Goal: Task Accomplishment & Management: Complete application form

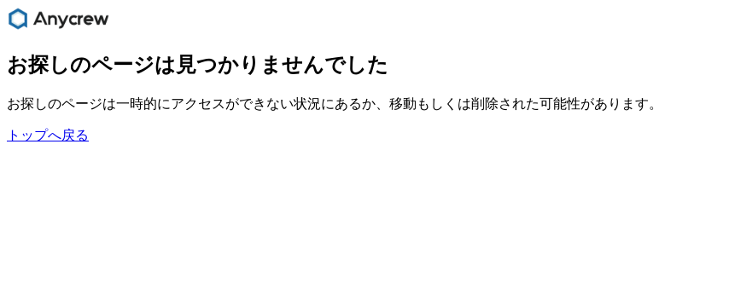
drag, startPoint x: 105, startPoint y: 15, endPoint x: 42, endPoint y: 20, distance: 63.3
click at [39, 17] on div "main navigation" at bounding box center [364, 20] width 715 height 27
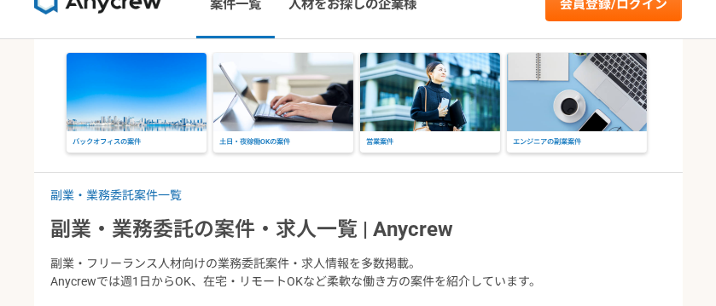
scroll to position [85, 0]
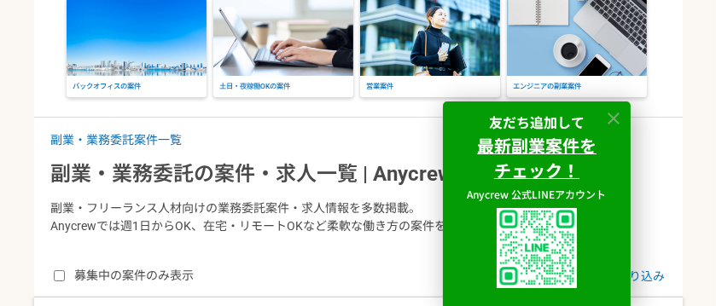
click at [609, 115] on icon at bounding box center [614, 119] width 20 height 20
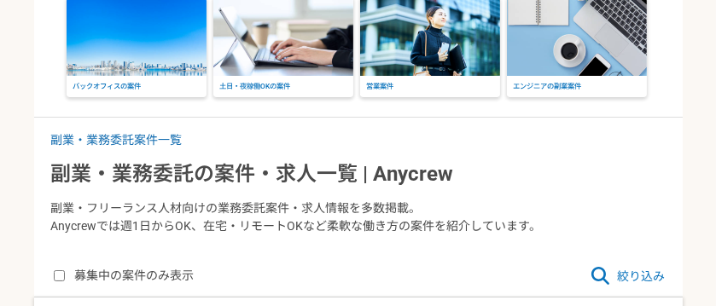
scroll to position [0, 0]
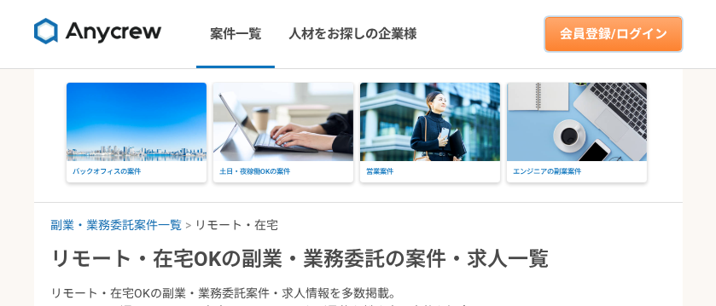
click at [592, 29] on link "会員登録/ログイン" at bounding box center [613, 34] width 137 height 34
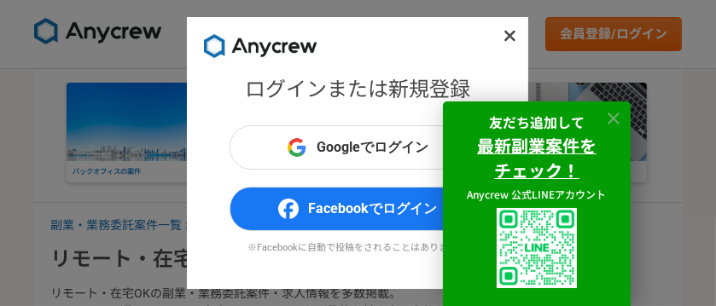
click at [609, 118] on icon at bounding box center [614, 119] width 20 height 20
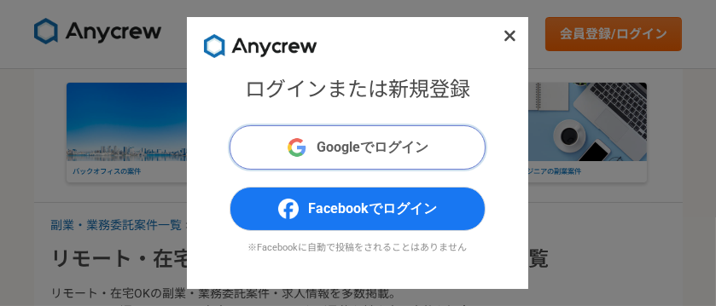
click at [423, 152] on span "Googleでログイン" at bounding box center [374, 147] width 112 height 20
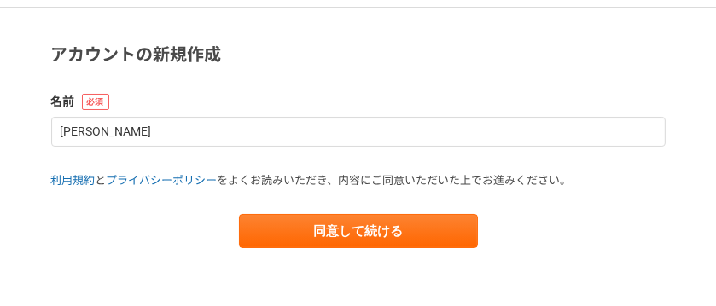
scroll to position [61, 0]
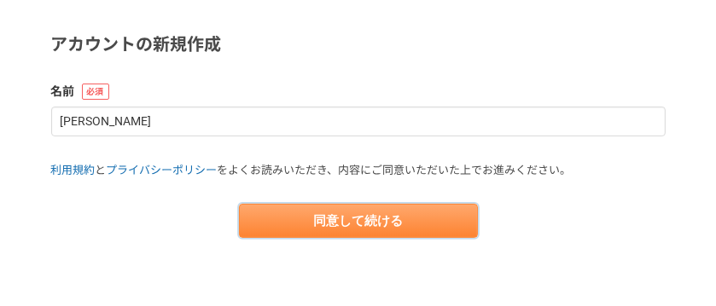
click at [446, 219] on button "同意して続ける" at bounding box center [358, 221] width 239 height 34
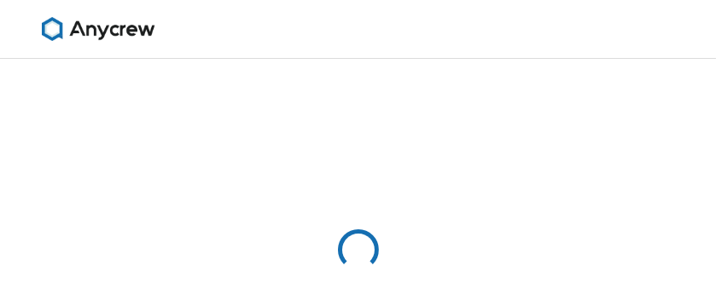
select select "13"
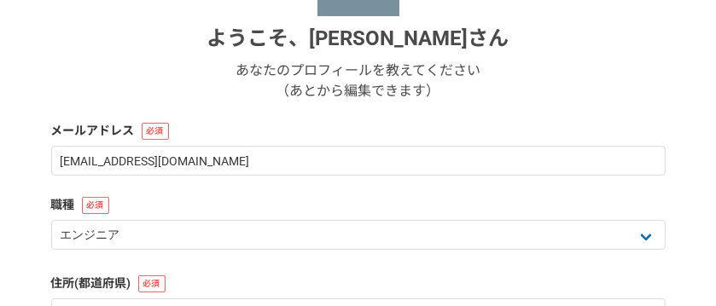
scroll to position [341, 0]
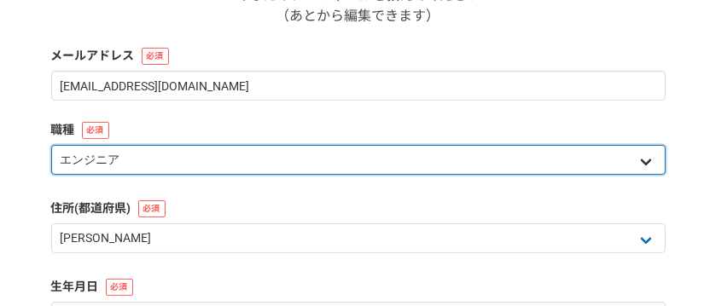
click at [251, 164] on select "エンジニア デザイナー ライター 営業 マーケティング 企画・事業開発 バックオフィス その他" at bounding box center [358, 160] width 615 height 30
select select "4"
click at [51, 145] on select "エンジニア デザイナー ライター 営業 マーケティング 企画・事業開発 バックオフィス その他" at bounding box center [358, 160] width 615 height 30
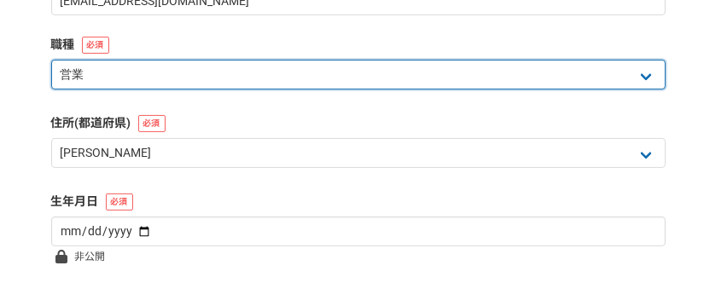
scroll to position [512, 0]
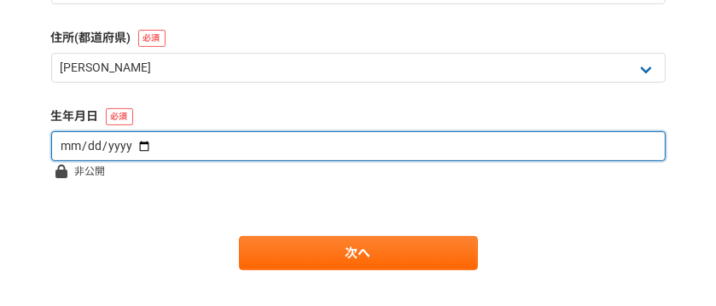
click at [227, 155] on input "date" at bounding box center [358, 146] width 615 height 30
click at [227, 150] on input "date" at bounding box center [358, 146] width 615 height 30
click at [73, 148] on input "date" at bounding box center [358, 146] width 615 height 30
click at [73, 141] on input "date" at bounding box center [358, 146] width 615 height 30
click at [123, 149] on input "date" at bounding box center [358, 146] width 615 height 30
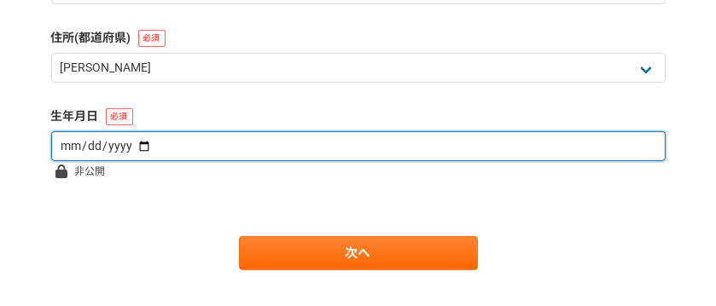
drag, startPoint x: 126, startPoint y: 149, endPoint x: 137, endPoint y: 143, distance: 11.9
click at [130, 147] on input "date" at bounding box center [358, 146] width 615 height 30
click at [131, 145] on input "2010-07-29" at bounding box center [358, 146] width 615 height 30
type input "2002-12-07"
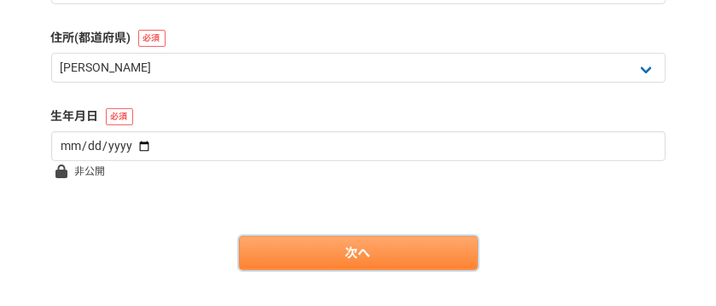
click at [337, 263] on link "次へ" at bounding box center [358, 253] width 239 height 34
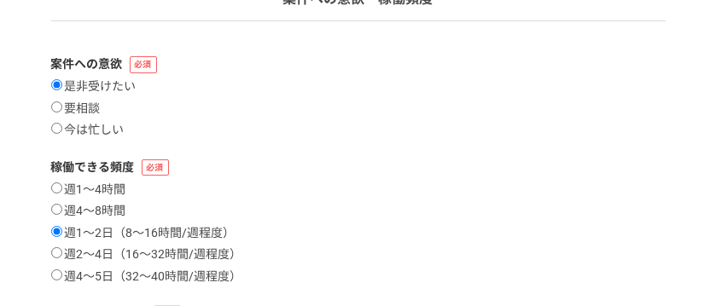
scroll to position [171, 0]
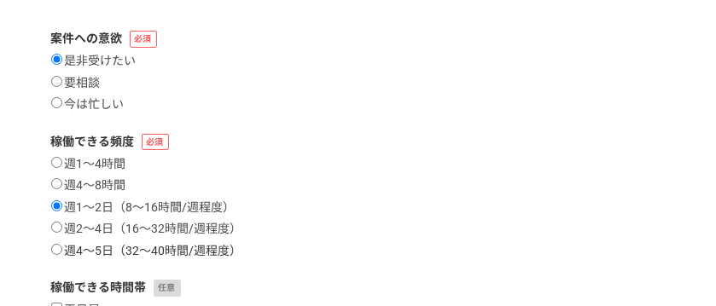
click at [102, 245] on label "週4〜5日（32〜40時間/週程度）" at bounding box center [146, 251] width 191 height 15
click at [62, 245] on input "週4〜5日（32〜40時間/週程度）" at bounding box center [56, 249] width 11 height 11
radio input "true"
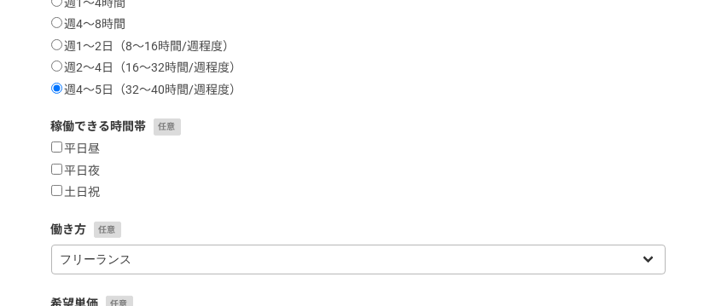
scroll to position [341, 0]
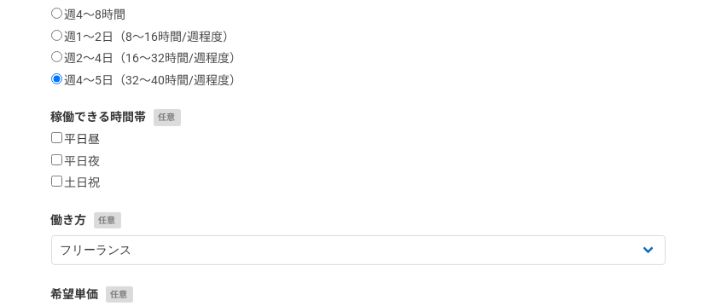
click at [95, 143] on label "平日昼" at bounding box center [76, 139] width 50 height 15
click at [62, 143] on input "平日昼" at bounding box center [56, 137] width 11 height 11
checkbox input "true"
click at [97, 159] on label "平日夜" at bounding box center [76, 161] width 50 height 15
click at [62, 159] on input "平日夜" at bounding box center [56, 159] width 11 height 11
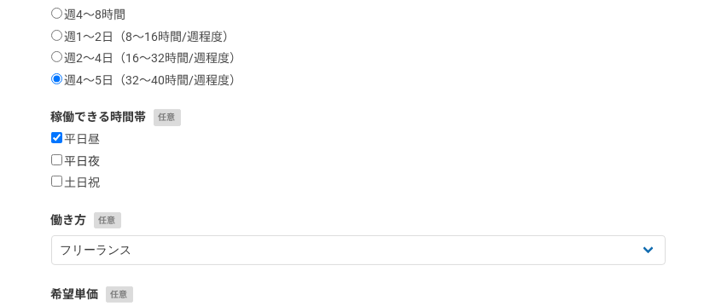
checkbox input "true"
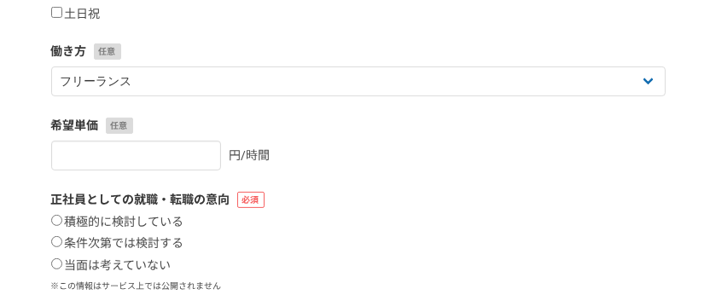
scroll to position [512, 0]
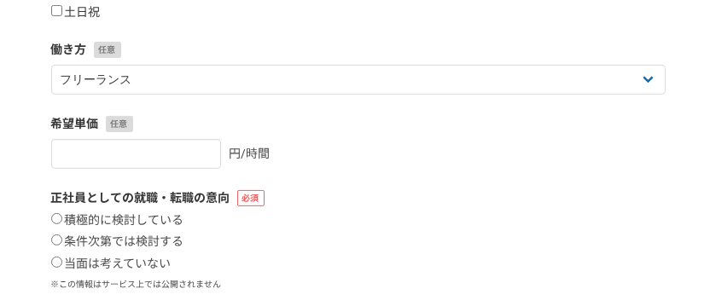
click at [87, 13] on label "土日祝" at bounding box center [76, 12] width 50 height 15
click at [62, 13] on input "土日祝" at bounding box center [56, 10] width 11 height 11
checkbox input "true"
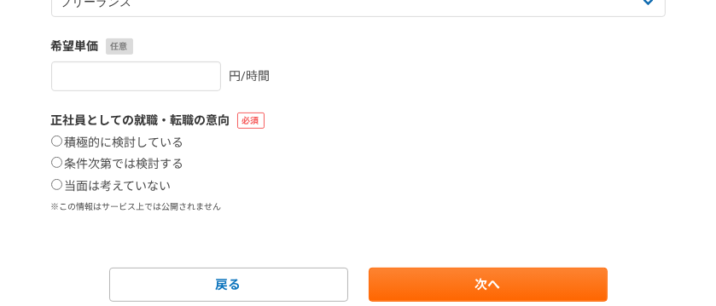
scroll to position [654, 0]
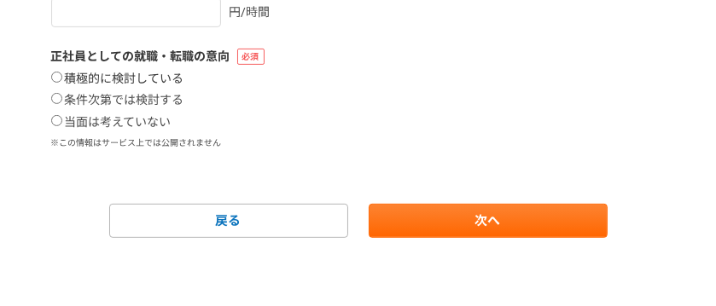
click at [147, 78] on label "積極的に検討している" at bounding box center [117, 79] width 133 height 15
click at [62, 78] on input "積極的に検討している" at bounding box center [56, 77] width 11 height 11
radio input "true"
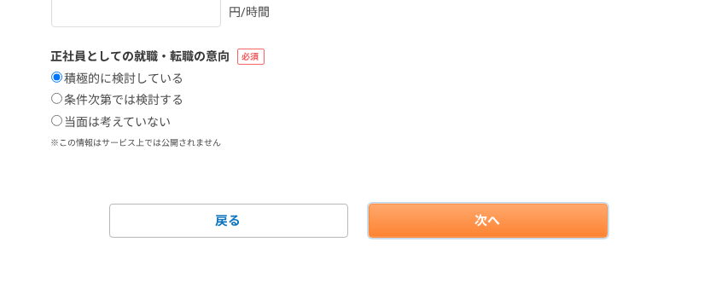
click at [455, 214] on link "次へ" at bounding box center [488, 221] width 239 height 34
select select
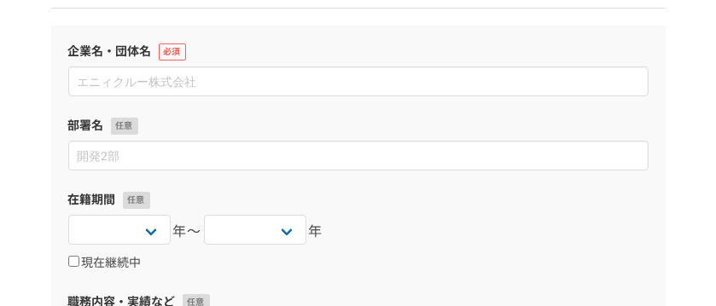
scroll to position [171, 0]
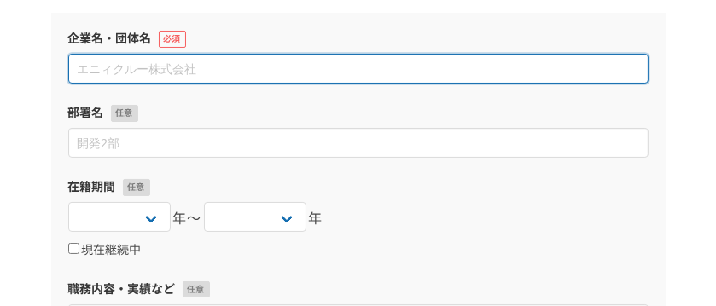
click at [157, 58] on input at bounding box center [358, 69] width 580 height 30
type input "n"
type input "なし"
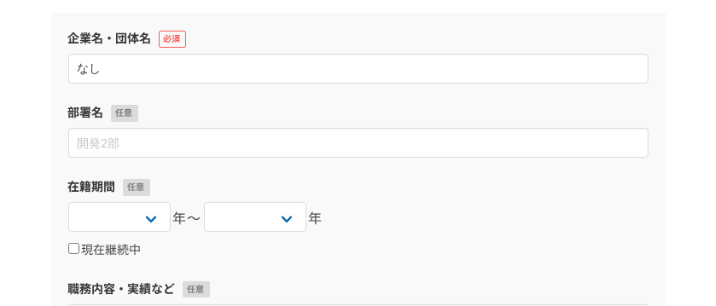
drag, startPoint x: 412, startPoint y: 192, endPoint x: 431, endPoint y: 213, distance: 27.8
click at [412, 192] on label "在籍期間" at bounding box center [358, 187] width 580 height 18
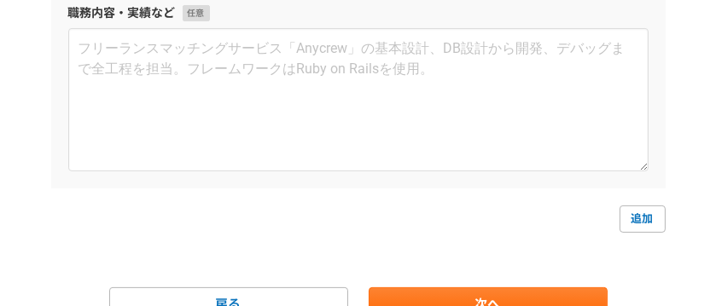
scroll to position [512, 0]
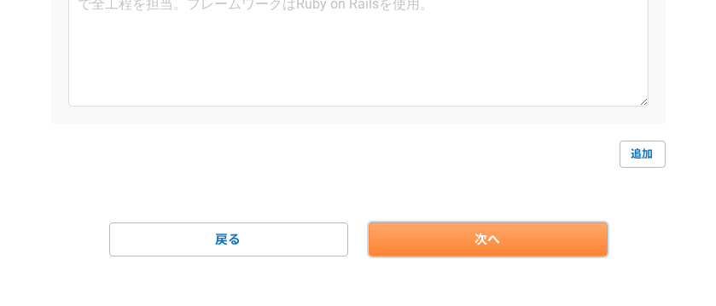
click at [442, 231] on link "次へ" at bounding box center [488, 240] width 239 height 34
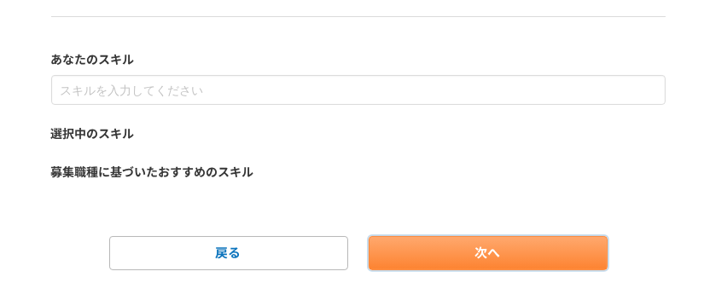
scroll to position [181, 0]
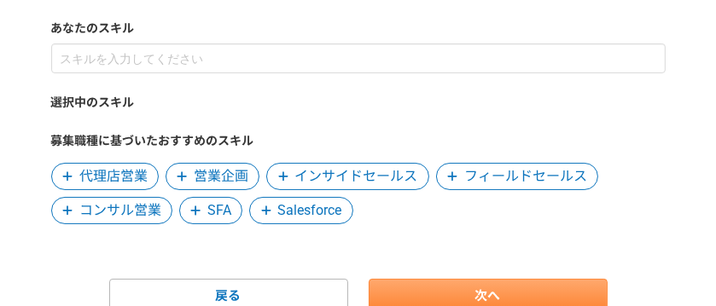
click at [485, 225] on form "あなたのスキル 選択中のスキル 募集職種に基づいたおすすめのスキル 代理店営業 営業企画 インサイドセールス フィールドセールス コンサル営業 SFA Sal…" at bounding box center [358, 167] width 615 height 294
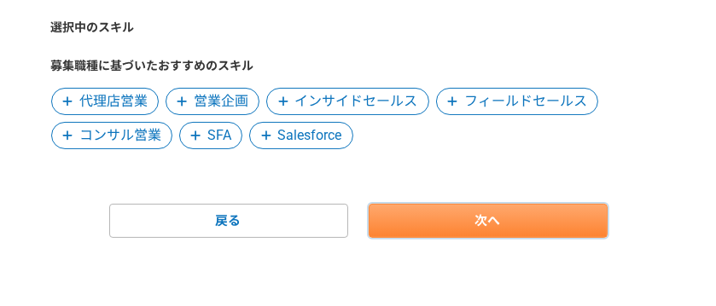
click at [485, 221] on link "次へ" at bounding box center [488, 221] width 239 height 34
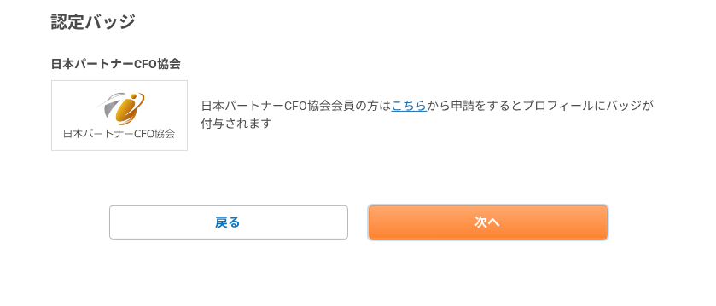
scroll to position [632, 0]
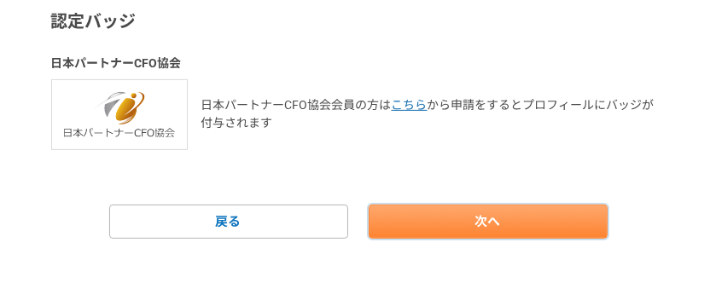
click at [478, 220] on link "次へ" at bounding box center [488, 222] width 239 height 34
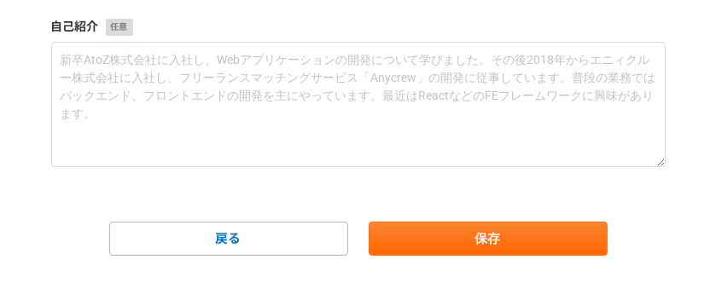
scroll to position [287, 0]
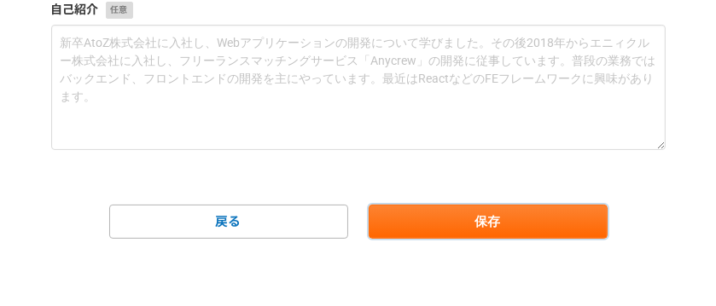
click at [480, 220] on button "保存" at bounding box center [488, 222] width 239 height 34
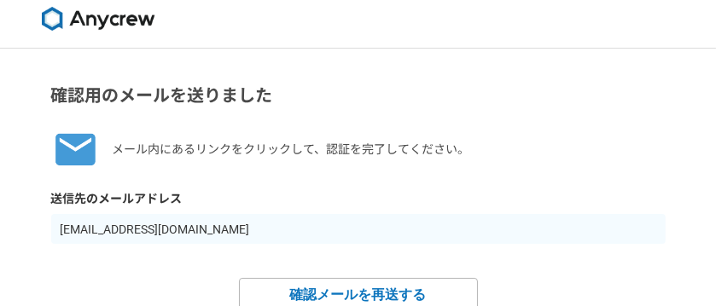
scroll to position [15, 0]
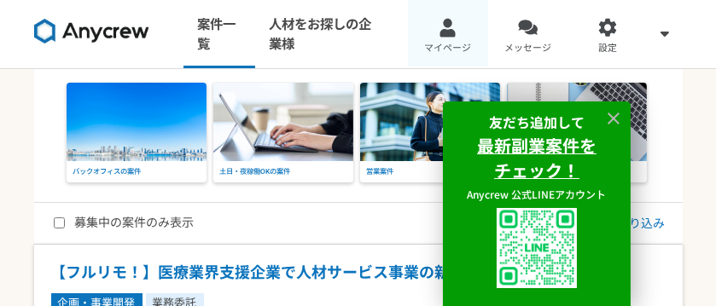
click at [449, 30] on div at bounding box center [448, 28] width 20 height 20
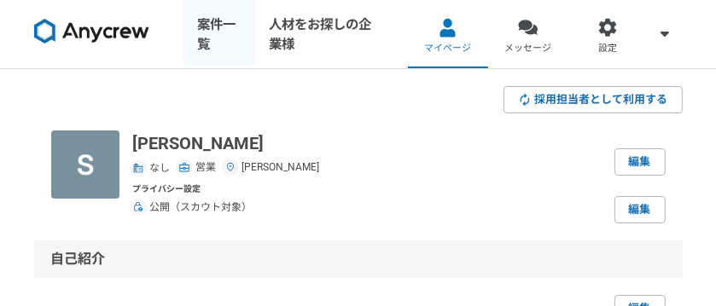
click at [205, 26] on link "案件一覧" at bounding box center [220, 34] width 72 height 68
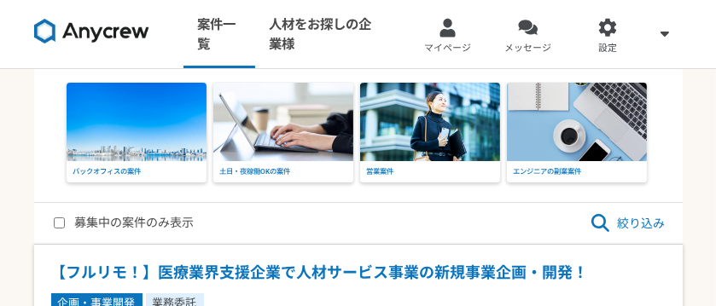
click at [601, 217] on icon at bounding box center [600, 223] width 18 height 18
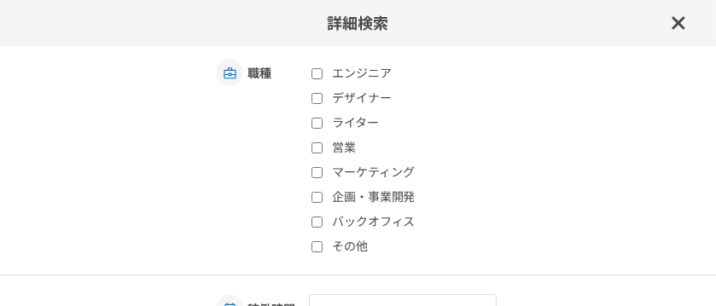
click at [671, 22] on icon at bounding box center [678, 23] width 15 height 20
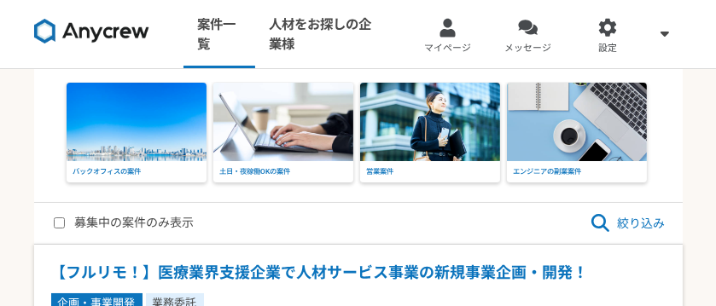
click at [120, 26] on img at bounding box center [91, 31] width 115 height 24
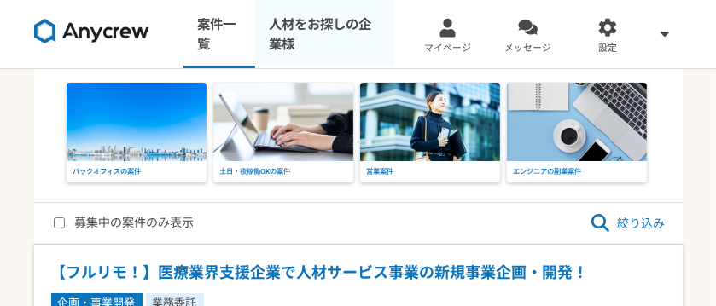
click at [283, 30] on link "人材をお探しの企業様" at bounding box center [324, 34] width 139 height 68
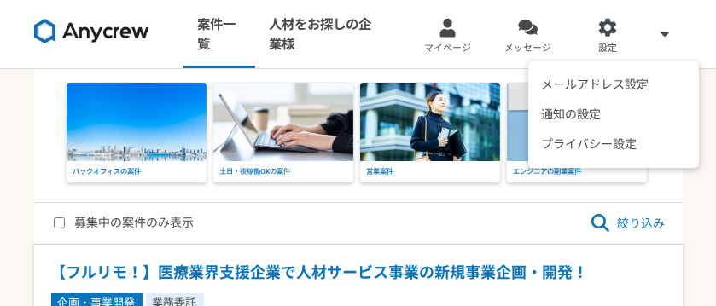
click at [651, 34] on div "メールアドレス設定 通知の設定 プライバシー設定" at bounding box center [665, 34] width 34 height 68
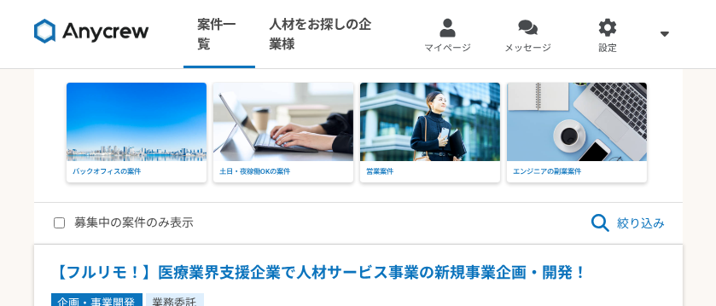
click at [608, 230] on icon at bounding box center [600, 223] width 18 height 18
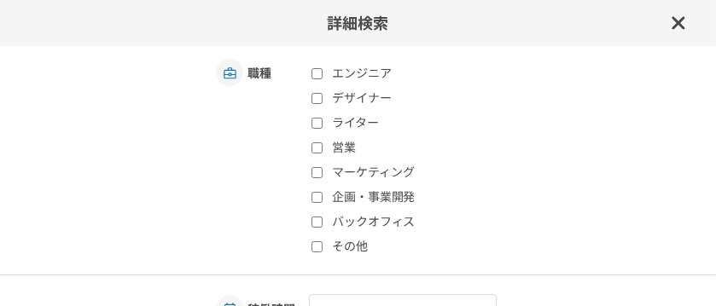
click at [334, 150] on label "営業" at bounding box center [413, 148] width 202 height 18
click at [323, 150] on input "営業" at bounding box center [317, 148] width 11 height 11
checkbox input "true"
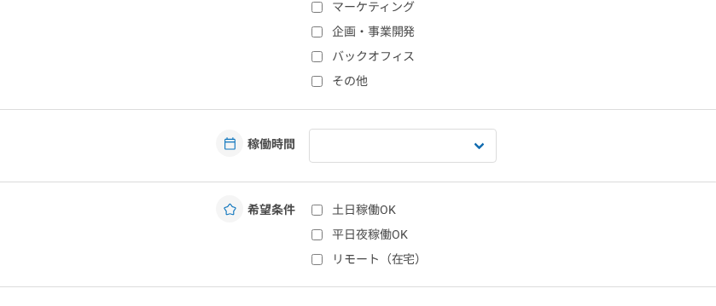
scroll to position [229, 0]
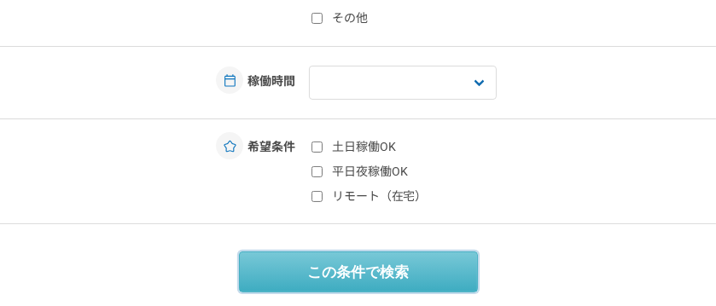
click at [385, 272] on button "この条件で検索" at bounding box center [358, 272] width 239 height 41
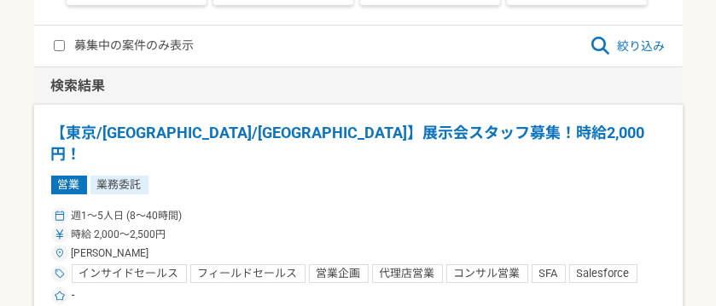
scroll to position [256, 0]
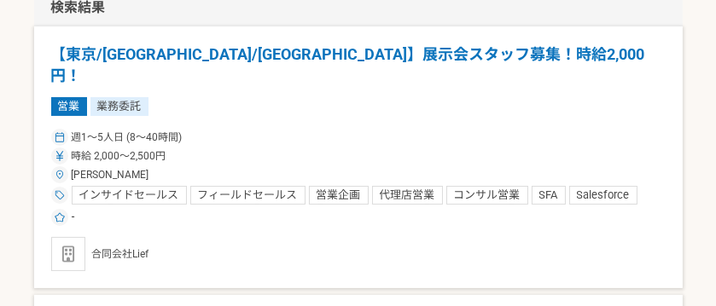
drag, startPoint x: 354, startPoint y: 58, endPoint x: 309, endPoint y: 44, distance: 47.5
drag, startPoint x: 309, startPoint y: 44, endPoint x: 279, endPoint y: 96, distance: 60.8
drag, startPoint x: 279, startPoint y: 96, endPoint x: 249, endPoint y: 163, distance: 73.0
drag, startPoint x: 249, startPoint y: 163, endPoint x: 244, endPoint y: 204, distance: 41.3
drag, startPoint x: 244, startPoint y: 204, endPoint x: 164, endPoint y: 231, distance: 84.8
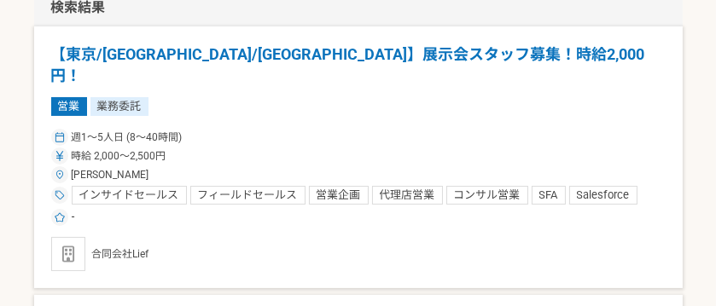
drag, startPoint x: 164, startPoint y: 231, endPoint x: 121, endPoint y: 223, distance: 43.5
click at [121, 237] on div "合同会社Lief" at bounding box center [358, 254] width 615 height 34
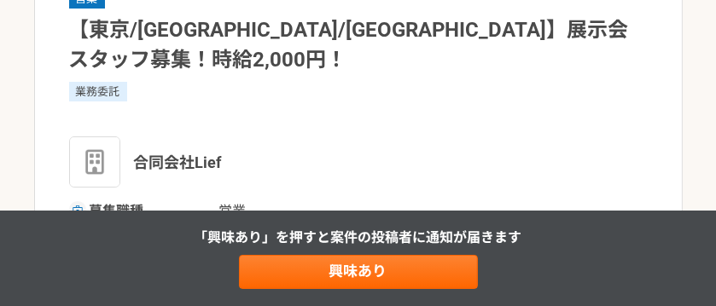
scroll to position [256, 0]
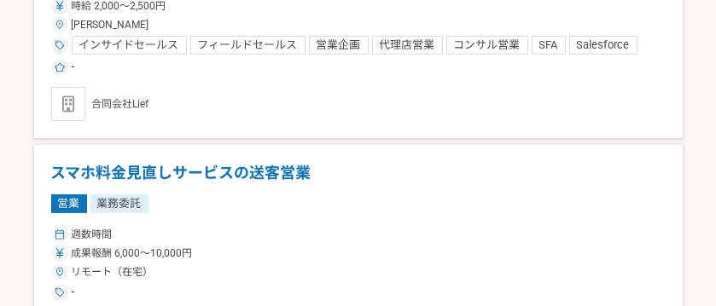
scroll to position [236, 0]
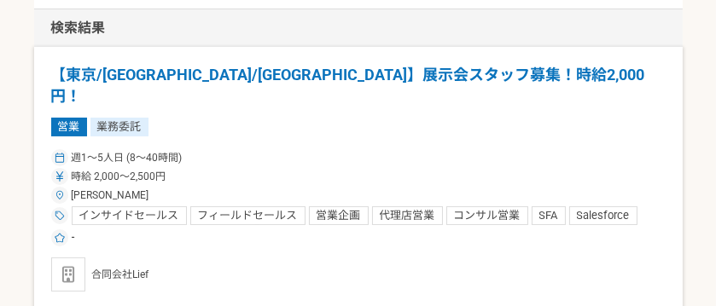
drag, startPoint x: 362, startPoint y: 67, endPoint x: 119, endPoint y: 69, distance: 242.4
drag, startPoint x: 119, startPoint y: 69, endPoint x: 76, endPoint y: 96, distance: 50.9
drag, startPoint x: 76, startPoint y: 96, endPoint x: 532, endPoint y: 183, distance: 464.0
drag, startPoint x: 532, startPoint y: 183, endPoint x: 602, endPoint y: 167, distance: 71.7
drag, startPoint x: 602, startPoint y: 167, endPoint x: 238, endPoint y: 248, distance: 372.5
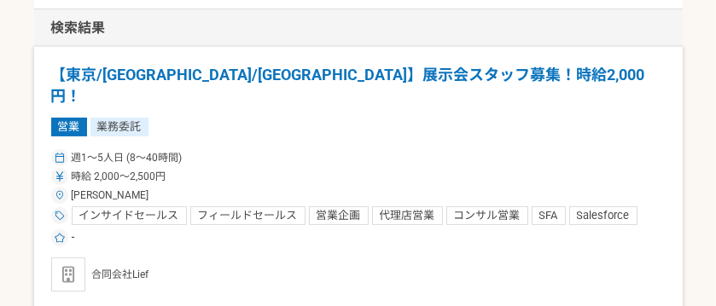
drag, startPoint x: 238, startPoint y: 248, endPoint x: 89, endPoint y: 248, distance: 149.4
drag, startPoint x: 89, startPoint y: 248, endPoint x: 66, endPoint y: 251, distance: 23.2
drag, startPoint x: 66, startPoint y: 251, endPoint x: 171, endPoint y: 252, distance: 105.0
click at [171, 258] on div "合同会社Lief" at bounding box center [358, 275] width 615 height 34
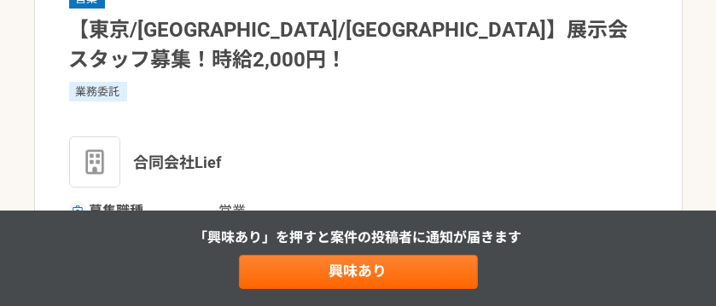
scroll to position [236, 0]
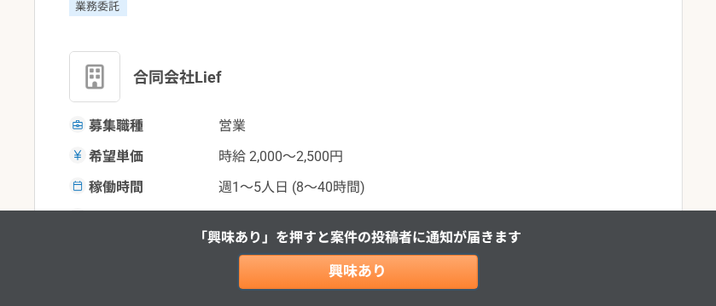
click at [346, 262] on link "興味あり" at bounding box center [358, 272] width 239 height 34
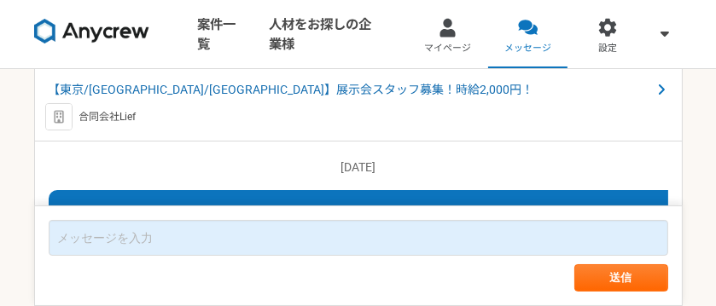
scroll to position [85, 0]
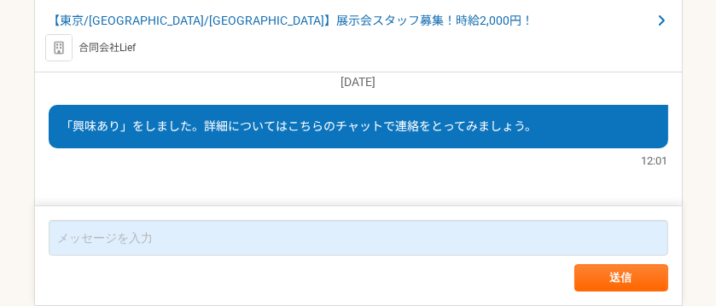
click at [160, 256] on form "送信" at bounding box center [358, 256] width 649 height 101
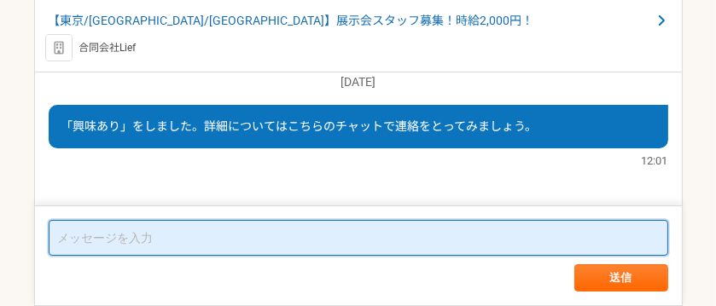
click at [181, 240] on textarea at bounding box center [359, 238] width 620 height 36
paste textarea "はじめまして。山崎陽菜と申します。 テレアポ業務を圧倒的に効率化できるAIテレサポシステムを提供しております。 本システムの特徴は以下の通りです： 1，1人1…"
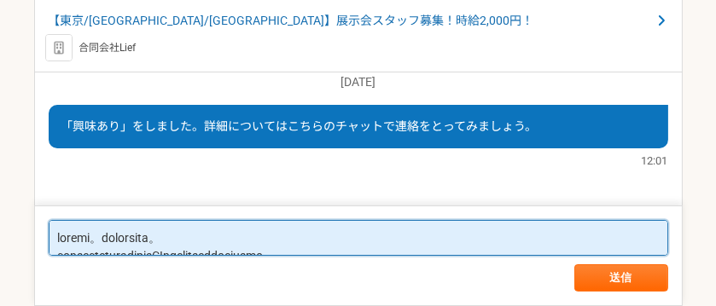
scroll to position [311, 0]
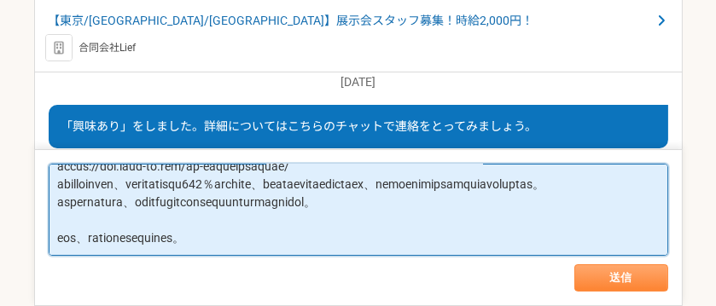
type textarea "はじめまして。山崎陽菜と申します。 テレアポ業務を圧倒的に効率化できるAIテレサポシステムを提供しております。 本システムの特徴は以下の通りです： 1，1人1…"
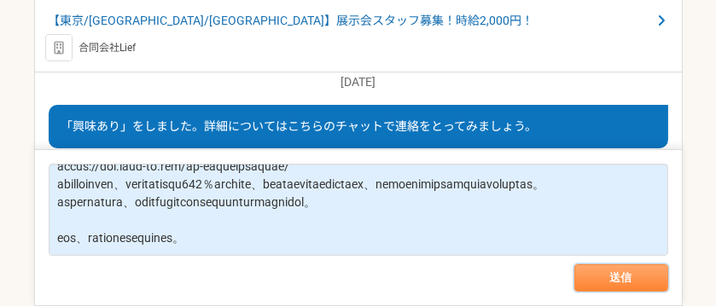
click at [592, 280] on button "送信" at bounding box center [621, 278] width 94 height 27
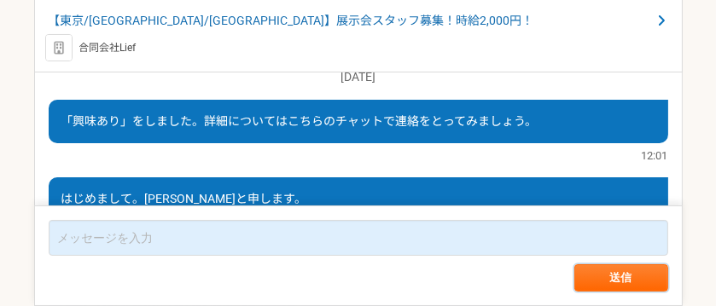
scroll to position [9, 0]
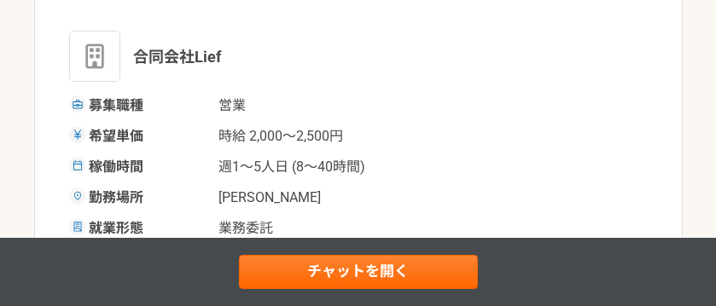
scroll to position [512, 0]
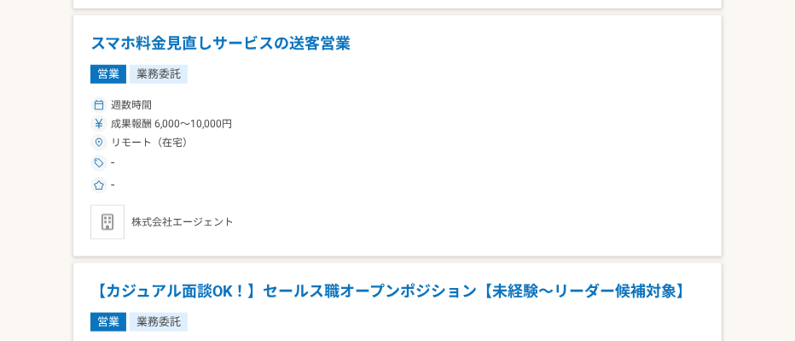
scroll to position [441, 0]
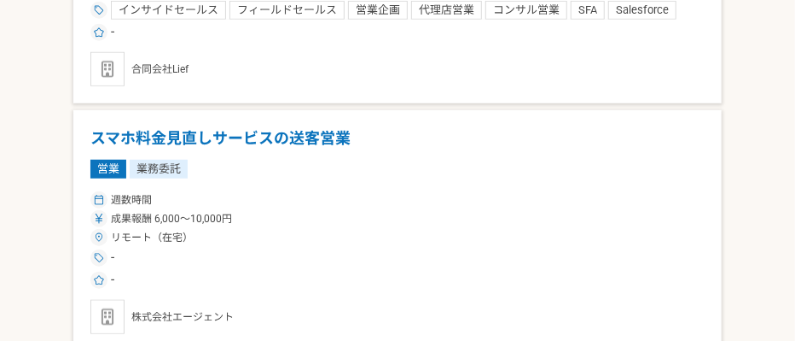
click at [312, 127] on h1 "スマホ料金見直しサービスの送客営業" at bounding box center [397, 138] width 615 height 22
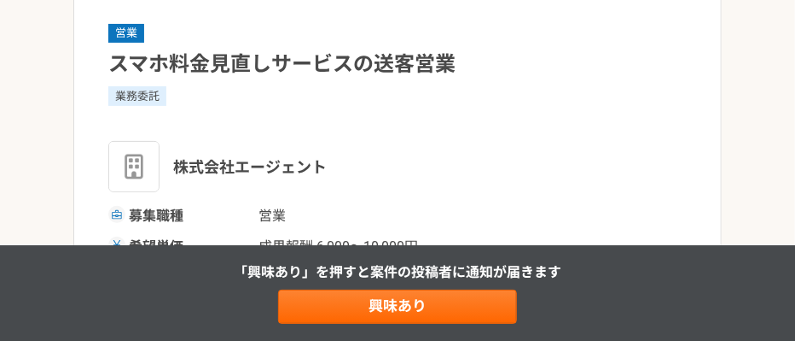
scroll to position [441, 0]
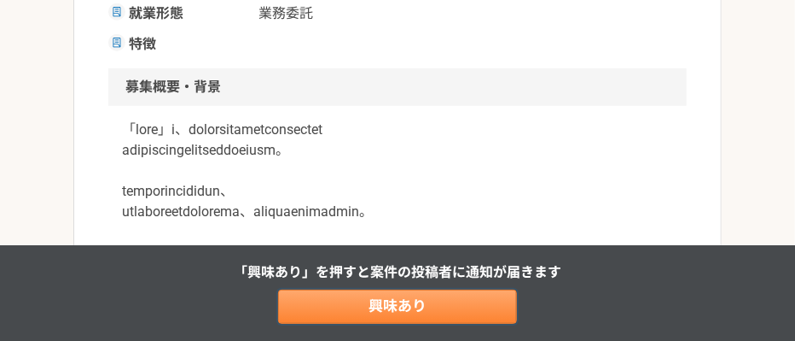
click at [387, 306] on link "興味あり" at bounding box center [397, 306] width 239 height 34
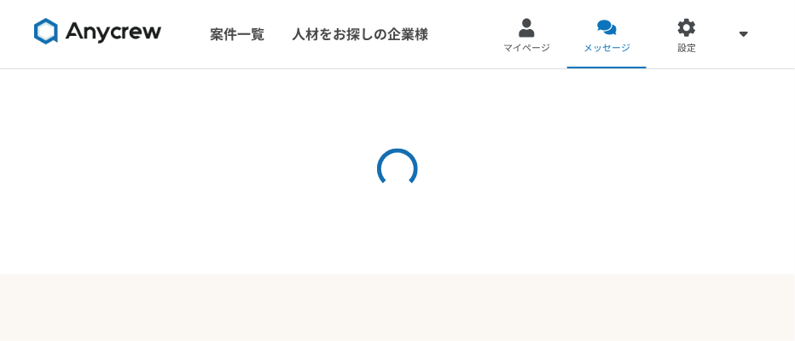
scroll to position [51, 0]
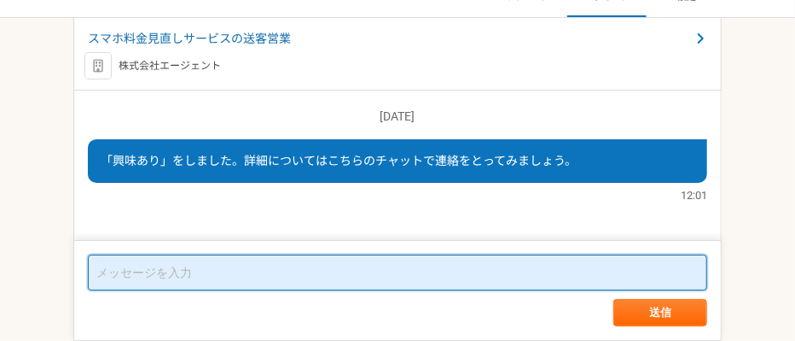
click at [247, 275] on textarea at bounding box center [398, 272] width 620 height 36
paste textarea "はじめまして。山崎陽菜と申します。 テレアポ業務を圧倒的に効率化できるAIテレサポシステムを提供しております。 本システムの特徴は以下の通りです： 1，1人1…"
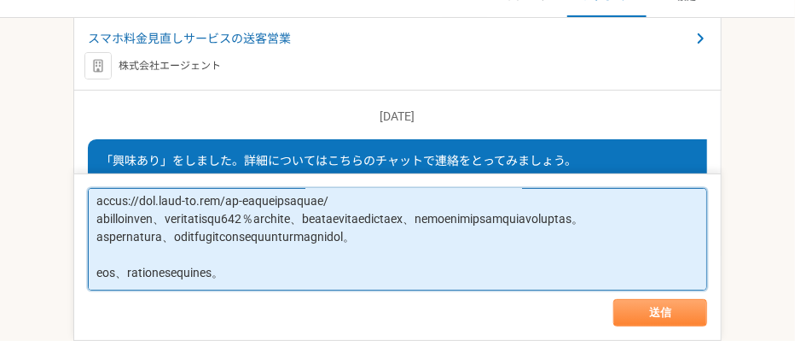
type textarea "はじめまして。山崎陽菜と申します。 テレアポ業務を圧倒的に効率化できるAIテレサポシステムを提供しております。 本システムの特徴は以下の通りです： 1，1人1…"
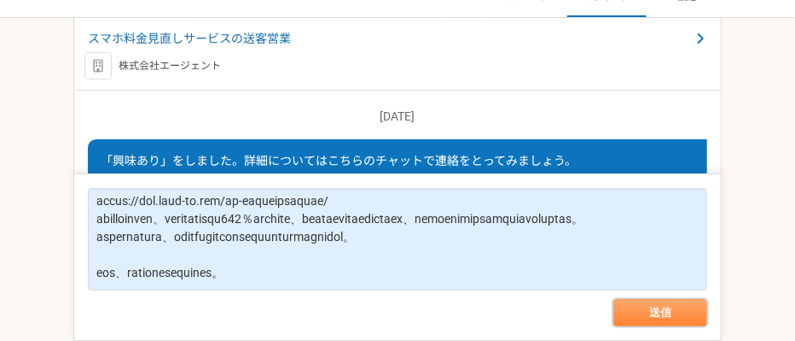
click at [635, 306] on button "送信" at bounding box center [661, 312] width 94 height 27
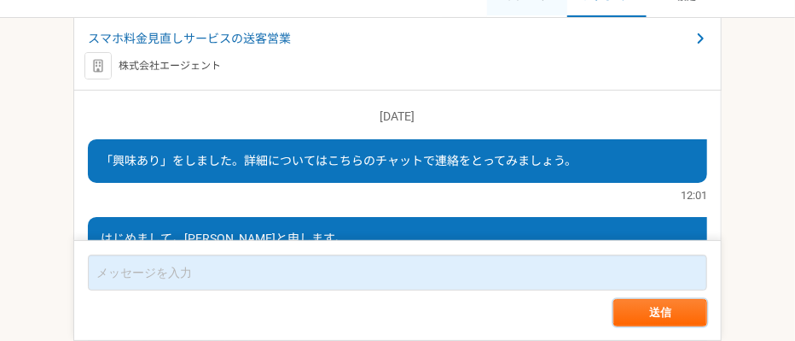
scroll to position [487, 0]
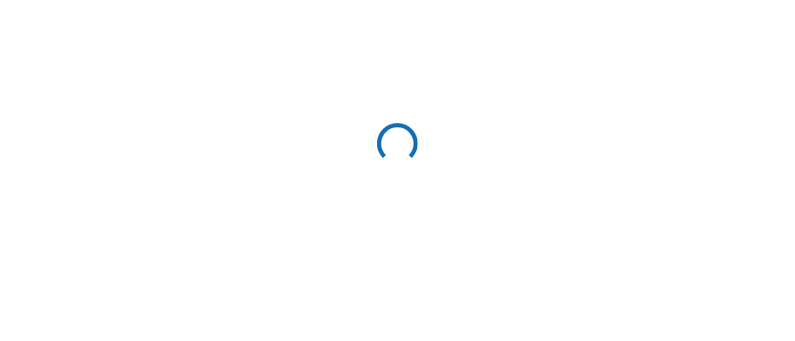
scroll to position [47, 0]
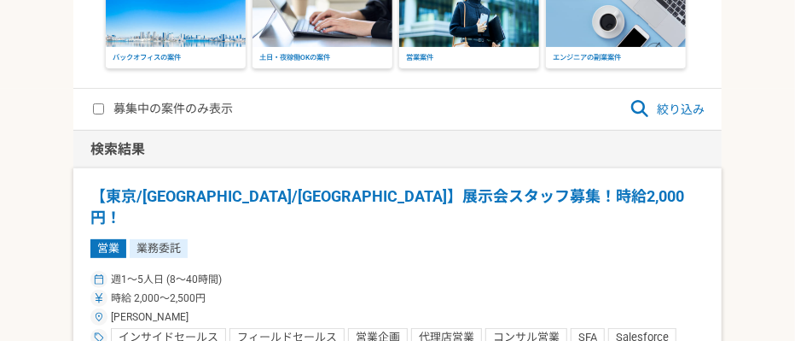
scroll to position [95, 0]
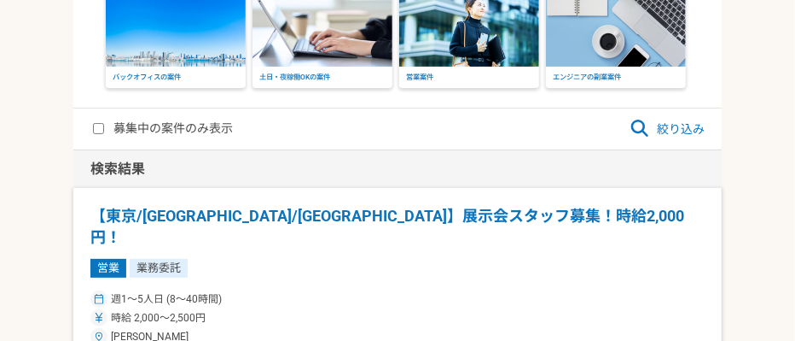
click at [95, 128] on input "募集中の案件のみ表示" at bounding box center [98, 128] width 11 height 11
checkbox input "true"
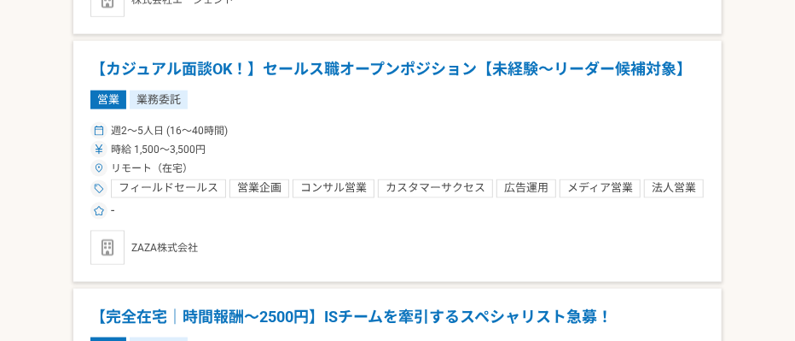
drag, startPoint x: 169, startPoint y: 44, endPoint x: 510, endPoint y: 39, distance: 341.4
drag, startPoint x: 510, startPoint y: 39, endPoint x: 330, endPoint y: 41, distance: 180.1
click at [330, 58] on h1 "【カジュアル面談OK！】セールス職オープンポジション【未経験〜リーダー候補対象】" at bounding box center [397, 69] width 615 height 22
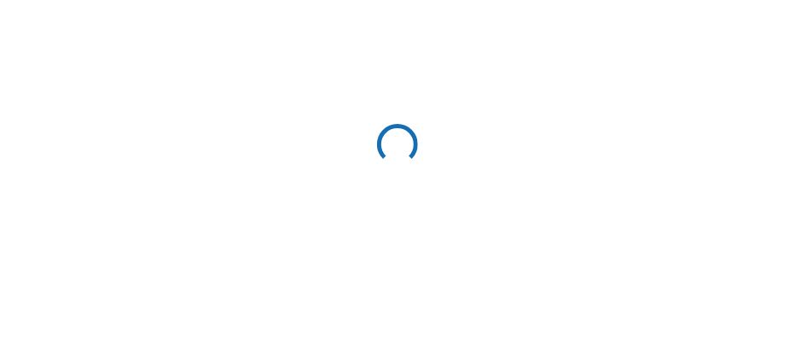
scroll to position [758, 0]
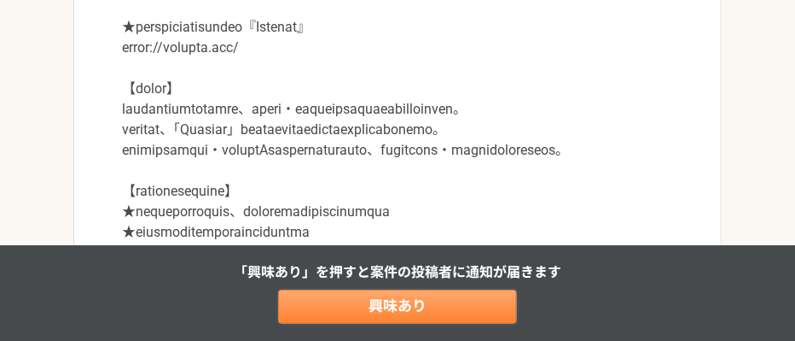
click at [419, 306] on link "興味あり" at bounding box center [397, 306] width 239 height 34
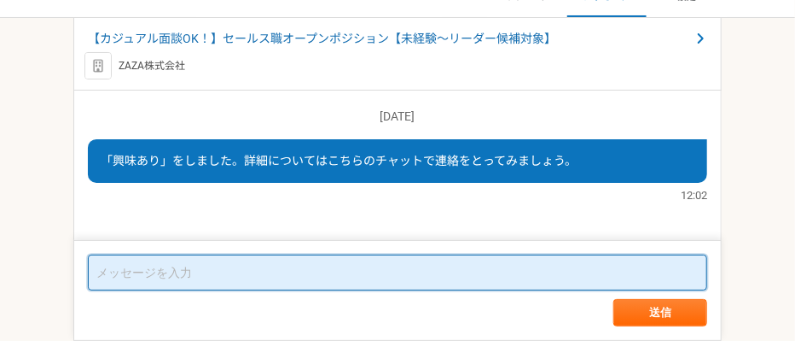
click at [259, 277] on textarea at bounding box center [398, 272] width 620 height 36
paste textarea "はじめまして。山崎陽菜と申します。 テレアポ業務を圧倒的に効率化できるAIテレサポシステムを提供しております。 本システムの特徴は以下の通りです： 1，1人1…"
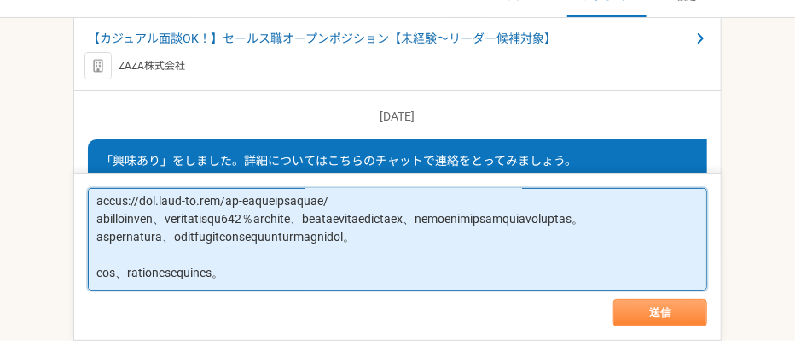
type textarea "はじめまして。山崎陽菜と申します。 テレアポ業務を圧倒的に効率化できるAIテレサポシステムを提供しております。 本システムの特徴は以下の通りです： 1，1人1…"
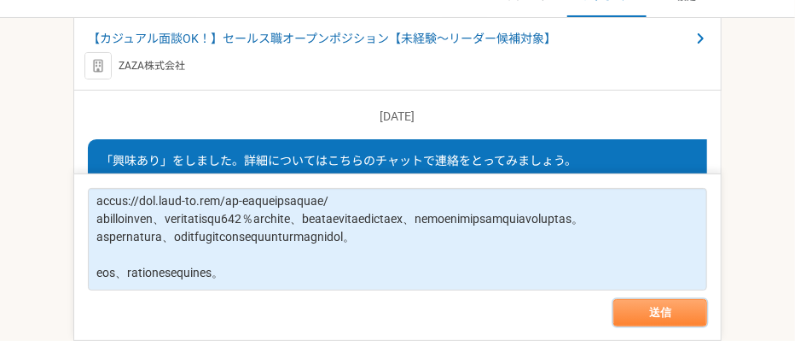
click at [661, 306] on button "送信" at bounding box center [661, 312] width 94 height 27
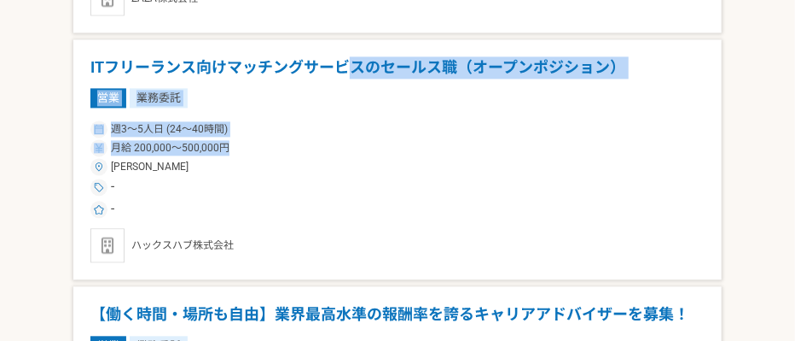
drag, startPoint x: 356, startPoint y: 44, endPoint x: 490, endPoint y: 124, distance: 156.2
click at [490, 124] on article "ITフリーランス向けマッチングサービスのセールス職（オープンポジション） 営業 業務委託 週3〜5人日 (24〜40時間) 月給 200,000〜500,00…" at bounding box center [397, 159] width 649 height 241
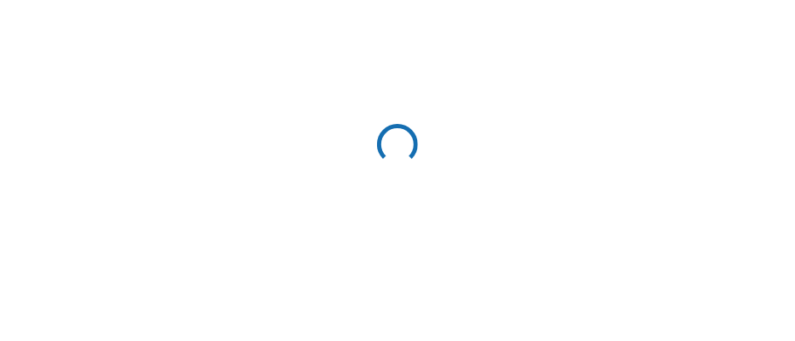
click at [485, 160] on div at bounding box center [397, 147] width 795 height 47
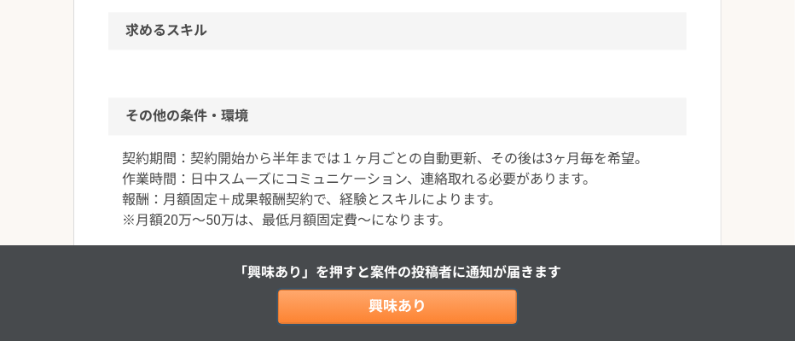
click at [452, 297] on link "興味あり" at bounding box center [397, 306] width 239 height 34
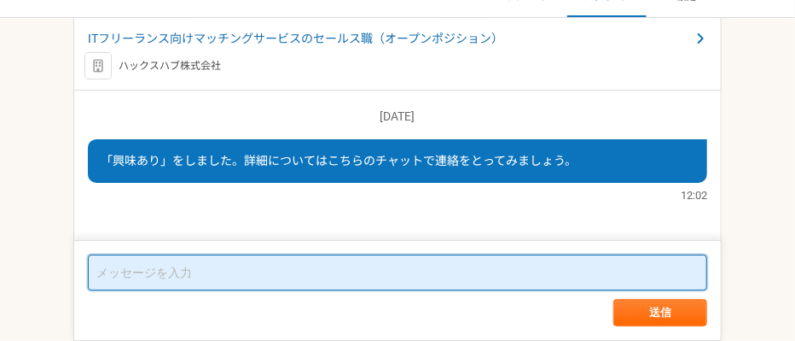
click at [400, 271] on textarea at bounding box center [398, 272] width 620 height 36
paste textarea "はじめまして。山崎陽菜と申します。 テレアポ業務を圧倒的に効率化できるAIテレサポシステムを提供しております。 本システムの特徴は以下の通りです： 1，1人1…"
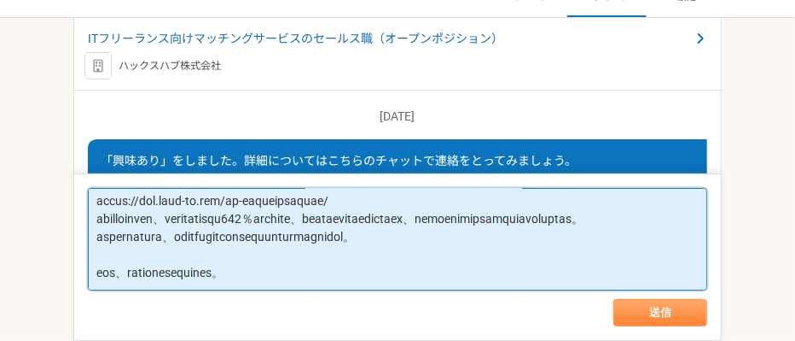
type textarea "はじめまして。山崎陽菜と申します。 テレアポ業務を圧倒的に効率化できるAIテレサポシステムを提供しております。 本システムの特徴は以下の通りです： 1，1人1…"
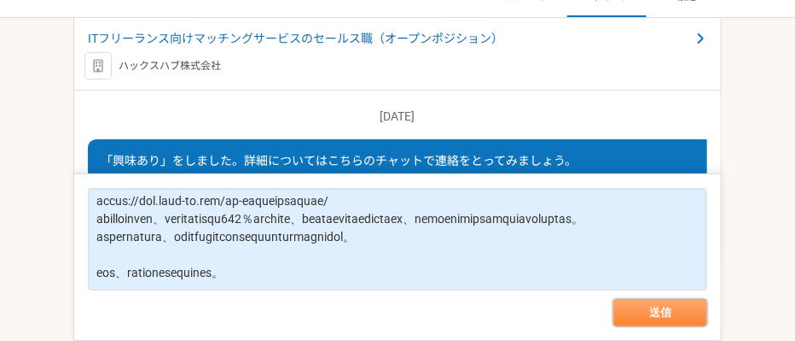
click at [648, 306] on button "送信" at bounding box center [661, 312] width 94 height 27
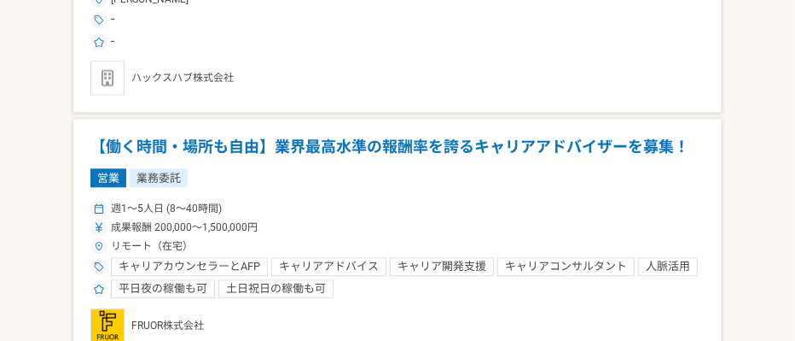
scroll to position [1517, 0]
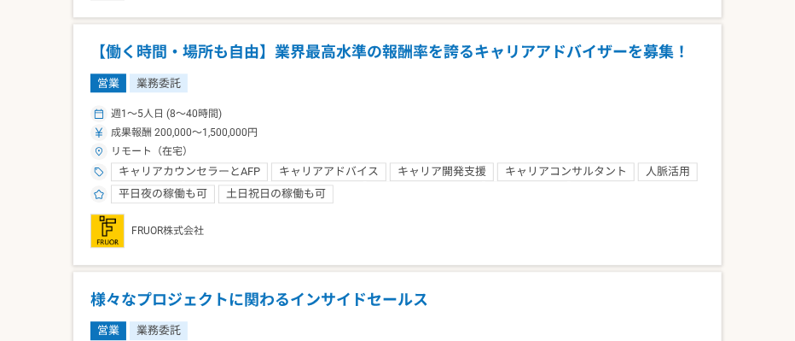
drag, startPoint x: 184, startPoint y: 20, endPoint x: 639, endPoint y: 209, distance: 492.5
drag, startPoint x: 639, startPoint y: 209, endPoint x: 679, endPoint y: 213, distance: 39.5
drag, startPoint x: 679, startPoint y: 213, endPoint x: 219, endPoint y: 218, distance: 459.2
drag, startPoint x: 219, startPoint y: 218, endPoint x: 173, endPoint y: 210, distance: 46.7
drag, startPoint x: 173, startPoint y: 210, endPoint x: 670, endPoint y: 95, distance: 509.9
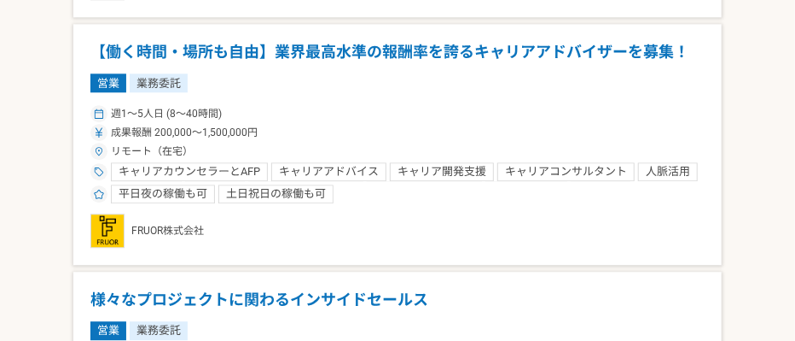
drag, startPoint x: 670, startPoint y: 95, endPoint x: 303, endPoint y: 71, distance: 367.8
click at [303, 71] on article "【働く時間・場所も自由】業界最高水準の報酬率を誇るキャリアアドバイザーを募集！ 営業 業務委託 週1〜5人日 (8〜40時間) 成果報酬 200,000〜1,…" at bounding box center [397, 144] width 649 height 241
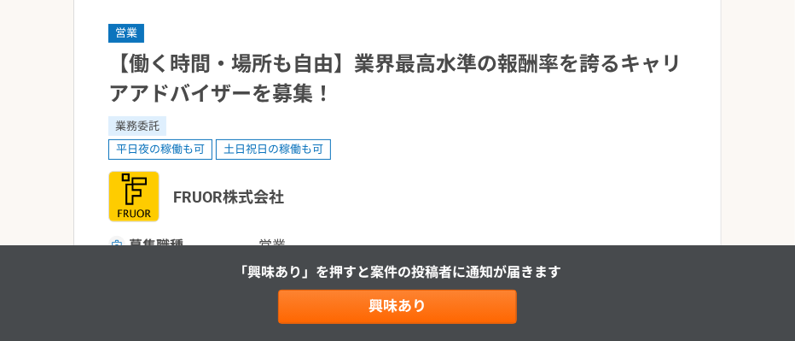
scroll to position [1517, 0]
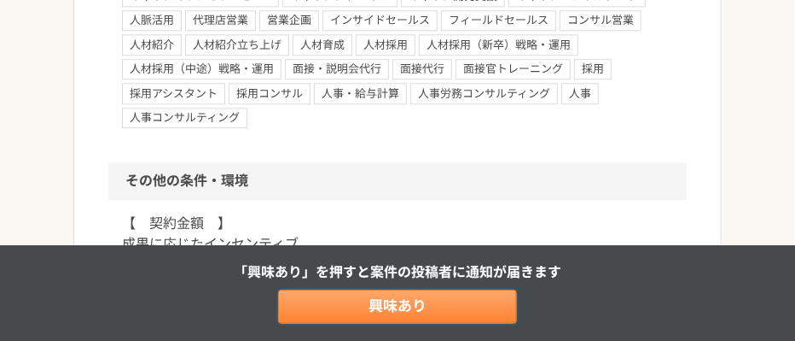
click at [374, 305] on link "興味あり" at bounding box center [397, 306] width 239 height 34
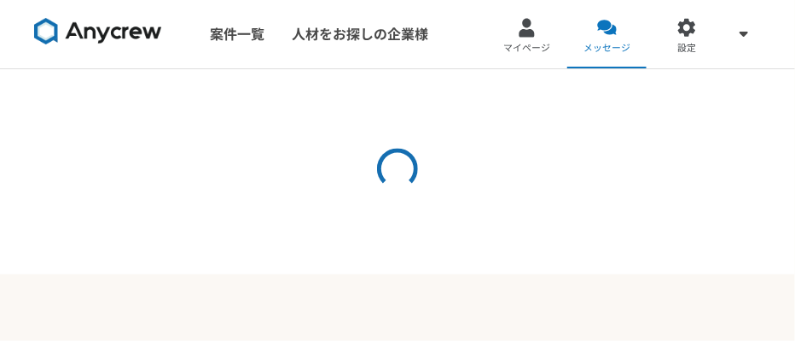
scroll to position [51, 0]
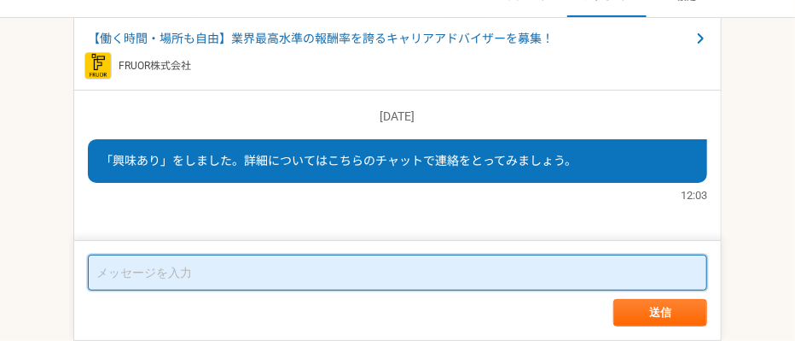
click at [298, 267] on textarea at bounding box center [398, 272] width 620 height 36
paste textarea "はじめまして。山崎陽菜と申します。 テレアポ業務を圧倒的に効率化できるAIテレサポシステムを提供しております。 本システムの特徴は以下の通りです： 1，1人1…"
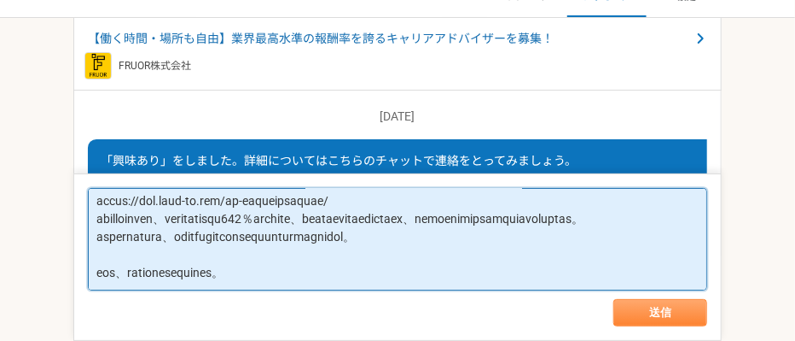
type textarea "はじめまして。山崎陽菜と申します。 テレアポ業務を圧倒的に効率化できるAIテレサポシステムを提供しております。 本システムの特徴は以下の通りです： 1，1人1…"
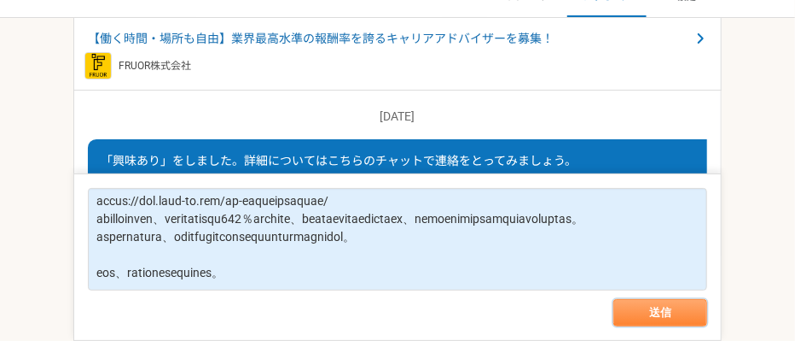
click at [631, 306] on button "送信" at bounding box center [661, 312] width 94 height 27
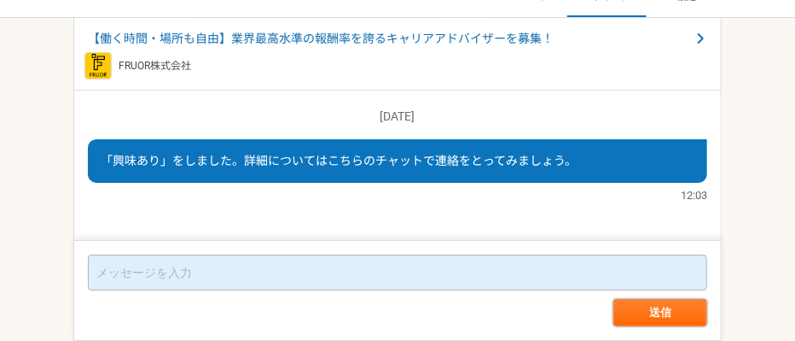
scroll to position [487, 0]
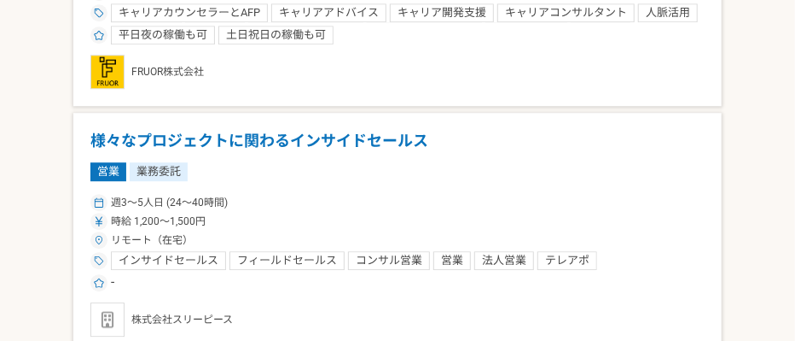
scroll to position [1728, 0]
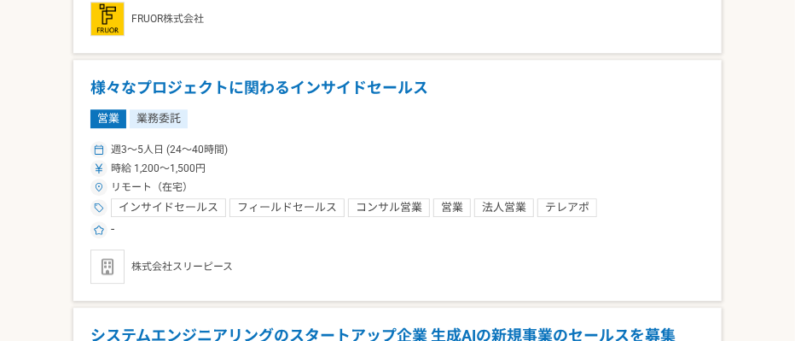
click at [271, 77] on h1 "様々なプロジェクトに関わるインサイドセールス" at bounding box center [397, 88] width 615 height 22
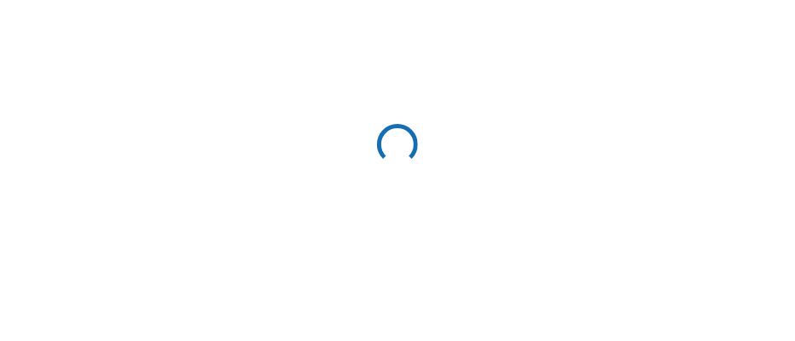
click at [271, 64] on div at bounding box center [397, 147] width 795 height 388
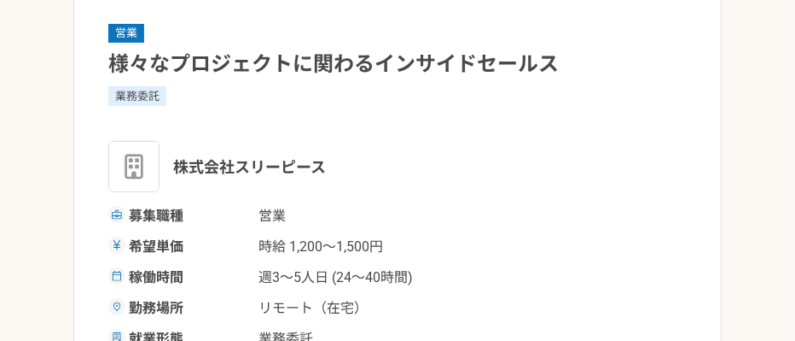
scroll to position [1728, 0]
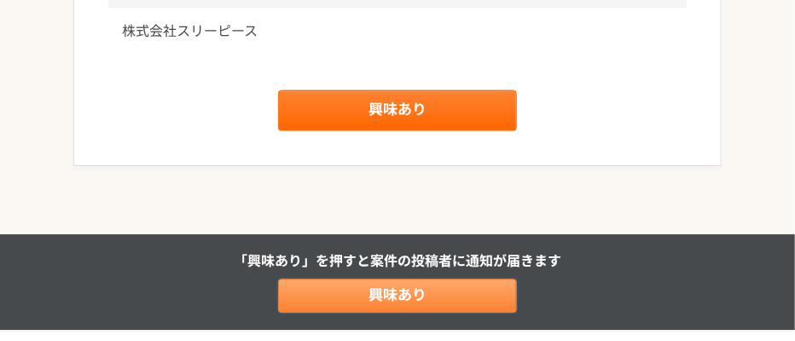
click at [378, 294] on link "興味あり" at bounding box center [397, 295] width 239 height 34
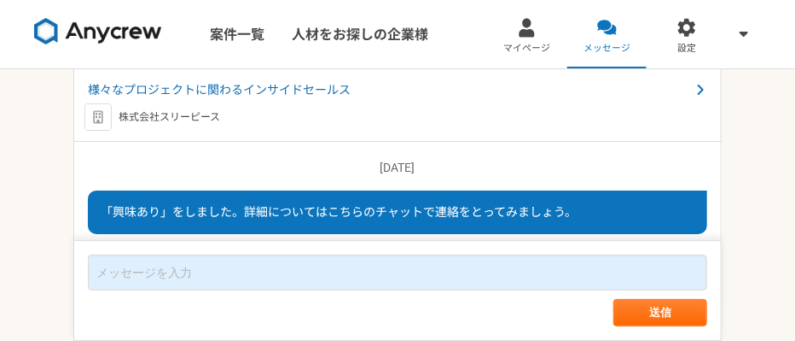
scroll to position [51, 0]
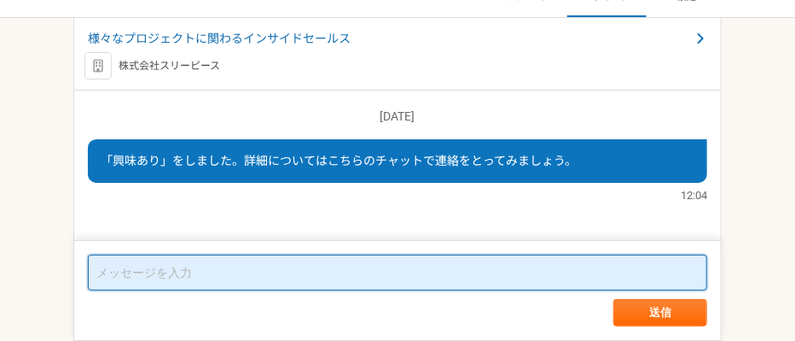
click at [258, 281] on textarea at bounding box center [398, 272] width 620 height 36
paste textarea "はじめまして。山崎陽菜と申します。 テレアポ業務を圧倒的に効率化できるAIテレサポシステムを提供しております。 本システムの特徴は以下の通りです： 1，1人1…"
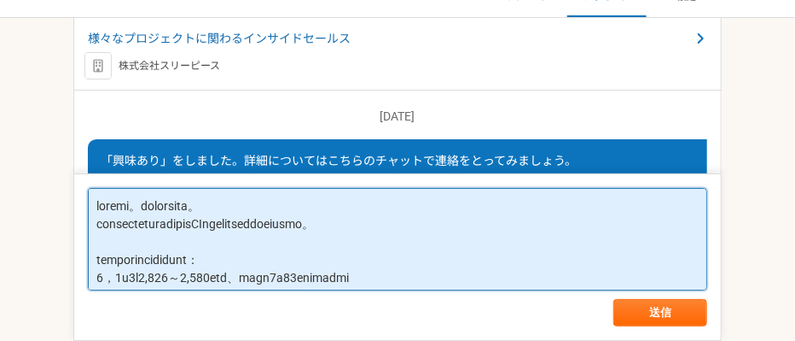
scroll to position [300, 0]
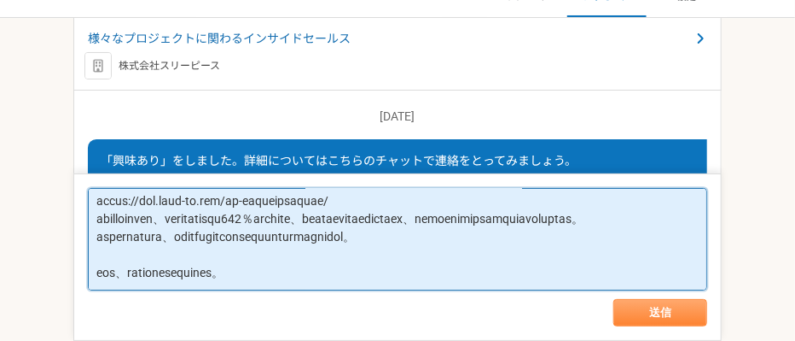
type textarea "はじめまして。山崎陽菜と申します。 テレアポ業務を圧倒的に効率化できるAIテレサポシステムを提供しております。 本システムの特徴は以下の通りです： 1，1人1…"
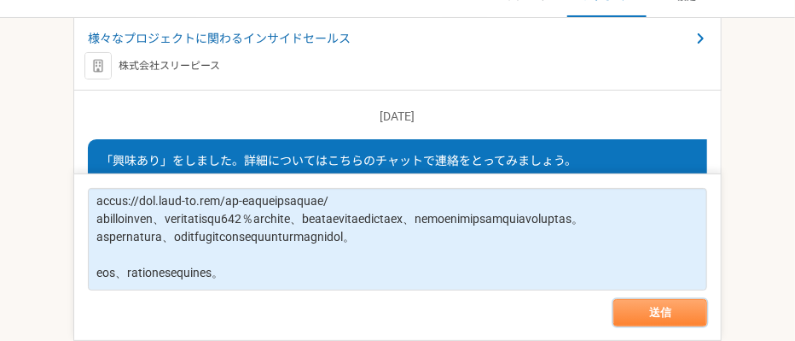
click at [667, 306] on button "送信" at bounding box center [661, 312] width 94 height 27
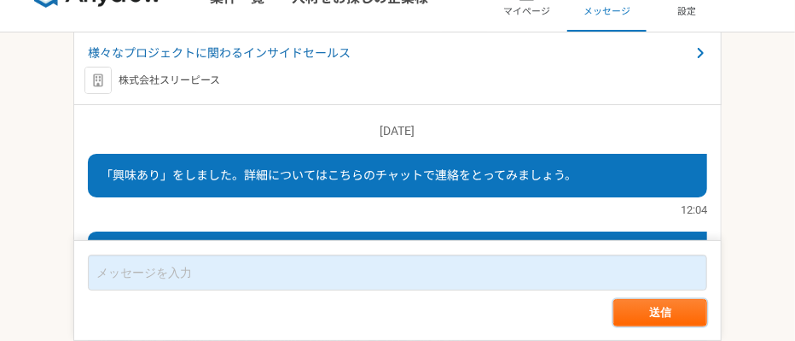
scroll to position [0, 0]
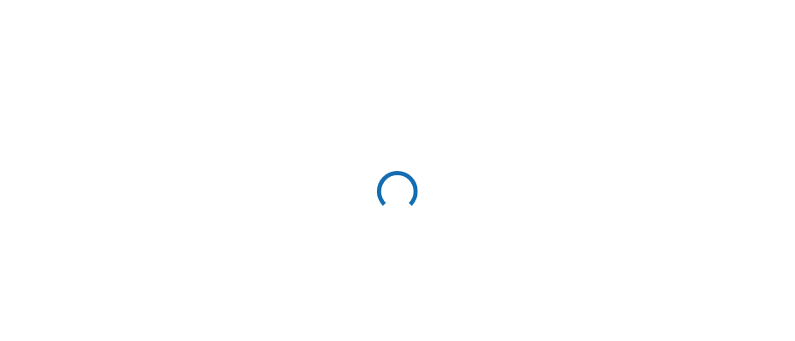
scroll to position [47, 0]
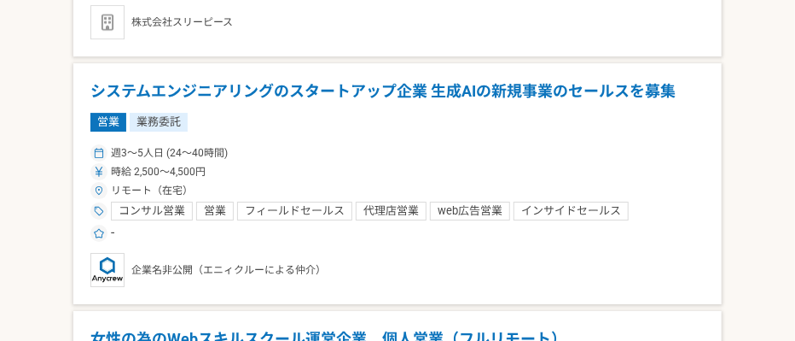
scroll to position [1991, 0]
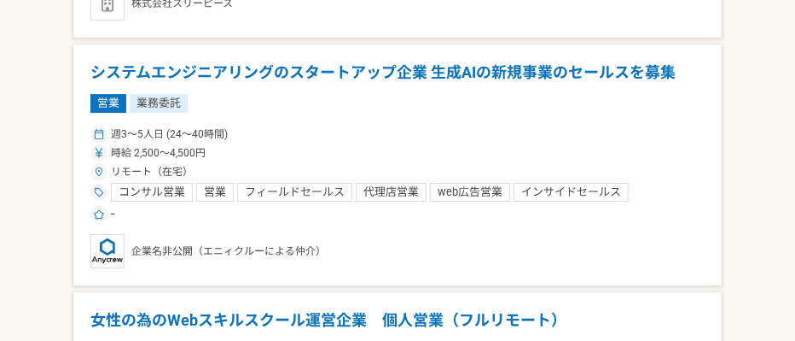
click at [364, 61] on h1 "システムエンジニアリングのスタートアップ企業 生成AIの新規事業のセールスを募集" at bounding box center [397, 72] width 615 height 22
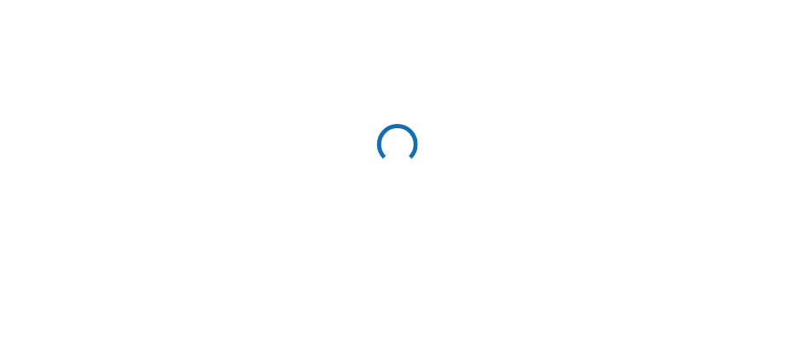
scroll to position [1991, 0]
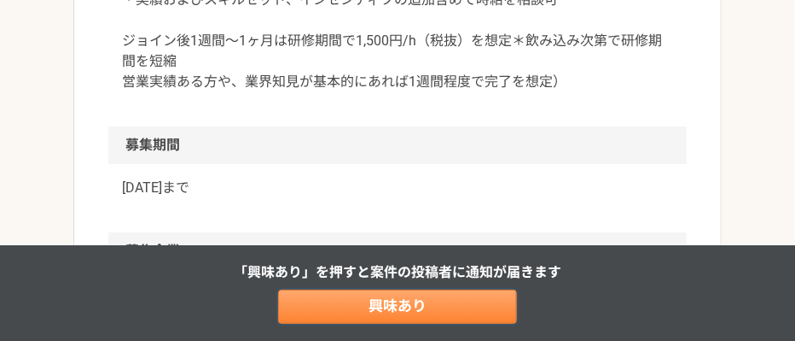
click at [391, 306] on link "興味あり" at bounding box center [397, 306] width 239 height 34
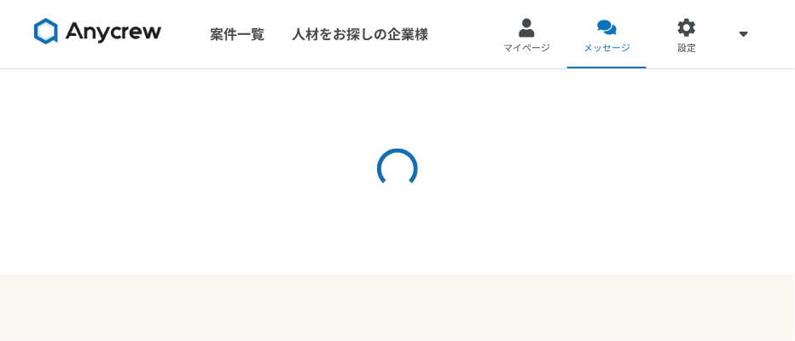
scroll to position [51, 0]
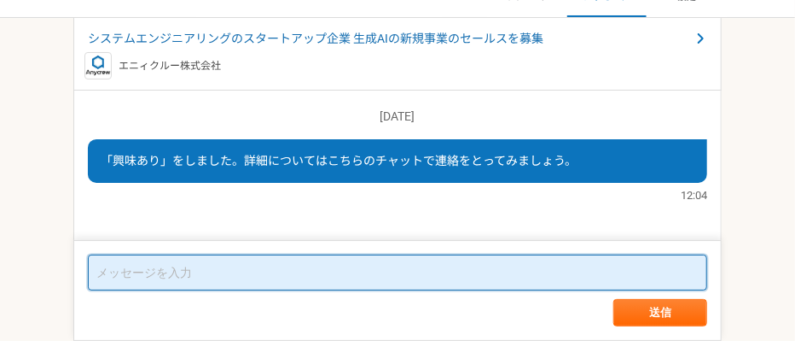
click at [168, 274] on textarea at bounding box center [398, 272] width 620 height 36
paste textarea "はじめまして。山崎陽菜と申します。 テレアポ業務を圧倒的に効率化できるAIテレサポシステムを提供しております。 本システムの特徴は以下の通りです： 1，1人1…"
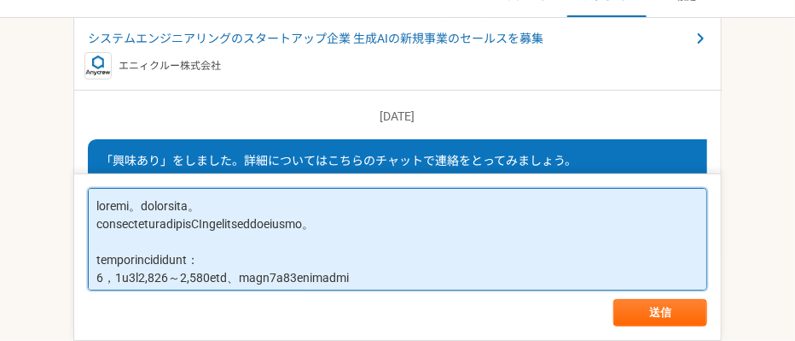
scroll to position [300, 0]
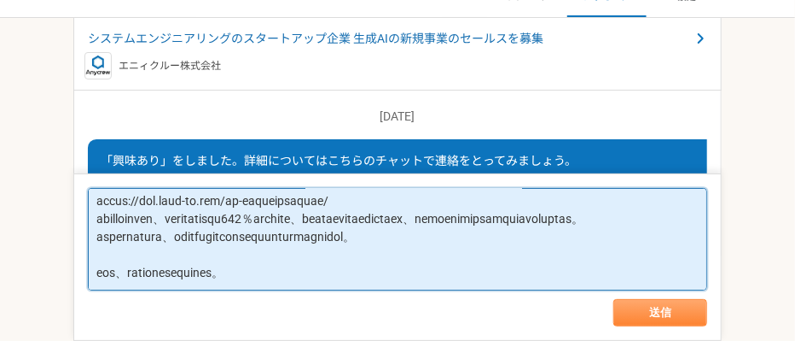
type textarea "はじめまして。山崎陽菜と申します。 テレアポ業務を圧倒的に効率化できるAIテレサポシステムを提供しております。 本システムの特徴は以下の通りです： 1，1人1…"
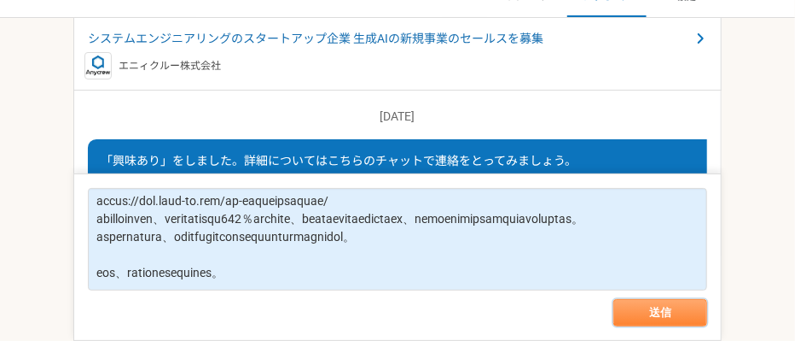
click at [690, 306] on button "送信" at bounding box center [661, 312] width 94 height 27
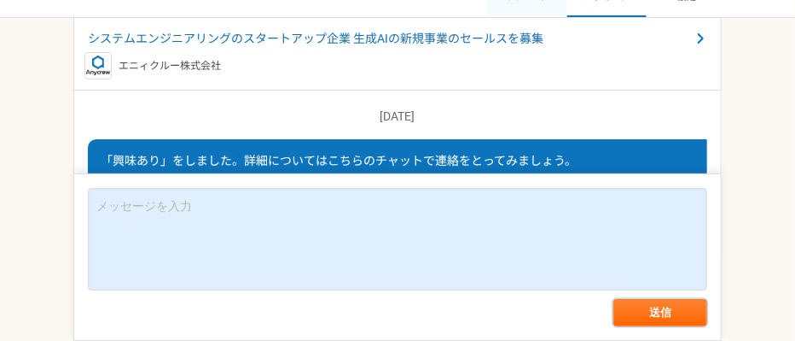
scroll to position [0, 0]
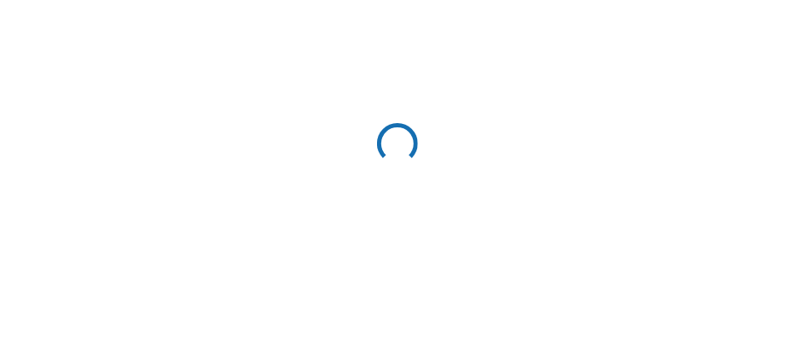
scroll to position [47, 0]
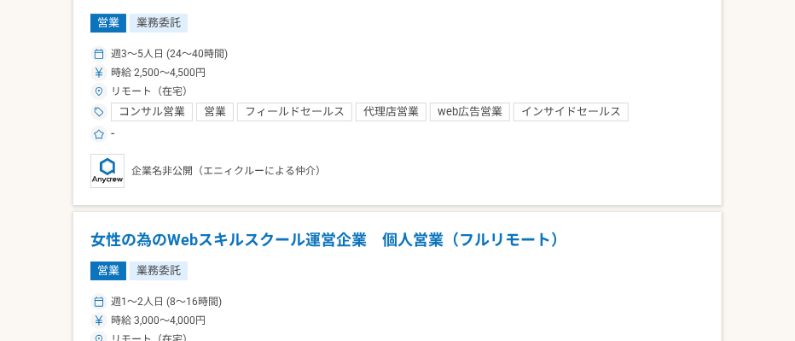
scroll to position [2181, 0]
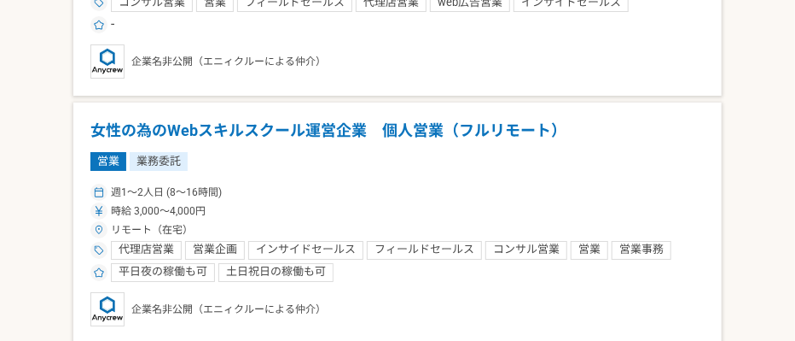
click at [281, 119] on h1 "女性の為のWebスキルスクール運営企業　個人営業（フルリモート）" at bounding box center [397, 130] width 615 height 22
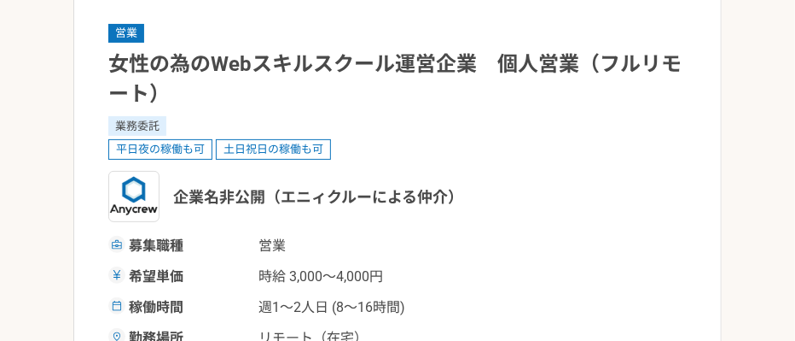
scroll to position [2181, 0]
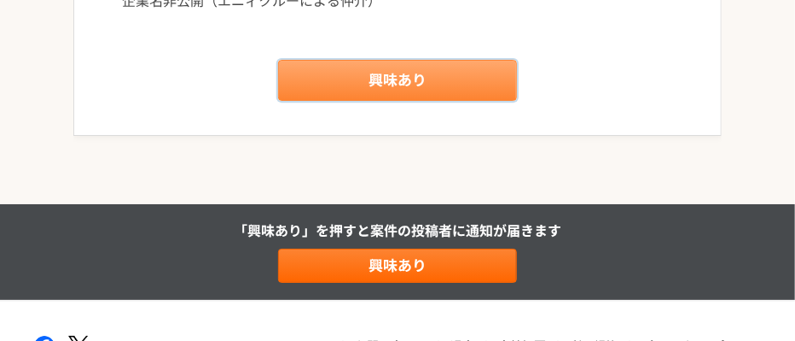
click at [398, 79] on link "興味あり" at bounding box center [397, 80] width 239 height 41
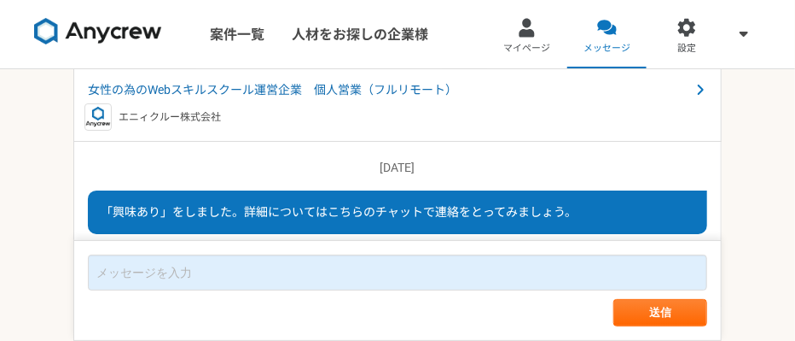
scroll to position [51, 0]
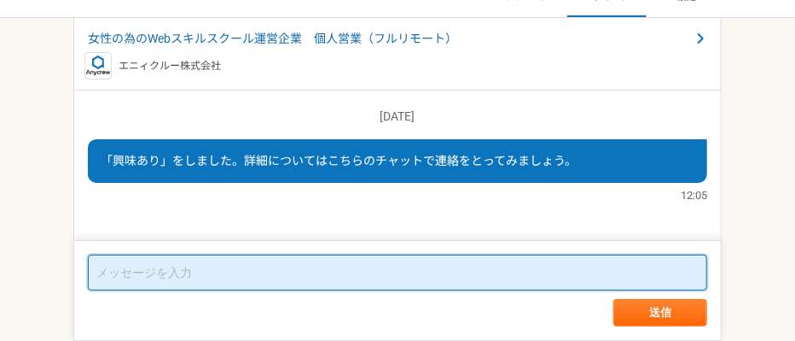
click at [199, 277] on textarea at bounding box center [398, 272] width 620 height 36
paste textarea "はじめまして。山崎陽菜と申します。 テレアポ業務を圧倒的に効率化できるAIテレサポシステムを提供しております。 本システムの特徴は以下の通りです： 1，1人1…"
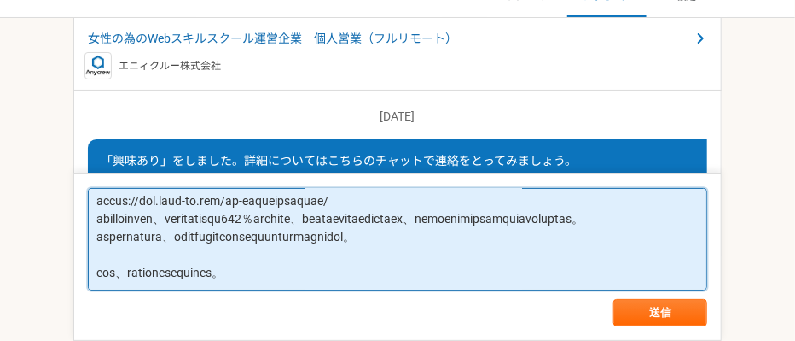
type textarea "はじめまして。山崎陽菜と申します。 テレアポ業務を圧倒的に効率化できるAIテレサポシステムを提供しております。 本システムの特徴は以下の通りです： 1，1人1…"
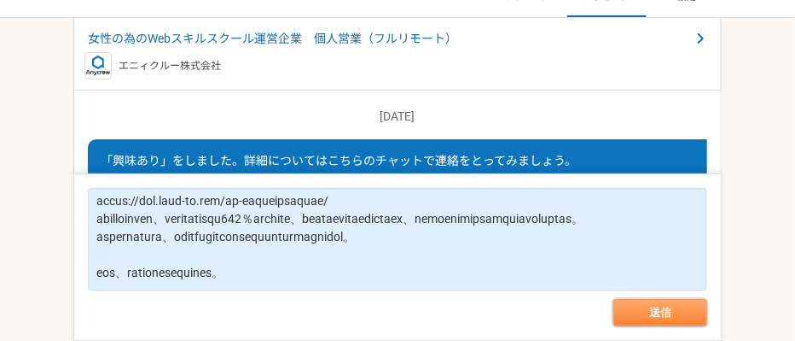
click at [675, 306] on button "送信" at bounding box center [661, 312] width 94 height 27
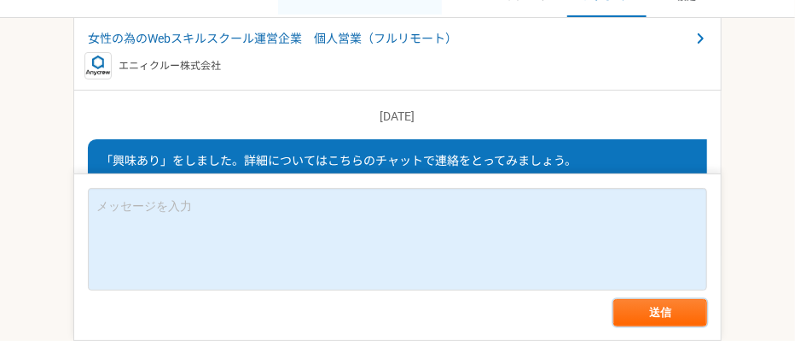
scroll to position [0, 0]
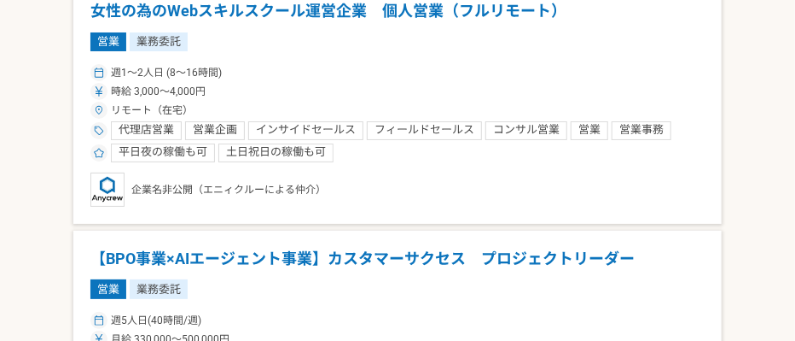
scroll to position [2465, 0]
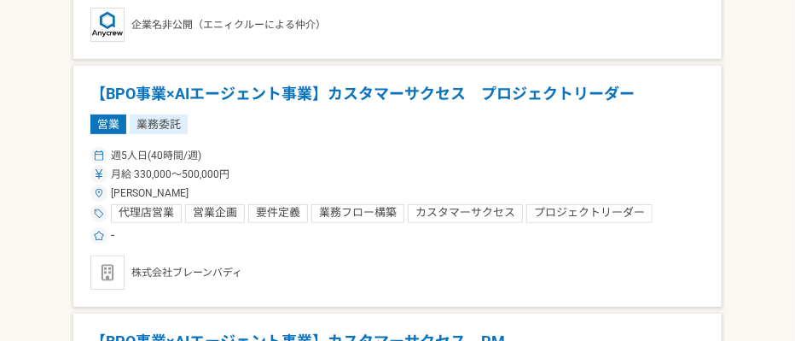
click at [396, 83] on h1 "【BPO事業×AIエージェント事業】カスタマーサクセス　プロジェクトリーダー" at bounding box center [397, 94] width 615 height 22
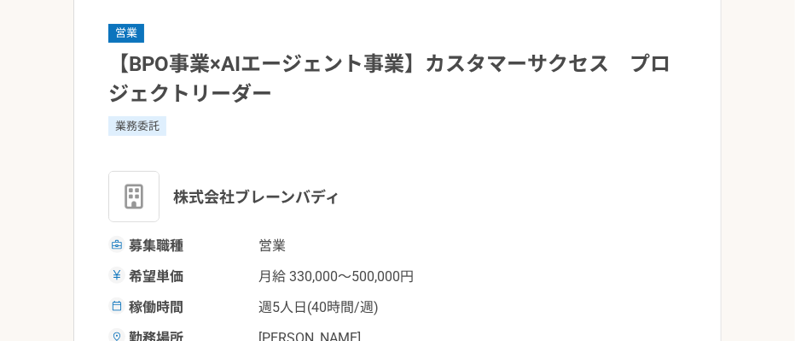
scroll to position [2456, 0]
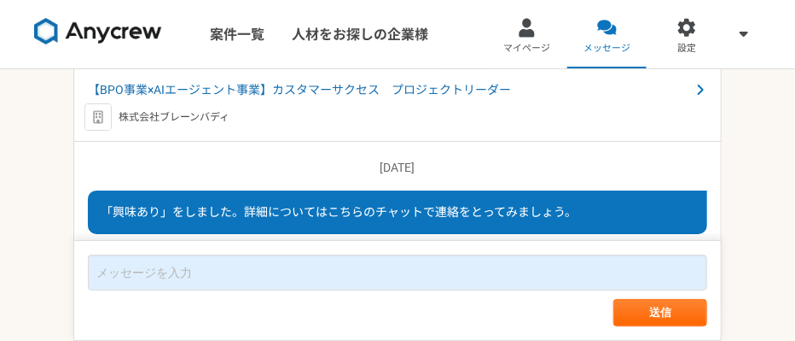
scroll to position [51, 0]
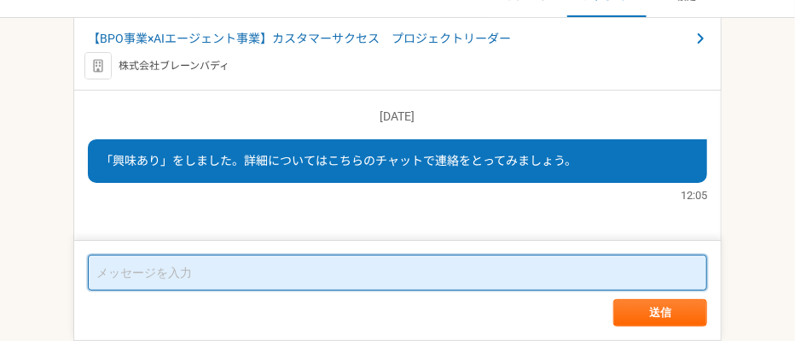
click at [233, 277] on textarea at bounding box center [398, 272] width 620 height 36
paste textarea "はじめまして。山崎陽菜と申します。 テレアポ業務を圧倒的に効率化できるAIテレサポシステムを提供しております。 本システムの特徴は以下の通りです： 1，1人1…"
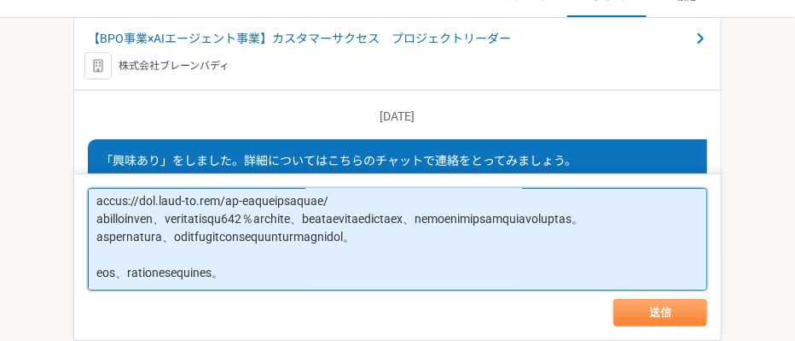
type textarea "はじめまして。山崎陽菜と申します。 テレアポ業務を圧倒的に効率化できるAIテレサポシステムを提供しております。 本システムの特徴は以下の通りです： 1，1人1…"
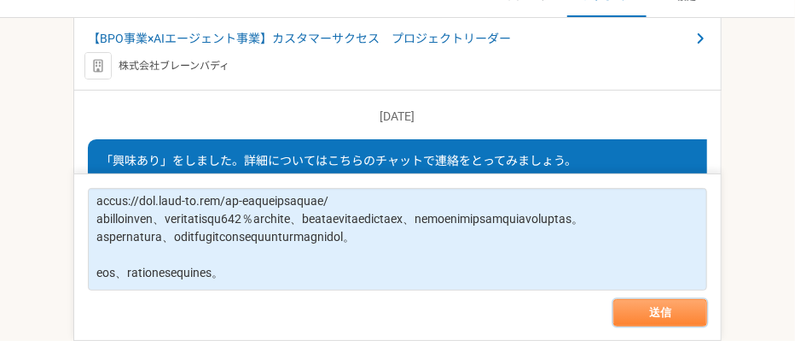
click at [683, 306] on button "送信" at bounding box center [661, 312] width 94 height 27
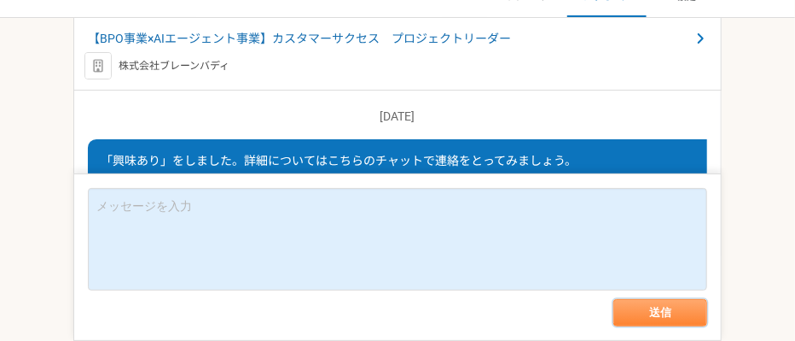
scroll to position [0, 0]
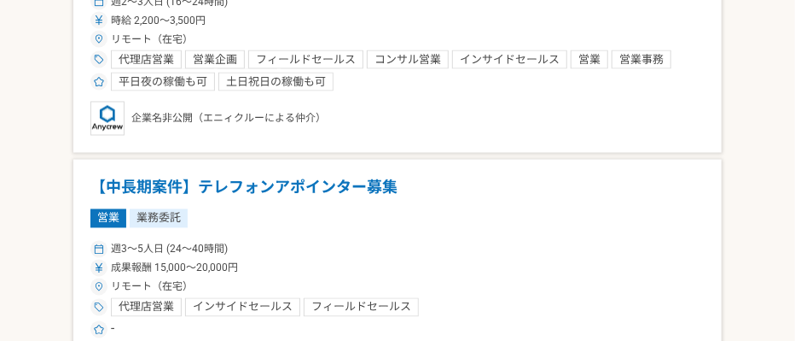
scroll to position [3350, 0]
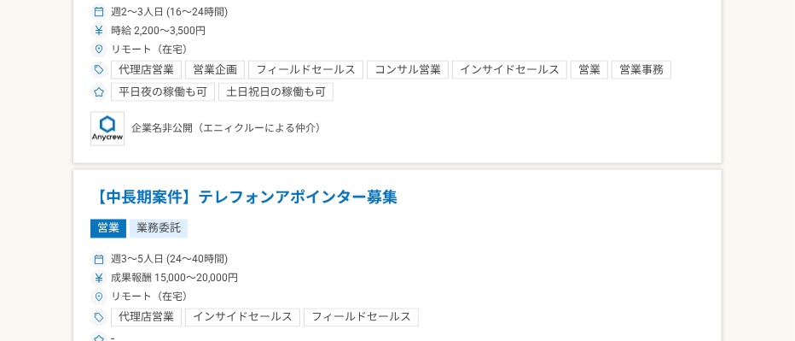
drag, startPoint x: 288, startPoint y: 166, endPoint x: 255, endPoint y: 170, distance: 32.6
click at [255, 187] on h1 "【中長期案件】テレフォンアポインター募集" at bounding box center [397, 198] width 615 height 22
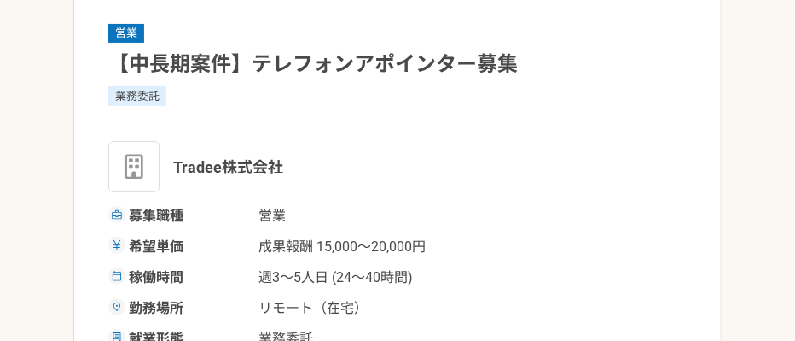
scroll to position [2180, 0]
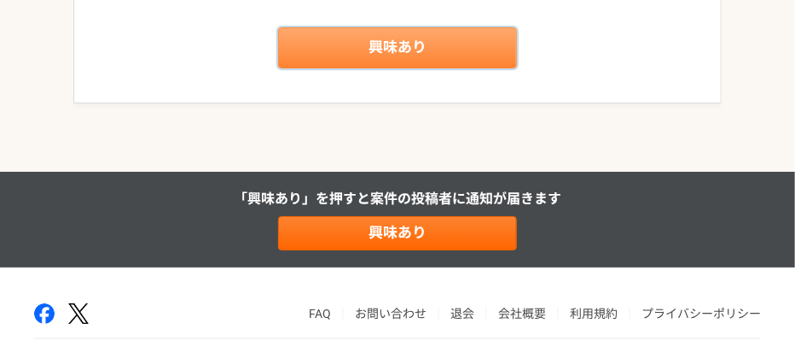
click at [404, 68] on link "興味あり" at bounding box center [397, 47] width 239 height 41
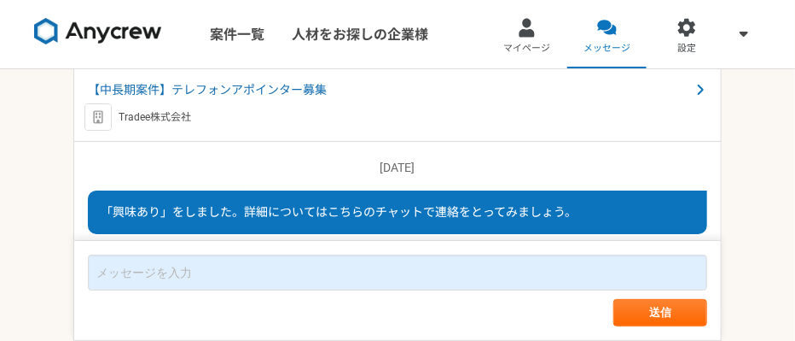
scroll to position [51, 0]
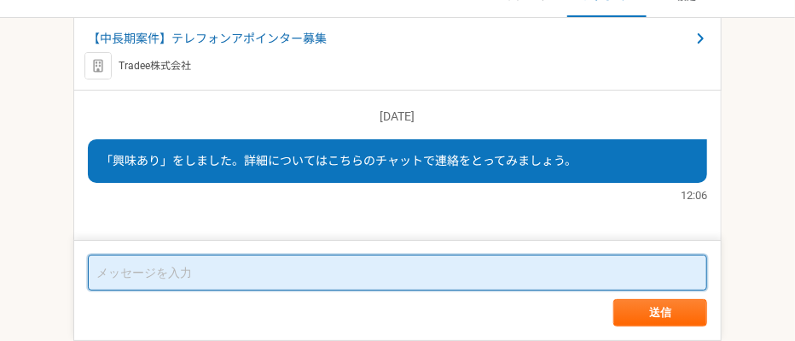
paste textarea "はじめまして。山崎陽菜と申します。 テレアポ業務を圧倒的に効率化できるAIテレサポシステムを提供しております。 本システムの特徴は以下の通りです： 1，1人1…"
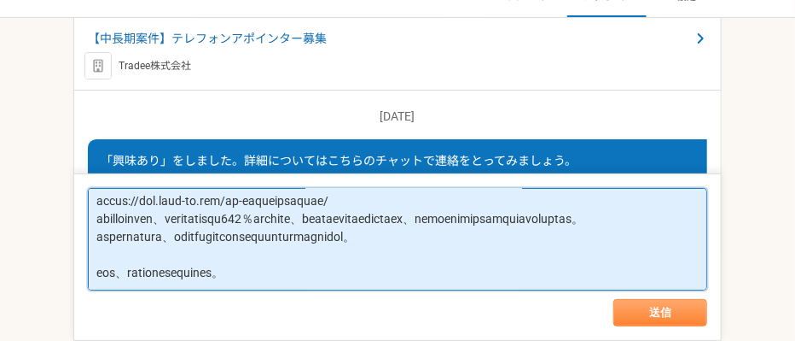
type textarea "はじめまして。山崎陽菜と申します。 テレアポ業務を圧倒的に効率化できるAIテレサポシステムを提供しております。 本システムの特徴は以下の通りです： 1，1人1…"
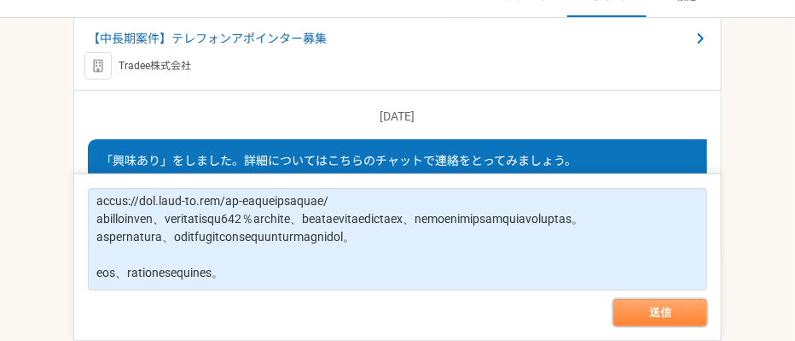
click at [664, 306] on button "送信" at bounding box center [661, 312] width 94 height 27
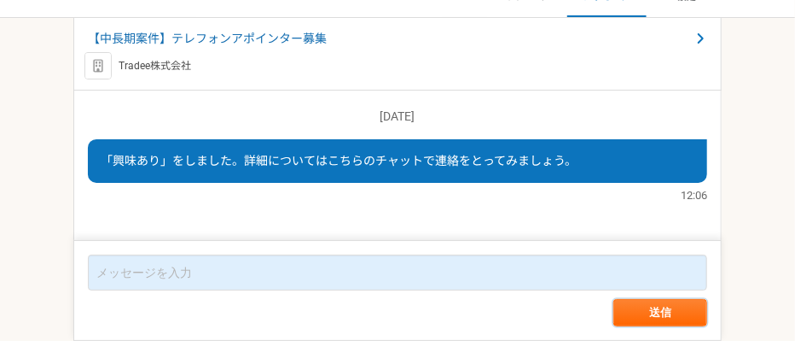
scroll to position [487, 0]
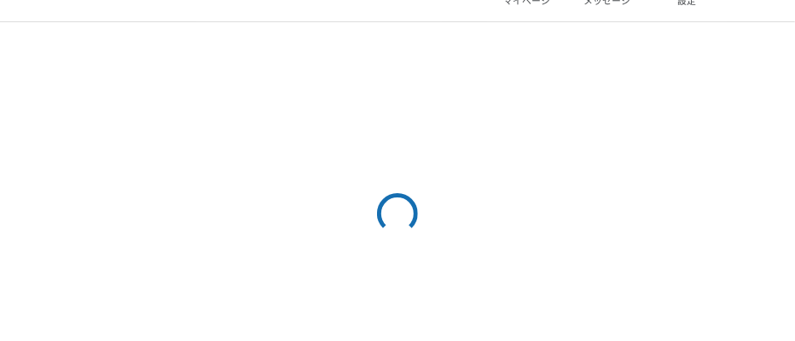
scroll to position [116, 0]
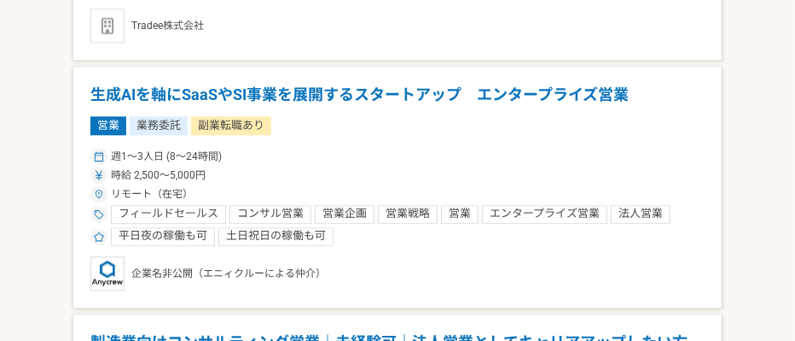
scroll to position [3721, 0]
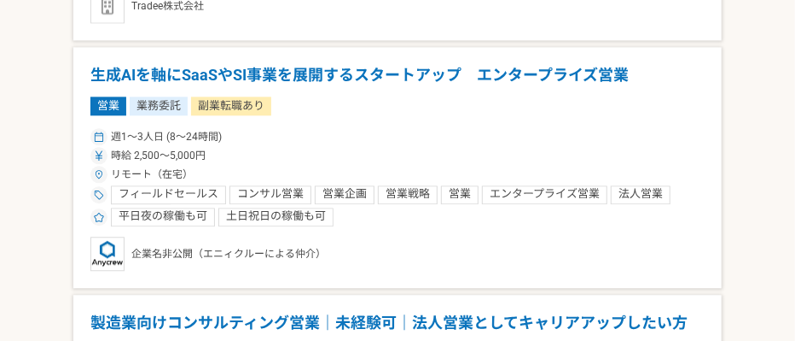
click at [289, 64] on h1 "生成AIを軸にSaaSやSI事業を展開するスタートアップ　エンタープライズ営業" at bounding box center [397, 75] width 615 height 22
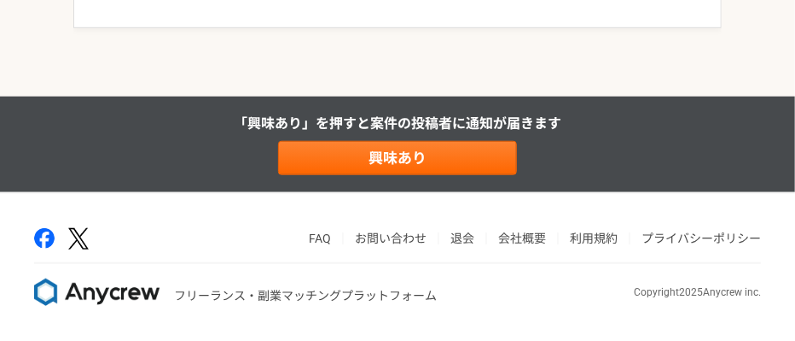
scroll to position [2882, 0]
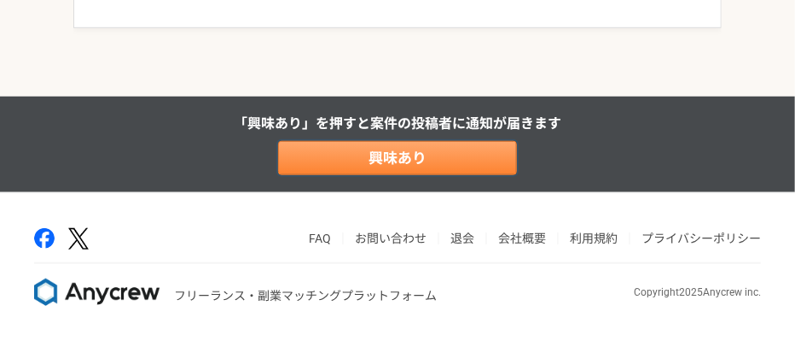
click at [366, 149] on link "興味あり" at bounding box center [397, 158] width 239 height 34
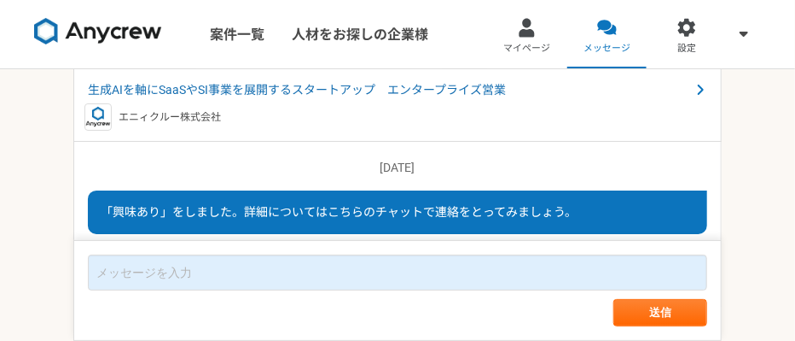
scroll to position [51, 0]
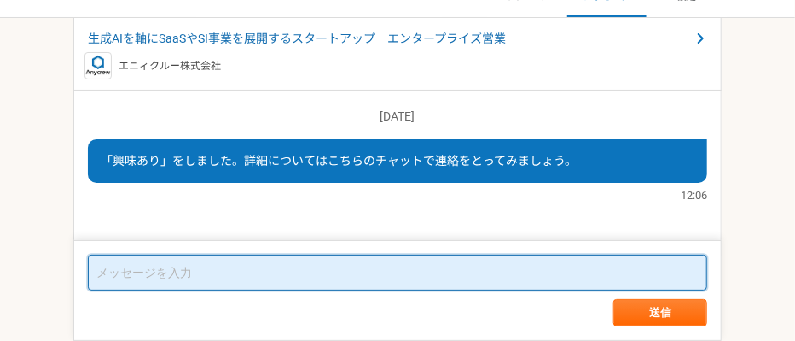
paste textarea "はじめまして。山崎陽菜と申します。 テレアポ業務を圧倒的に効率化できるAIテレサポシステムを提供しております。 本システムの特徴は以下の通りです： 1，1人1…"
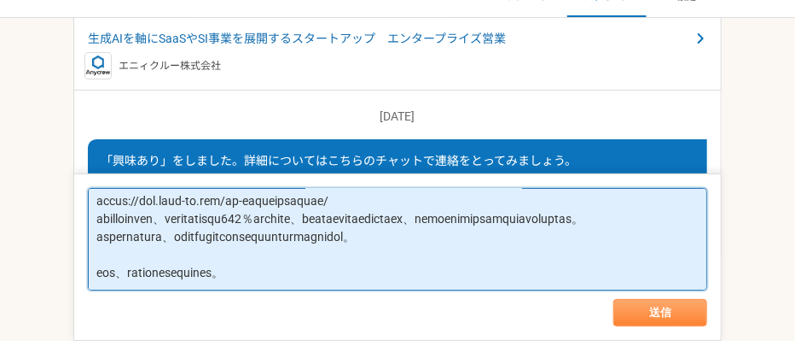
type textarea "はじめまして。山崎陽菜と申します。 テレアポ業務を圧倒的に効率化できるAIテレサポシステムを提供しております。 本システムの特徴は以下の通りです： 1，1人1…"
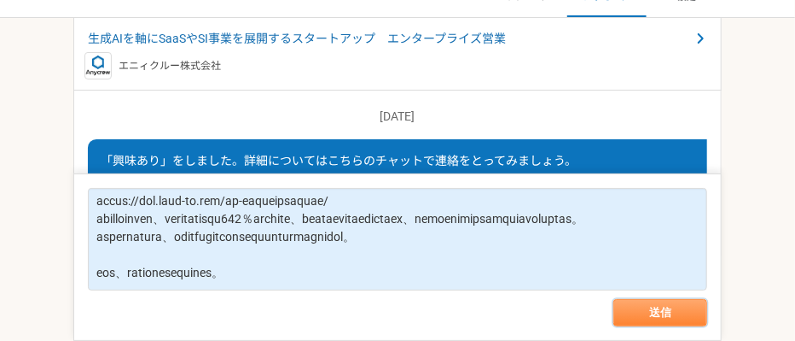
click at [660, 306] on button "送信" at bounding box center [661, 312] width 94 height 27
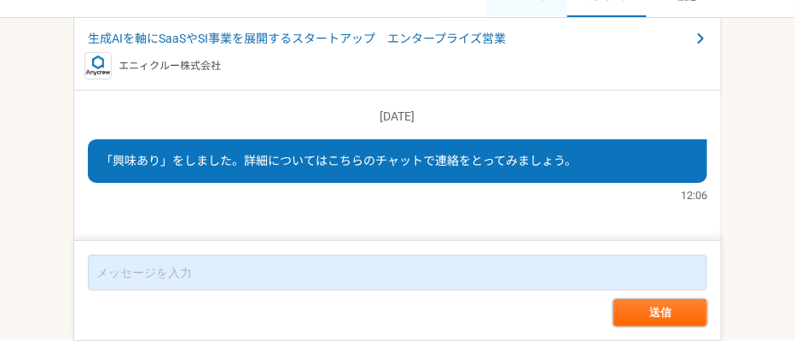
scroll to position [0, 0]
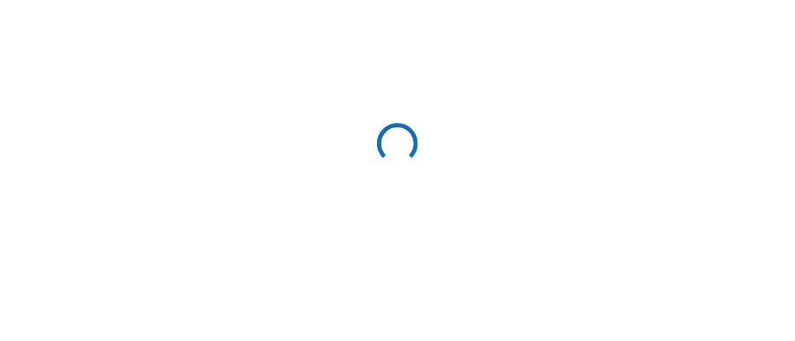
scroll to position [47, 0]
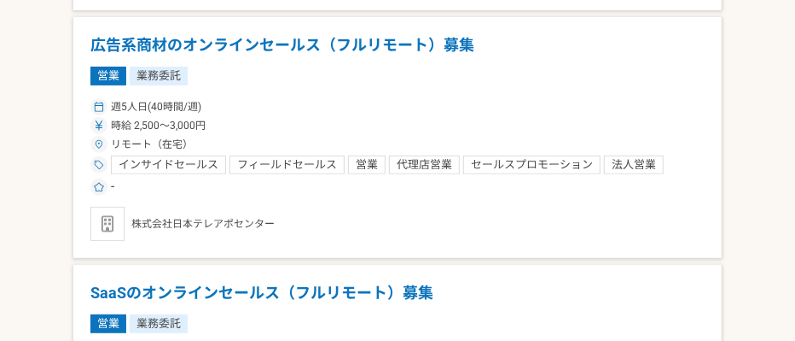
scroll to position [4647, 0]
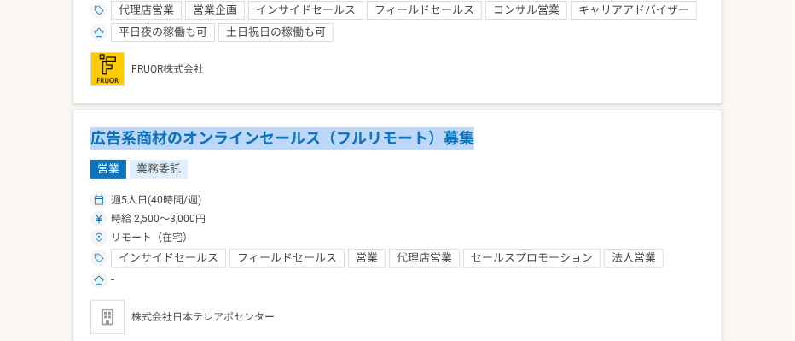
drag, startPoint x: 552, startPoint y: 124, endPoint x: 35, endPoint y: 123, distance: 517.2
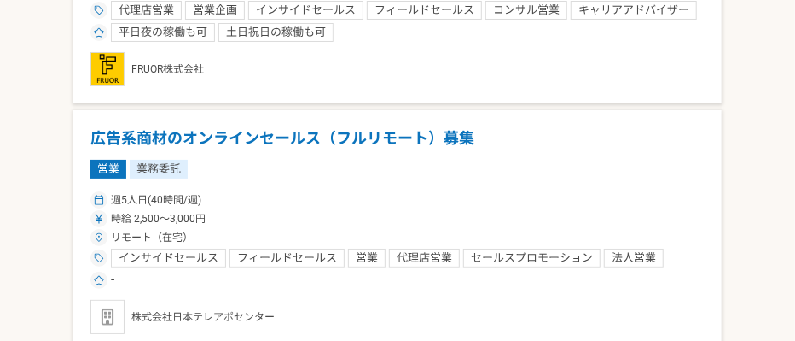
drag, startPoint x: 715, startPoint y: 324, endPoint x: 111, endPoint y: 296, distance: 605.0
click at [236, 127] on h1 "広告系商材のオンラインセールス（フルリモート）募集" at bounding box center [397, 138] width 615 height 22
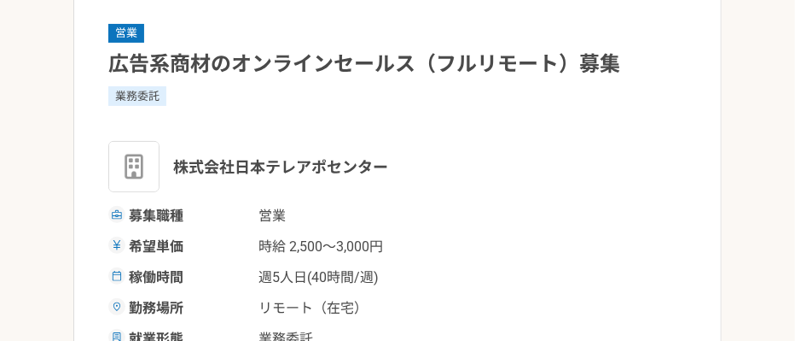
scroll to position [1839, 0]
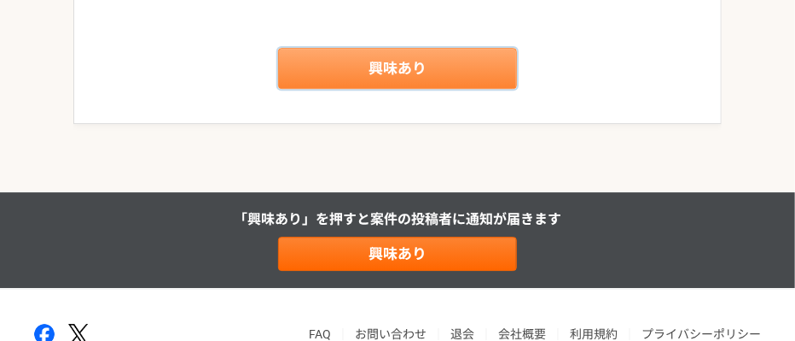
click at [362, 73] on link "興味あり" at bounding box center [397, 68] width 239 height 41
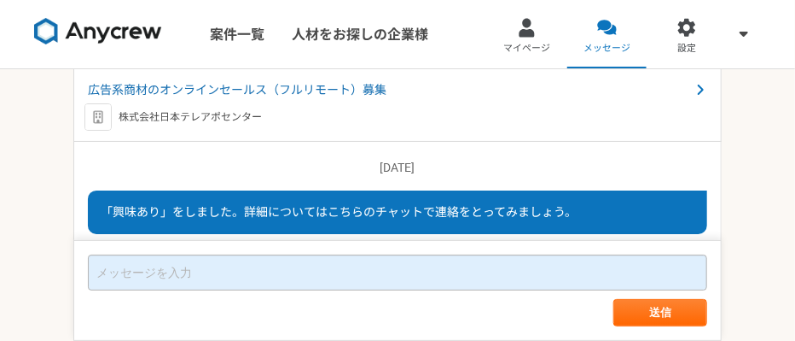
scroll to position [51, 0]
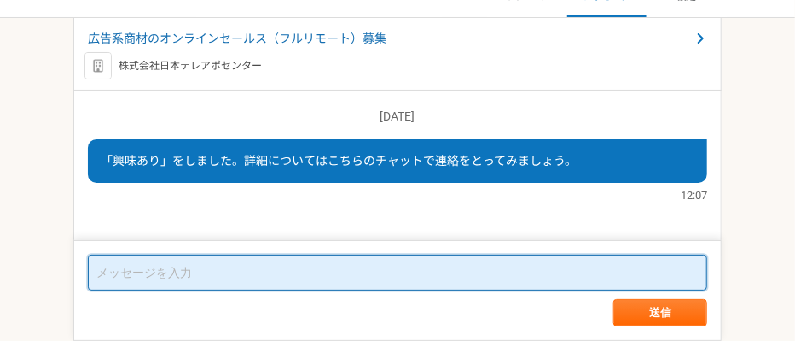
click at [258, 271] on textarea at bounding box center [398, 272] width 620 height 36
paste textarea "はじめまして。山崎陽菜と申します。 テレアポ業務を圧倒的に効率化できるAIテレサポシステムを提供しております。 本システムの特徴は以下の通りです： 1，1人1…"
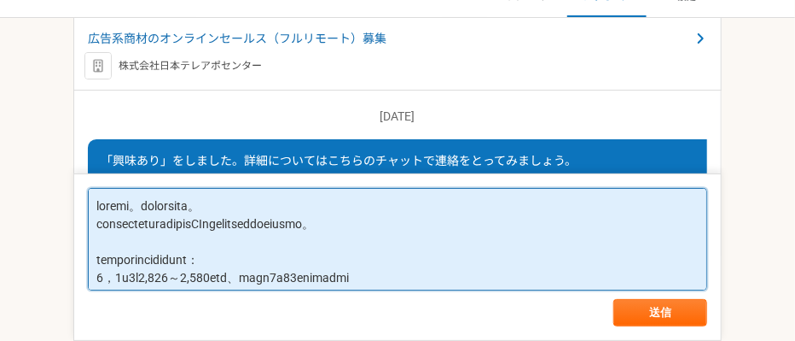
scroll to position [300, 0]
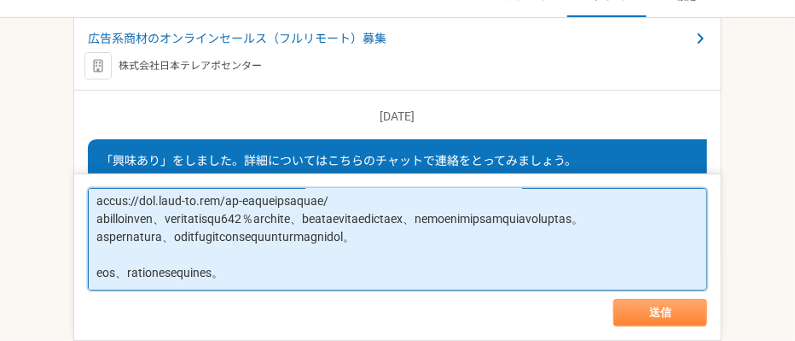
type textarea "はじめまして。山崎陽菜と申します。 テレアポ業務を圧倒的に効率化できるAIテレサポシステムを提供しております。 本システムの特徴は以下の通りです： 1，1人1…"
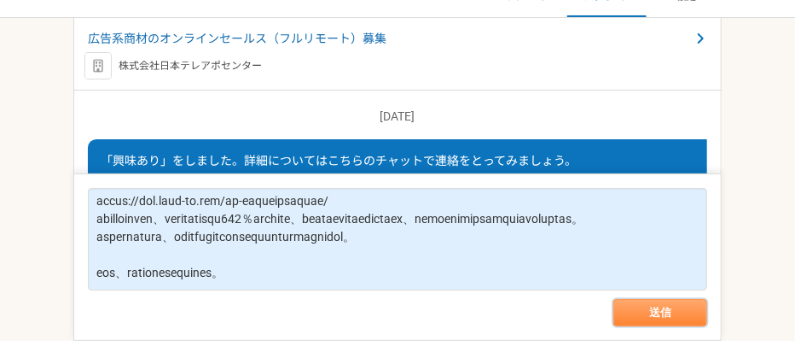
click at [649, 306] on button "送信" at bounding box center [661, 312] width 94 height 27
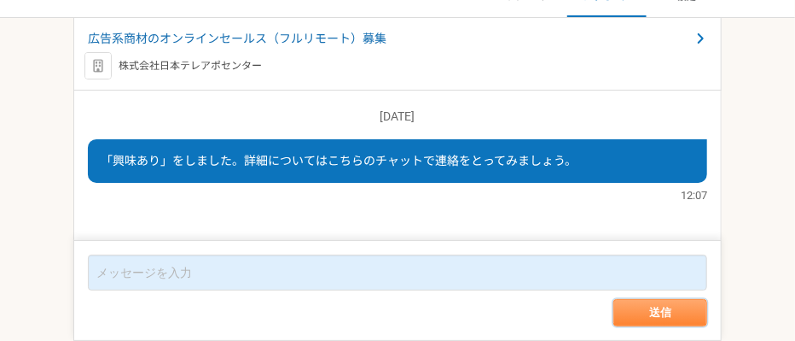
scroll to position [487, 0]
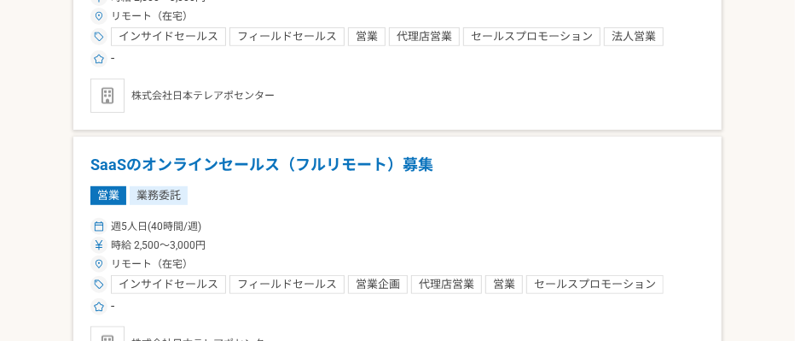
scroll to position [5057, 0]
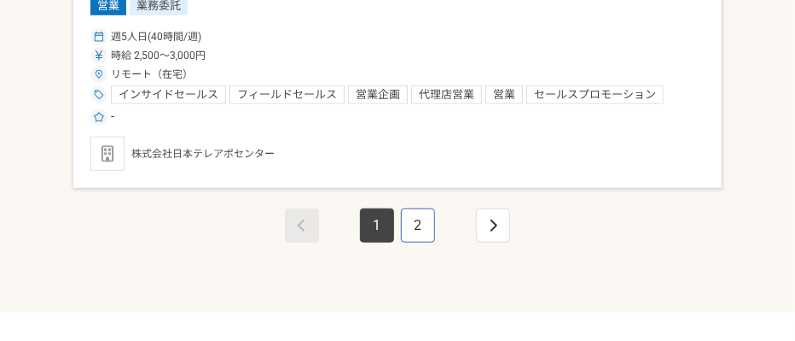
click at [410, 208] on link "2" at bounding box center [418, 225] width 34 height 34
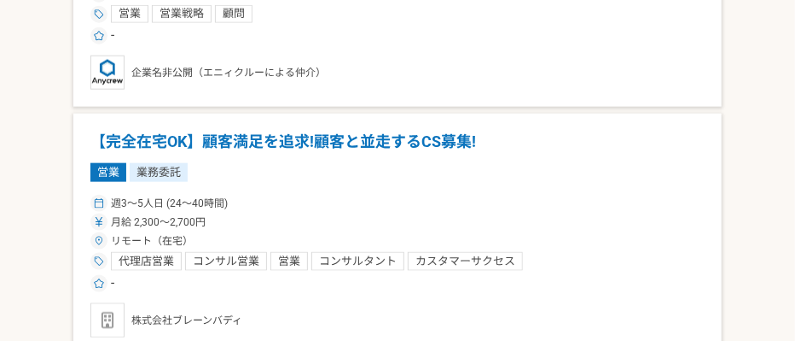
scroll to position [474, 0]
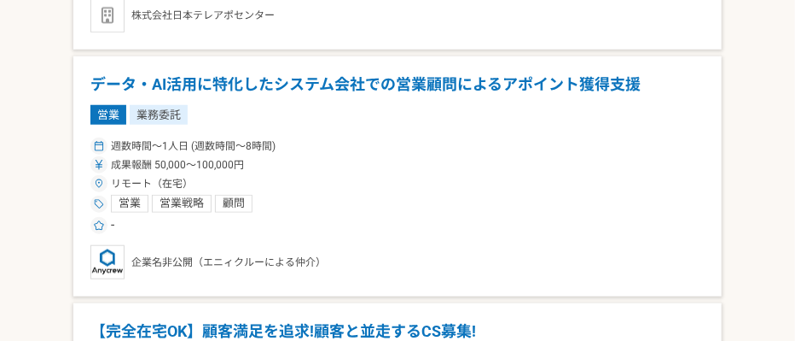
click at [297, 78] on h1 "データ・AI活用に特化したシステム会社での営業顧問によるアポイント獲得支援" at bounding box center [397, 84] width 615 height 22
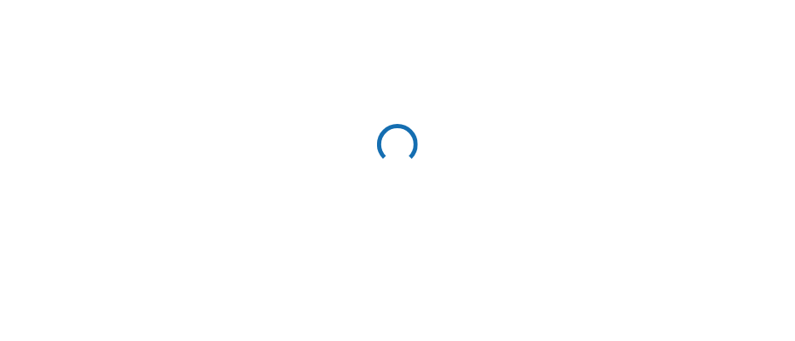
scroll to position [474, 0]
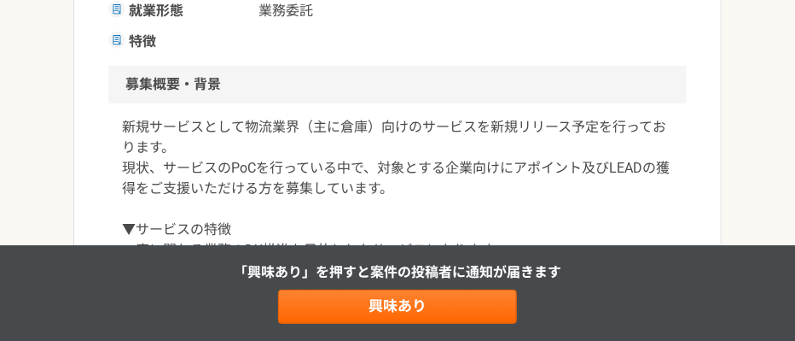
click at [370, 288] on div "「興味あり」を押すと 案件の投稿者に通知が届きます 興味あり" at bounding box center [397, 293] width 795 height 96
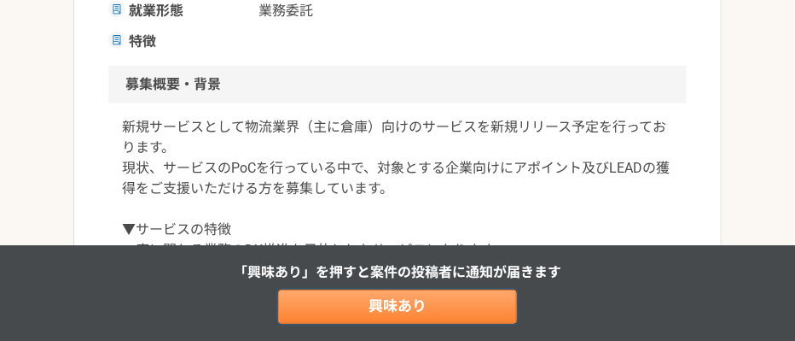
click at [370, 300] on link "興味あり" at bounding box center [397, 306] width 239 height 34
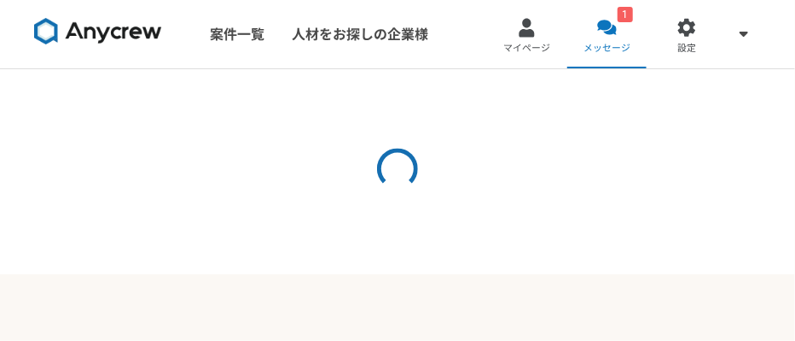
scroll to position [51, 0]
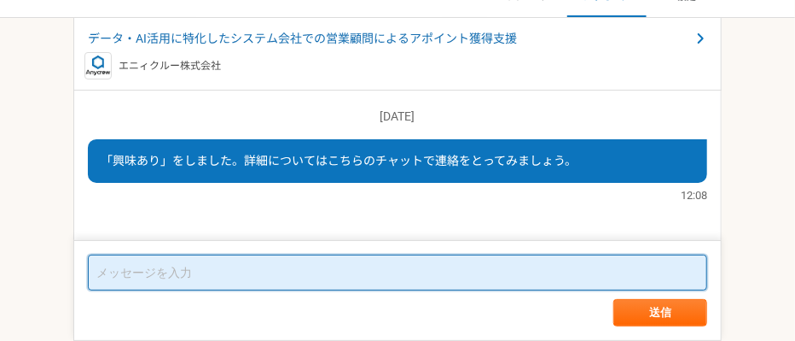
click at [284, 269] on textarea at bounding box center [398, 272] width 620 height 36
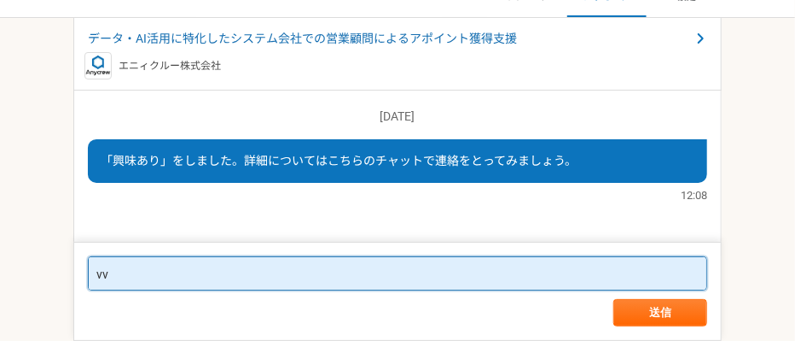
drag, startPoint x: 138, startPoint y: 278, endPoint x: 74, endPoint y: 276, distance: 64.1
click at [74, 276] on form "vv 送信" at bounding box center [397, 291] width 649 height 99
paste textarea "はじめまして。山崎陽菜と申します。 テレアポ業務を圧倒的に効率化できるAIテレサポシステムを提供しております。 本システムの特徴は以下の通りです： 1，1人1…"
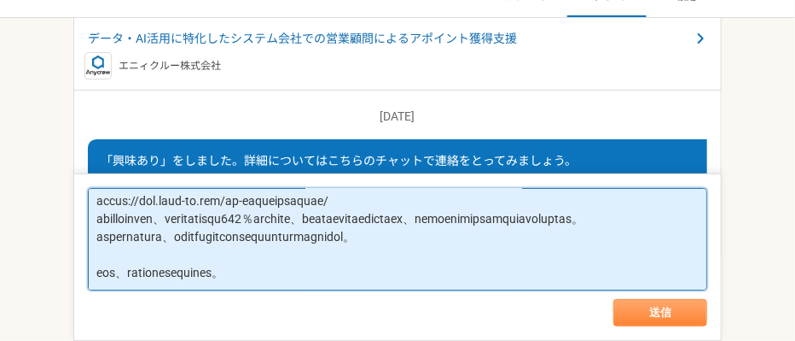
type textarea "はじめまして。山崎陽菜と申します。 テレアポ業務を圧倒的に効率化できるAIテレサポシステムを提供しております。 本システムの特徴は以下の通りです： 1，1人1…"
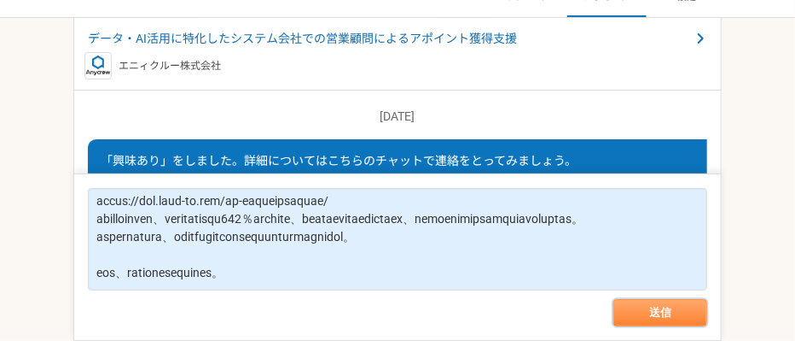
click at [673, 306] on button "送信" at bounding box center [661, 312] width 94 height 27
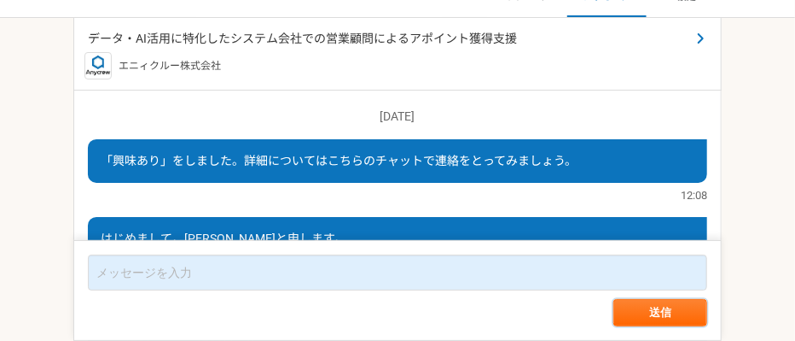
scroll to position [487, 0]
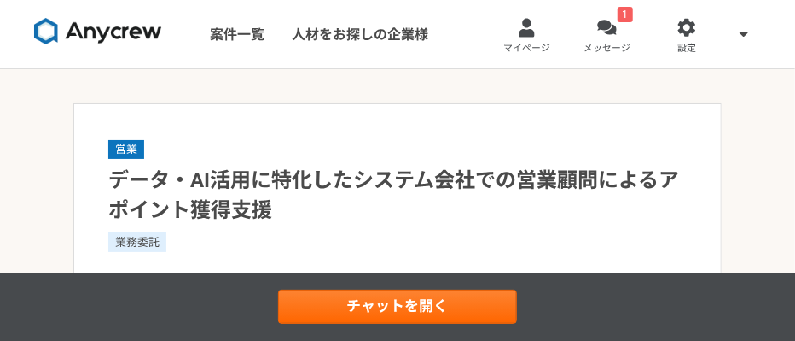
scroll to position [95, 0]
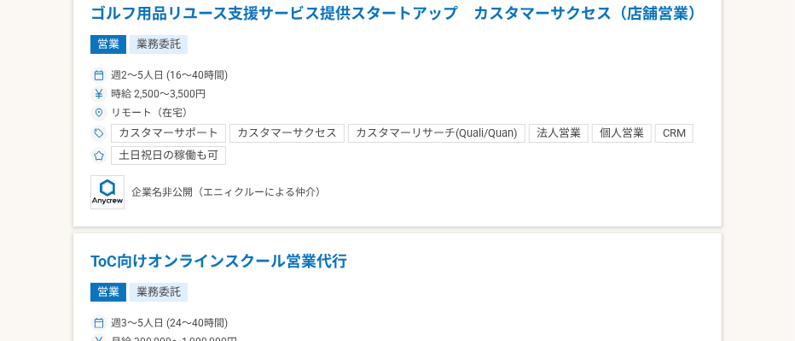
scroll to position [2181, 0]
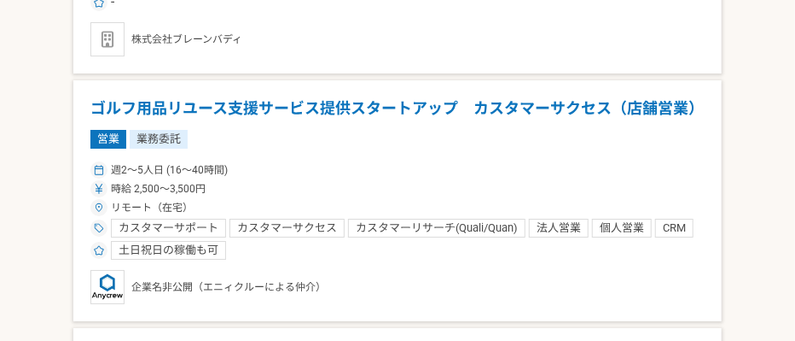
click at [330, 114] on h1 "ゴルフ用品リユース支援サービス提供スタートアップ　カスタマーサクセス（店舗営業）" at bounding box center [397, 108] width 615 height 22
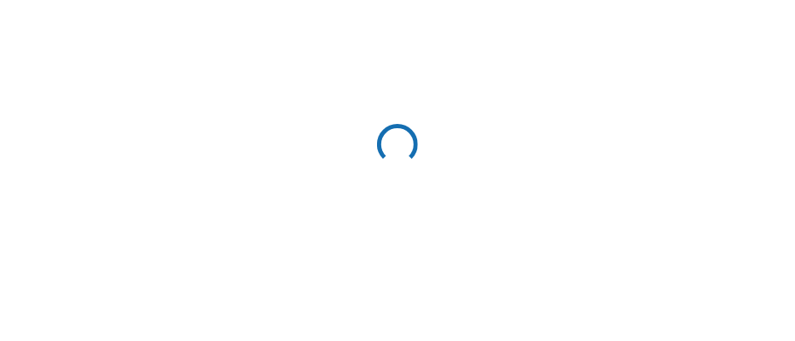
scroll to position [2181, 0]
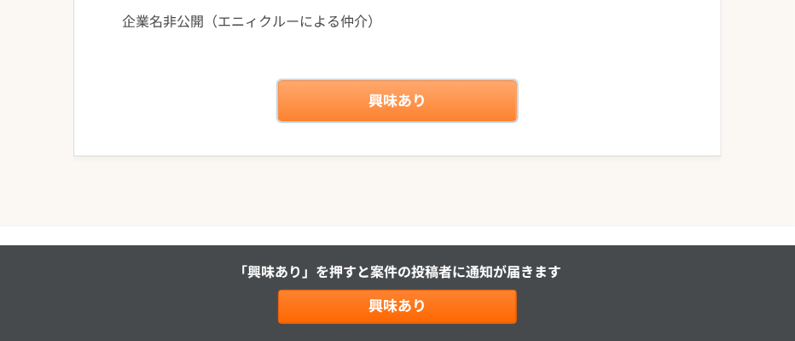
click at [411, 121] on link "興味あり" at bounding box center [397, 100] width 239 height 41
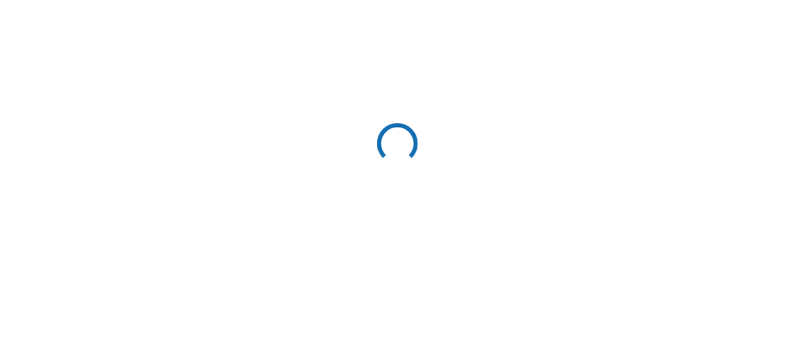
scroll to position [47, 0]
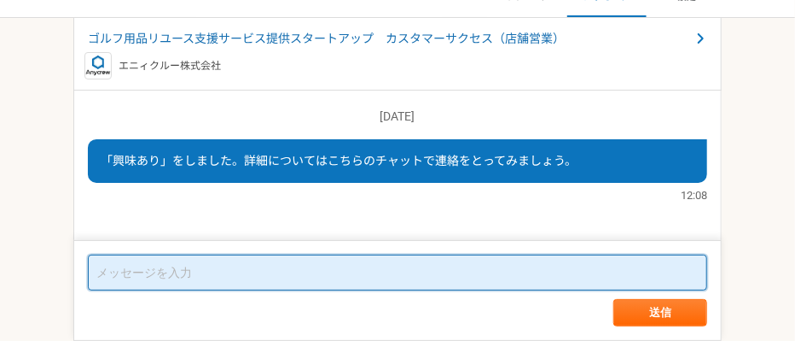
click at [306, 267] on textarea at bounding box center [398, 272] width 620 height 36
paste textarea "はじめまして。山崎陽菜と申します。 テレアポ業務を圧倒的に効率化できるAIテレサポシステムを提供しております。 本システムの特徴は以下の通りです： 1，1人1…"
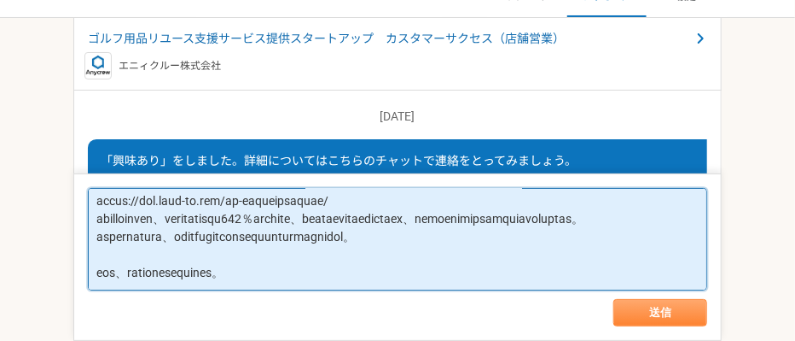
type textarea "はじめまして。山崎陽菜と申します。 テレアポ業務を圧倒的に効率化できるAIテレサポシステムを提供しております。 本システムの特徴は以下の通りです： 1，1人1…"
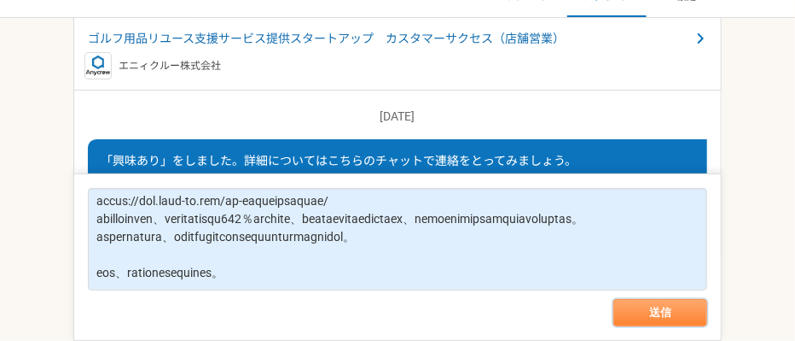
click at [623, 306] on button "送信" at bounding box center [661, 312] width 94 height 27
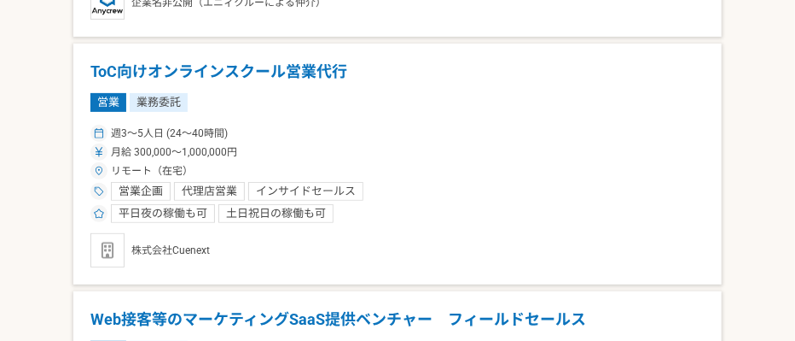
click at [219, 70] on h1 "ToC向けオンラインスクール営業代行" at bounding box center [397, 72] width 615 height 22
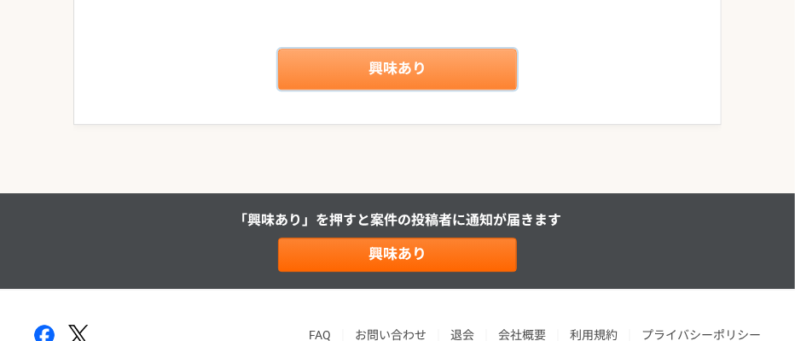
click at [347, 55] on link "興味あり" at bounding box center [397, 69] width 239 height 41
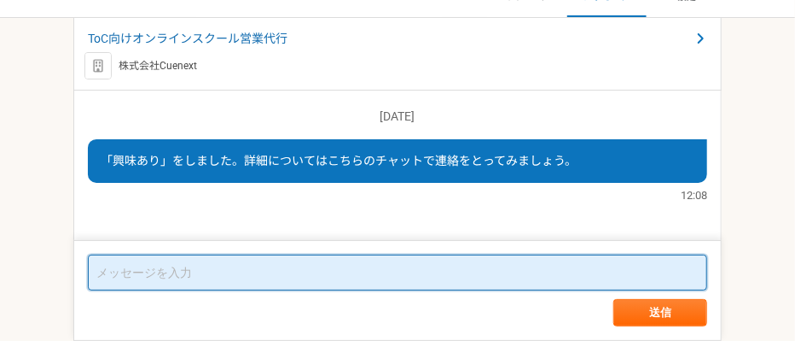
click at [266, 286] on textarea at bounding box center [398, 272] width 620 height 36
paste textarea "はじめまして。山崎陽菜と申します。 テレアポ業務を圧倒的に効率化できるAIテレサポシステムを提供しております。 本システムの特徴は以下の通りです： 1，1人1…"
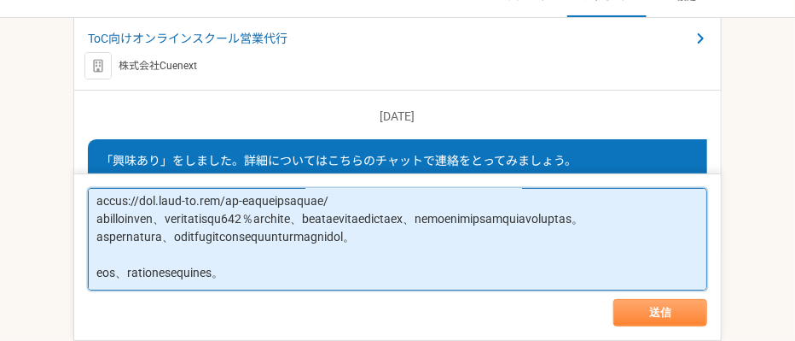
type textarea "はじめまして。山崎陽菜と申します。 テレアポ業務を圧倒的に効率化できるAIテレサポシステムを提供しております。 本システムの特徴は以下の通りです： 1，1人1…"
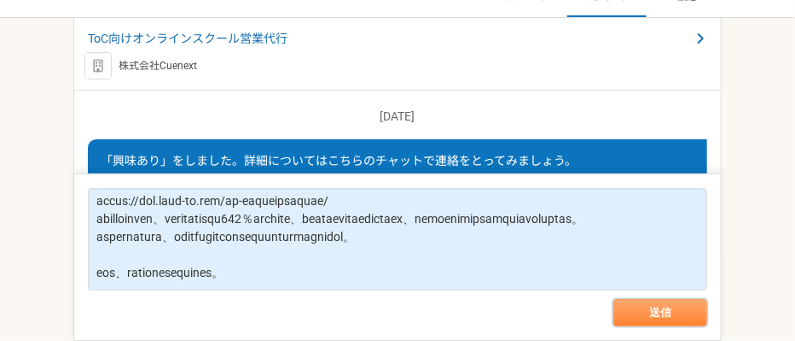
click at [639, 306] on button "送信" at bounding box center [661, 312] width 94 height 27
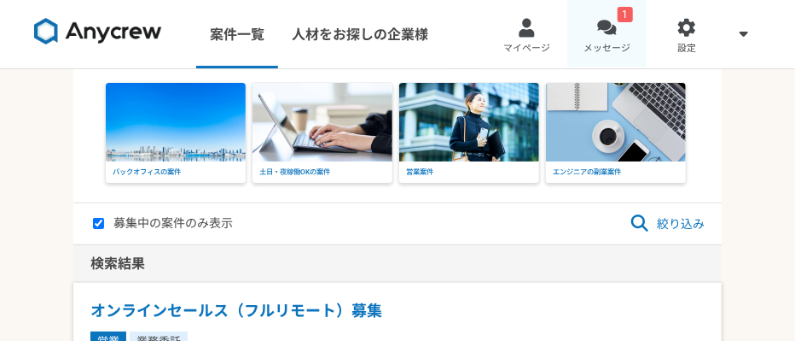
click at [614, 28] on div at bounding box center [607, 28] width 20 height 20
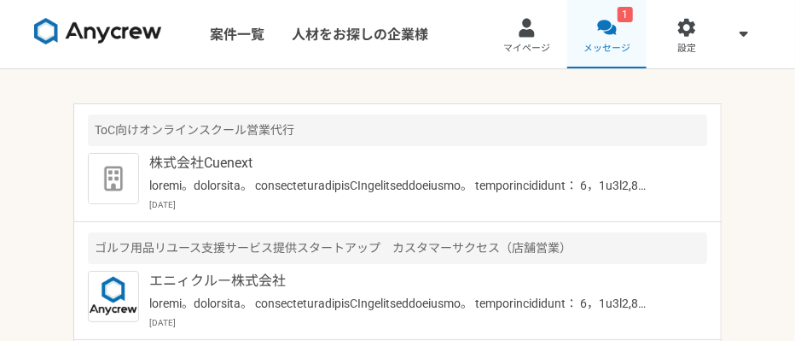
click at [606, 26] on div at bounding box center [607, 28] width 20 height 20
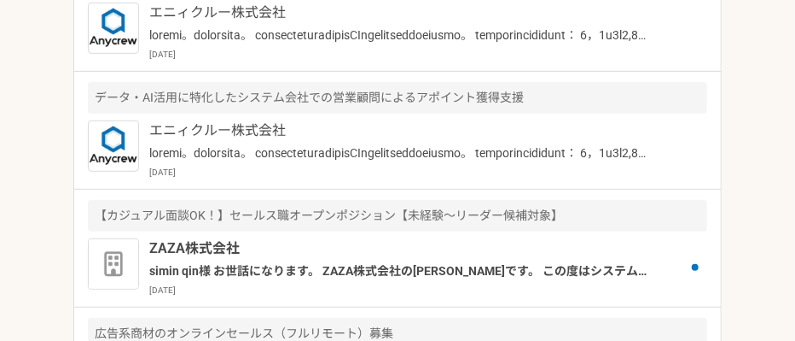
scroll to position [284, 0]
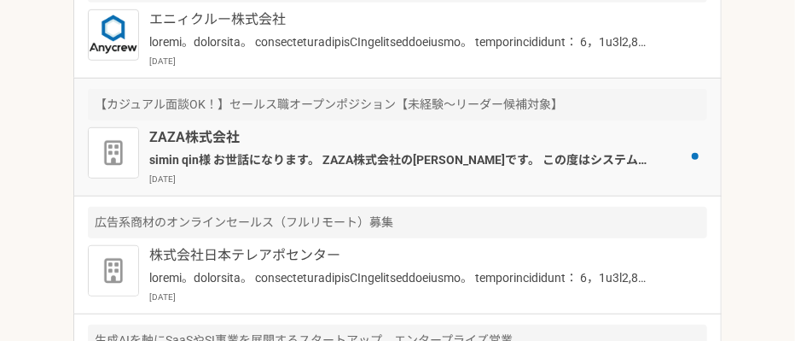
click at [577, 147] on p "ZAZA株式会社" at bounding box center [400, 137] width 503 height 20
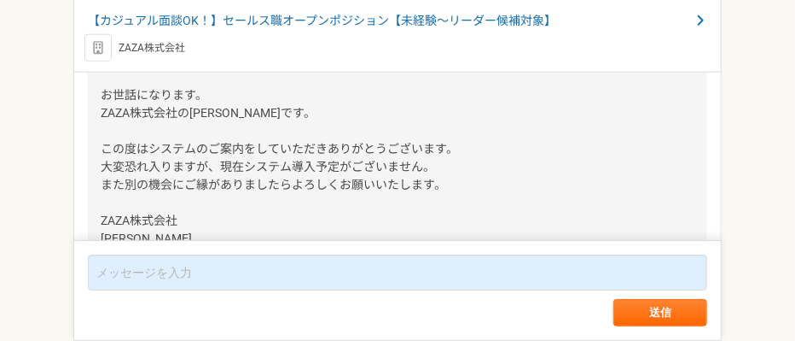
scroll to position [786, 0]
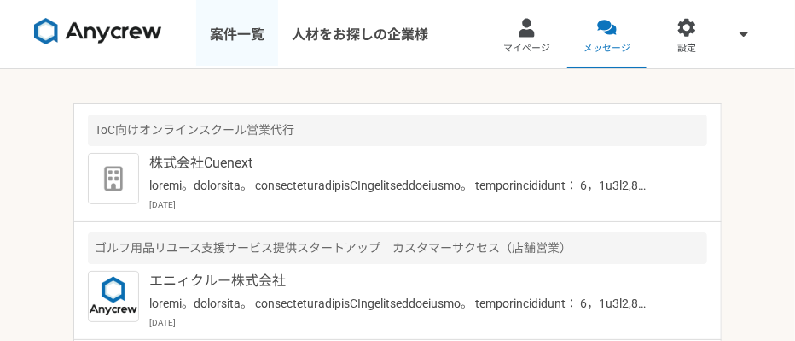
click at [208, 27] on link "案件一覧" at bounding box center [237, 34] width 82 height 68
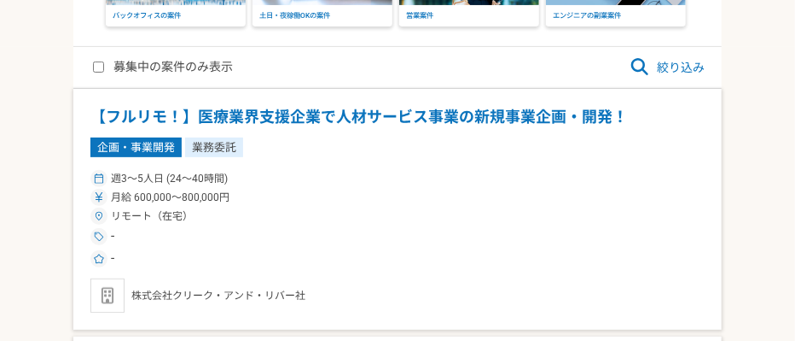
scroll to position [189, 0]
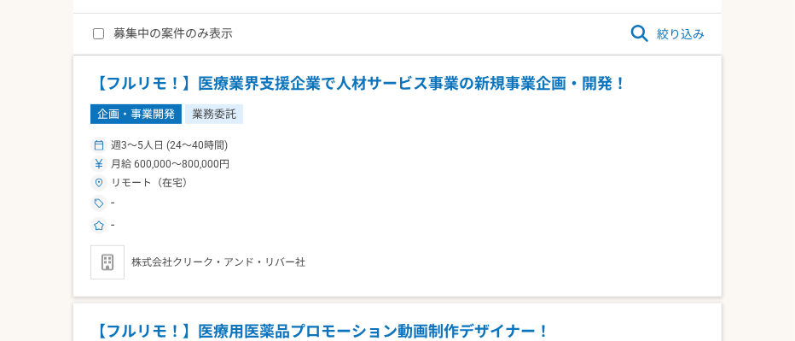
click at [646, 38] on icon at bounding box center [641, 34] width 18 height 18
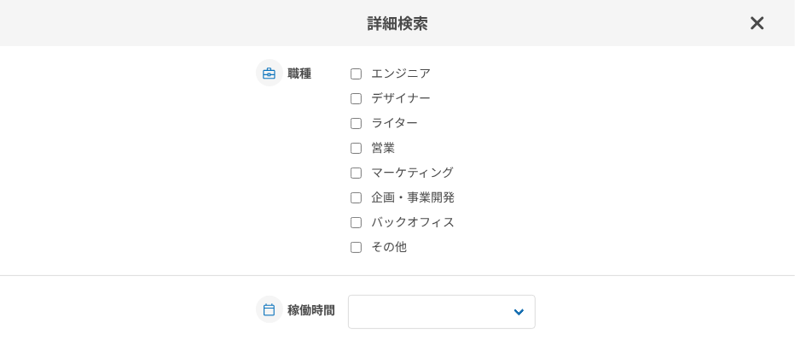
click at [360, 172] on label "マーケティング" at bounding box center [452, 173] width 202 height 18
click at [360, 172] on input "マーケティング" at bounding box center [356, 172] width 11 height 11
checkbox input "true"
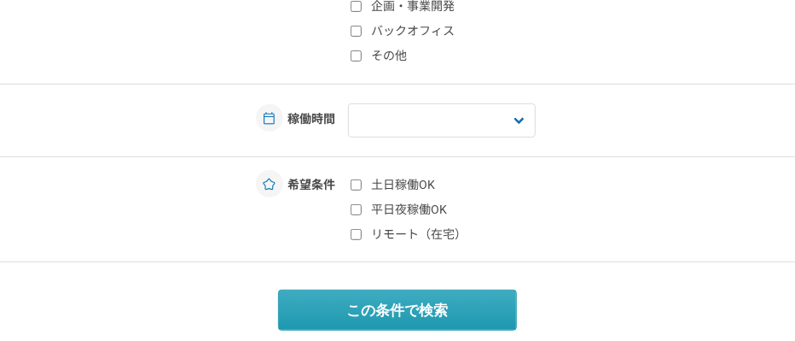
scroll to position [195, 0]
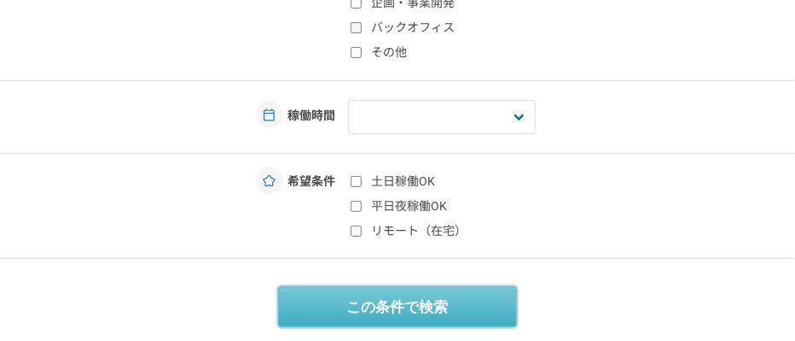
click at [433, 296] on button "この条件で検索" at bounding box center [397, 306] width 239 height 41
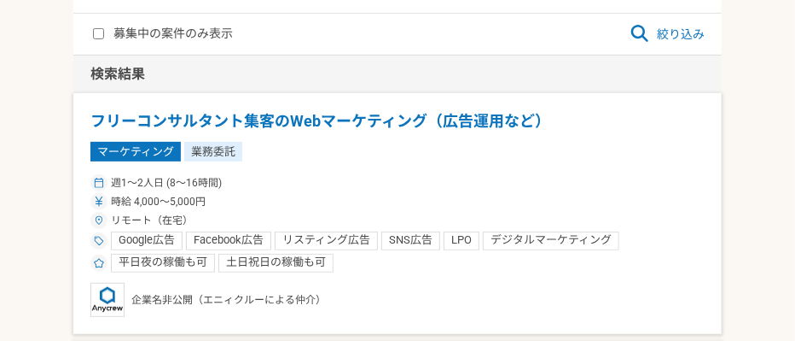
click at [101, 26] on label "募集中の案件のみ表示" at bounding box center [163, 34] width 140 height 20
click at [101, 28] on input "募集中の案件のみ表示" at bounding box center [98, 33] width 11 height 11
checkbox input "true"
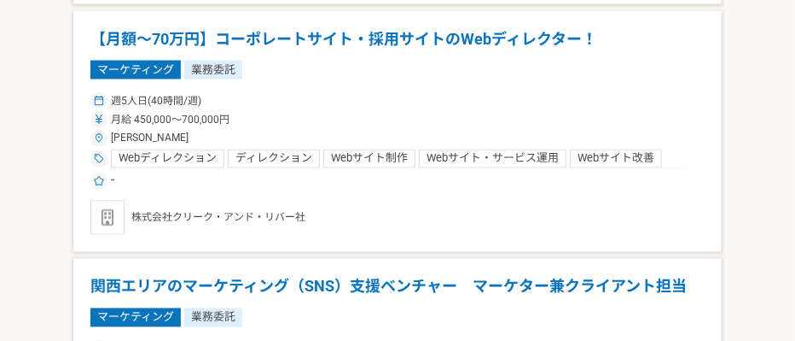
scroll to position [1043, 0]
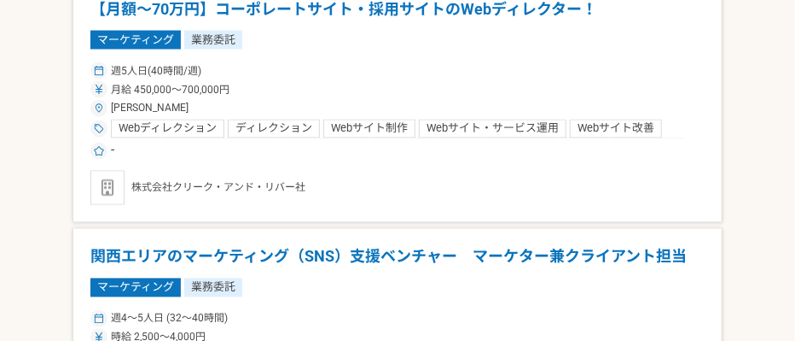
drag, startPoint x: 389, startPoint y: 14, endPoint x: 360, endPoint y: 12, distance: 29.1
click at [360, 12] on h1 "【月額～70万円】コーポレートサイト・採用サイトのWebディレクター！" at bounding box center [397, 9] width 615 height 22
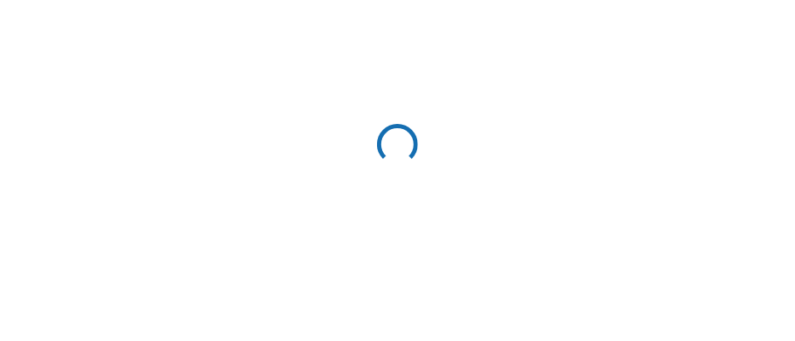
scroll to position [1043, 0]
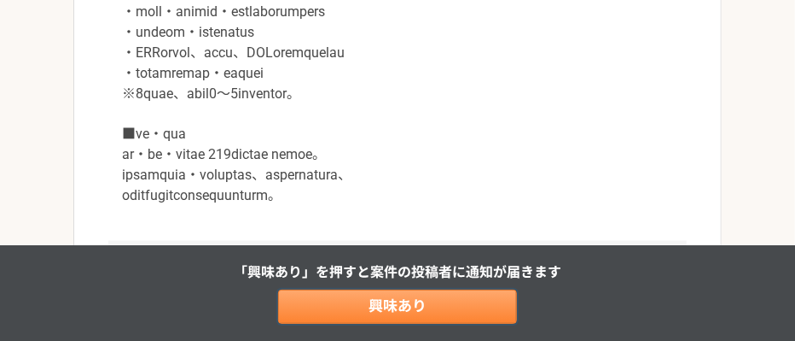
click at [362, 306] on link "興味あり" at bounding box center [397, 306] width 239 height 34
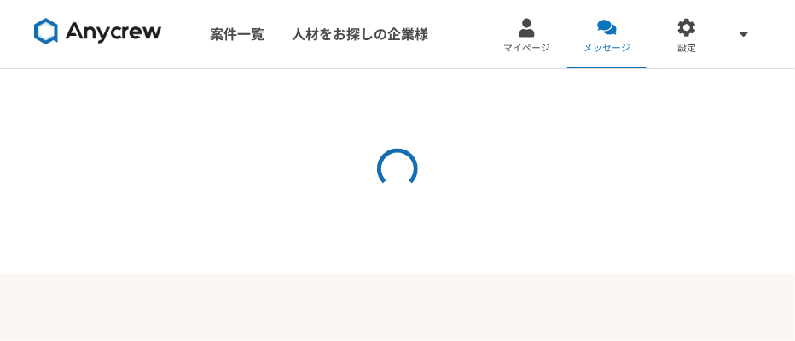
scroll to position [51, 0]
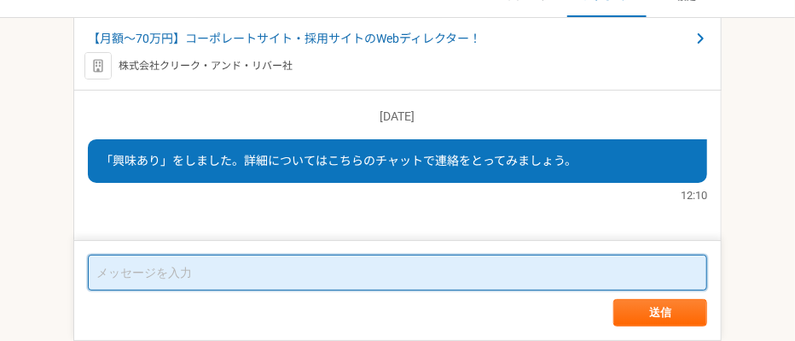
click at [252, 279] on textarea at bounding box center [398, 272] width 620 height 36
paste textarea "はじめまして。山崎陽菜と申します。 テレアポ業務を圧倒的に効率化できるAIテレサポシステムを提供しております。 本システムの特徴は以下の通りです： 1，1人1…"
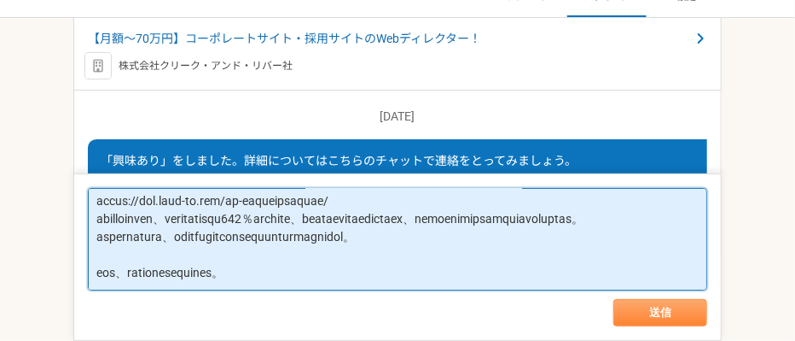
type textarea "はじめまして。山崎陽菜と申します。 テレアポ業務を圧倒的に効率化できるAIテレサポシステムを提供しております。 本システムの特徴は以下の通りです： 1，1人1…"
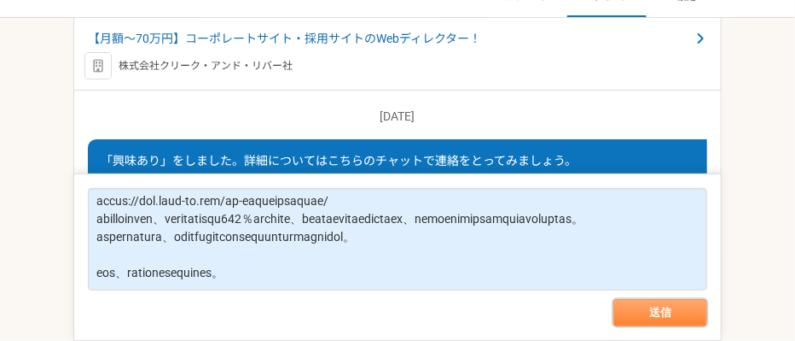
click at [661, 306] on button "送信" at bounding box center [661, 312] width 94 height 27
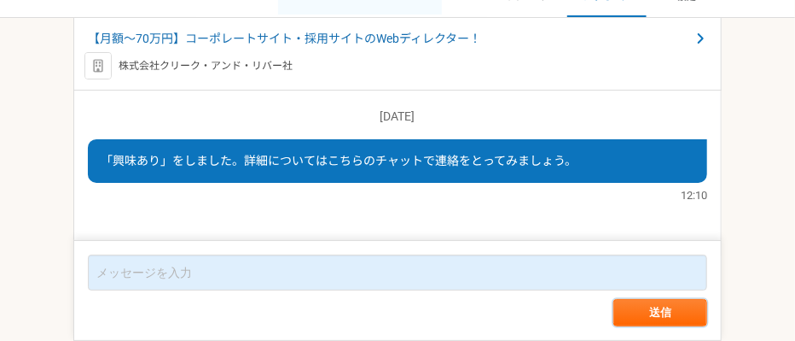
scroll to position [0, 0]
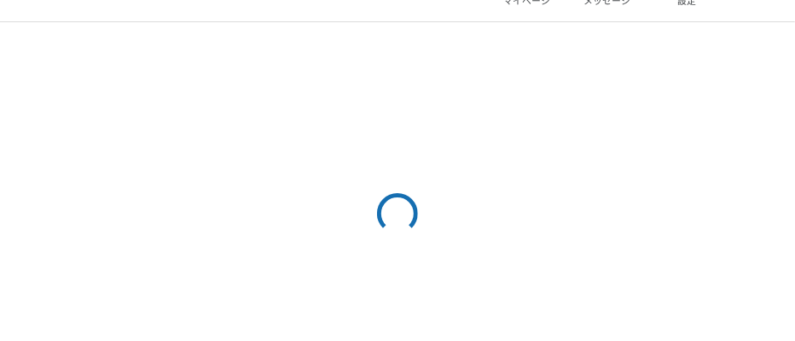
scroll to position [116, 0]
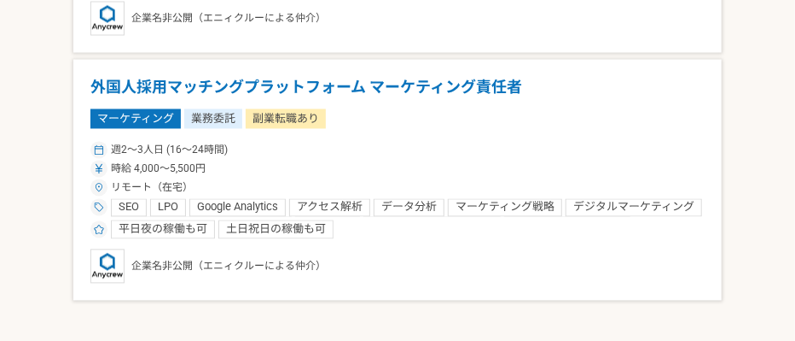
scroll to position [3530, 0]
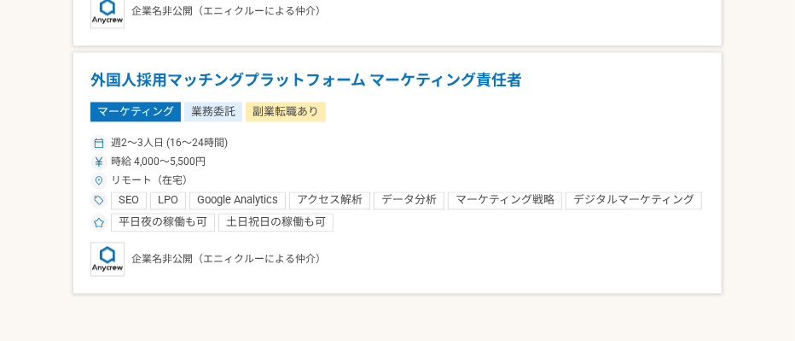
click at [278, 70] on h1 "外国人採用マッチングプラットフォーム マーケティング責任者" at bounding box center [397, 81] width 615 height 22
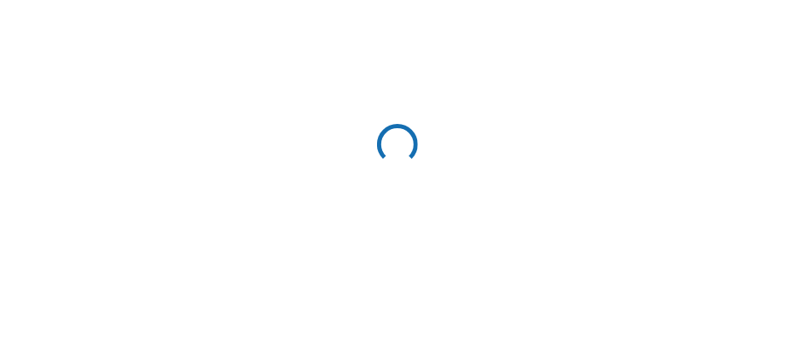
scroll to position [2474, 0]
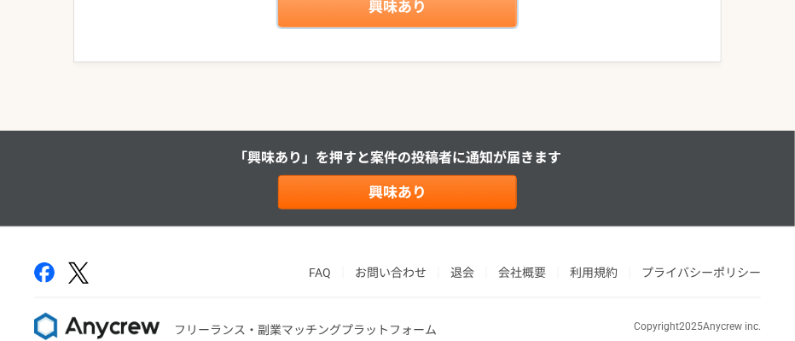
click at [424, 27] on link "興味あり" at bounding box center [397, 6] width 239 height 41
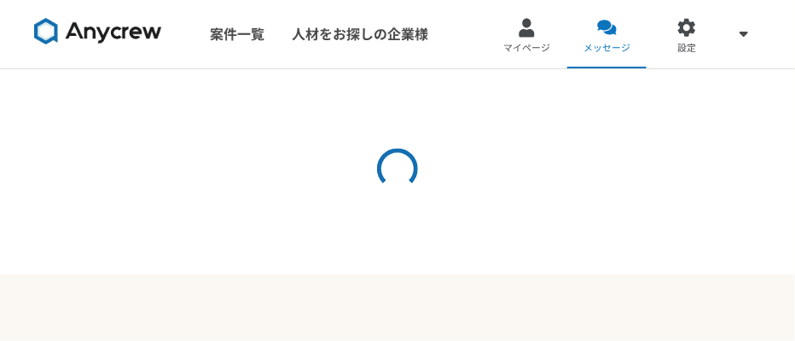
scroll to position [51, 0]
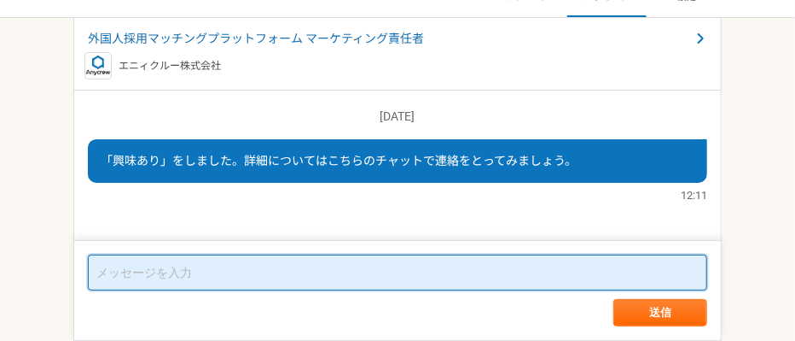
click at [246, 278] on textarea at bounding box center [398, 272] width 620 height 36
paste textarea "はじめまして。山崎陽菜と申します。 テレアポ業務を圧倒的に効率化できるAIテレサポシステムを提供しております。 本システムの特徴は以下の通りです： 1，1人1…"
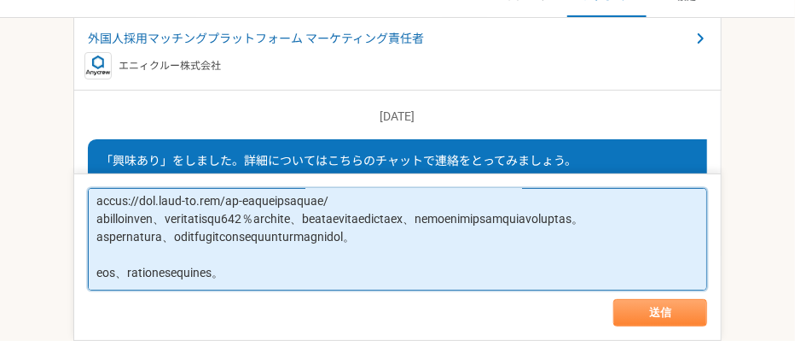
type textarea "はじめまして。山崎陽菜と申します。 テレアポ業務を圧倒的に効率化できるAIテレサポシステムを提供しております。 本システムの特徴は以下の通りです： 1，1人1…"
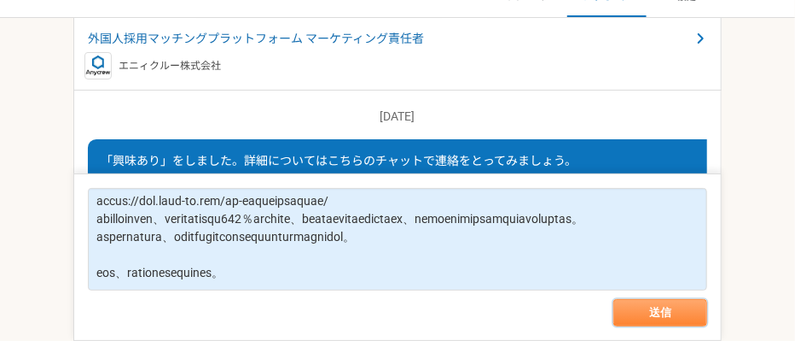
click at [650, 306] on button "送信" at bounding box center [661, 312] width 94 height 27
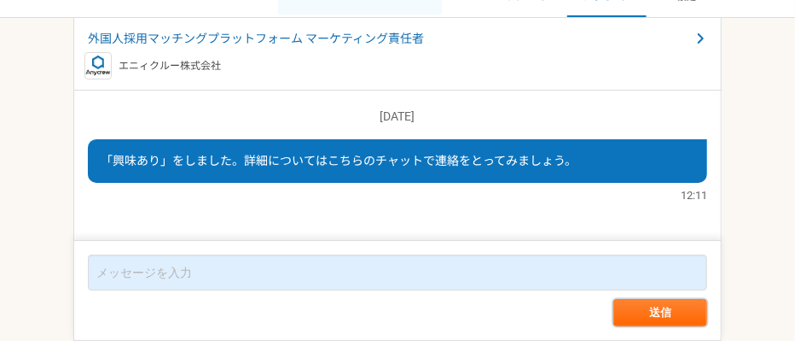
scroll to position [487, 0]
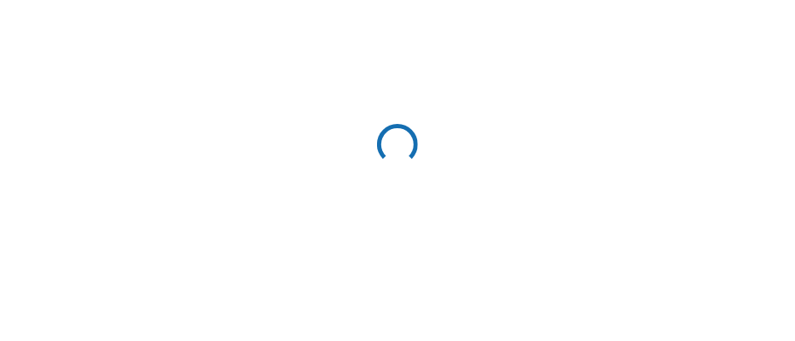
scroll to position [116, 0]
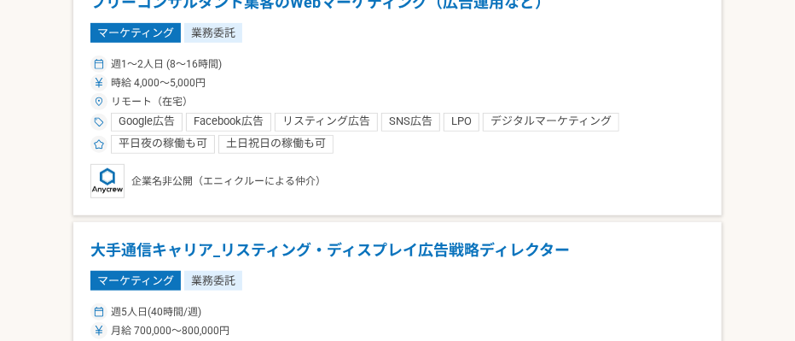
scroll to position [21, 0]
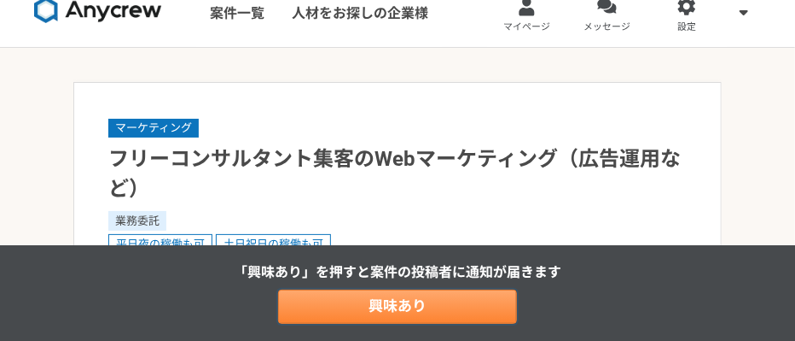
click at [373, 300] on link "興味あり" at bounding box center [397, 306] width 239 height 34
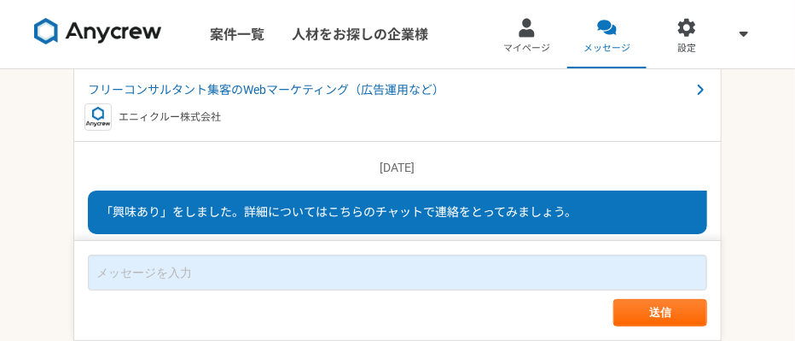
scroll to position [51, 0]
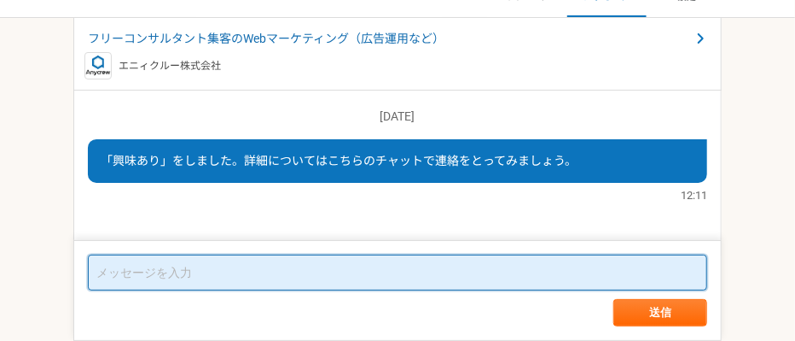
click at [293, 264] on textarea at bounding box center [398, 272] width 620 height 36
paste textarea "はじめまして。山崎陽菜と申します。 テレアポ業務を圧倒的に効率化できるAIテレサポシステムを提供しております。 本システムの特徴は以下の通りです： 1，1人1…"
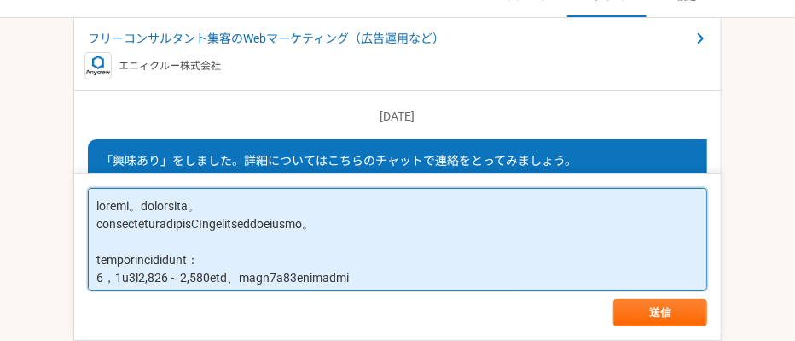
scroll to position [300, 0]
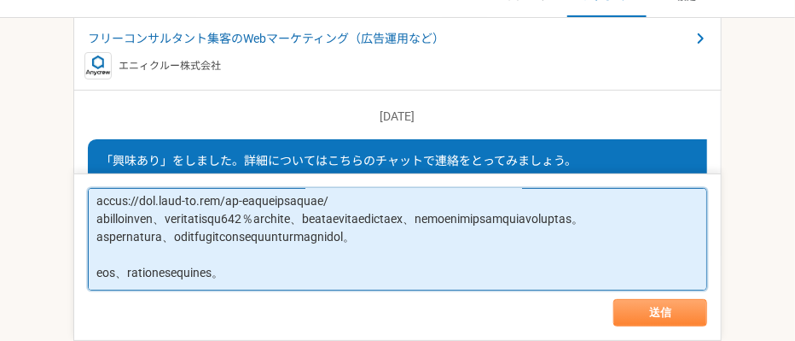
type textarea "はじめまして。山崎陽菜と申します。 テレアポ業務を圧倒的に効率化できるAIテレサポシステムを提供しております。 本システムの特徴は以下の通りです： 1，1人1…"
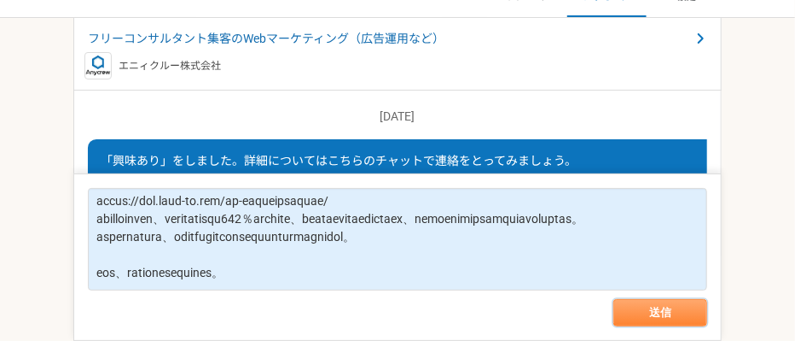
click at [644, 306] on button "送信" at bounding box center [661, 312] width 94 height 27
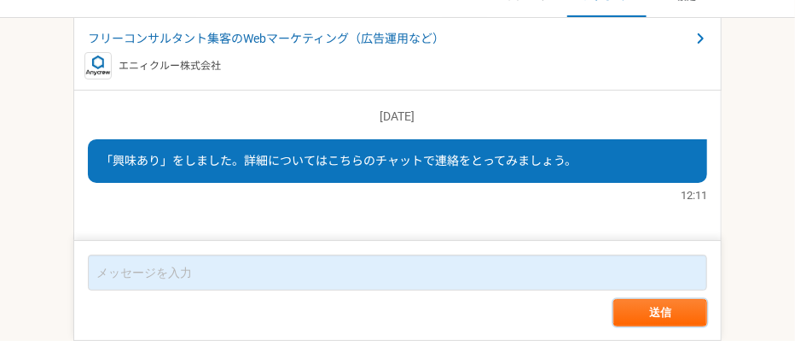
scroll to position [487, 0]
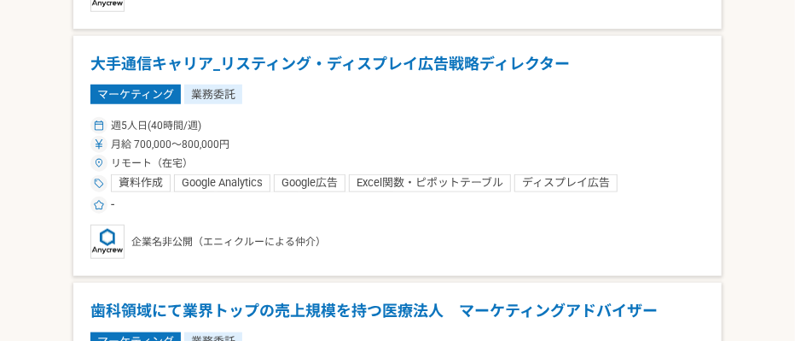
scroll to position [496, 0]
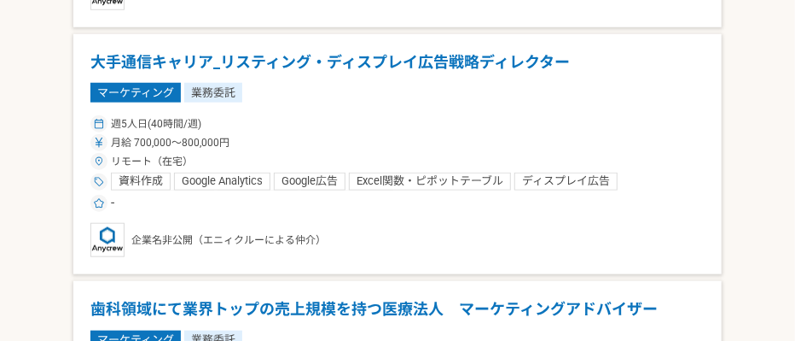
click at [285, 67] on h1 "大手通信キャリア_リスティング・ディスプレイ広告戦略ディレクター" at bounding box center [397, 62] width 615 height 22
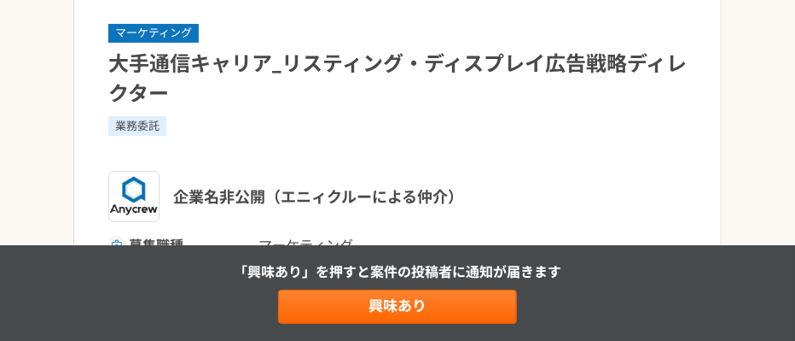
scroll to position [496, 0]
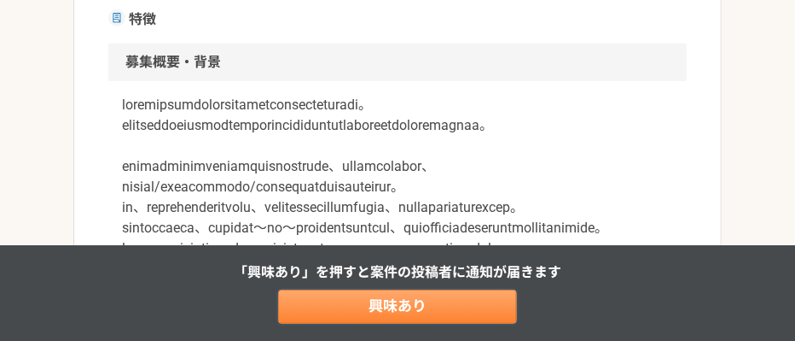
click at [456, 300] on link "興味あり" at bounding box center [397, 306] width 239 height 34
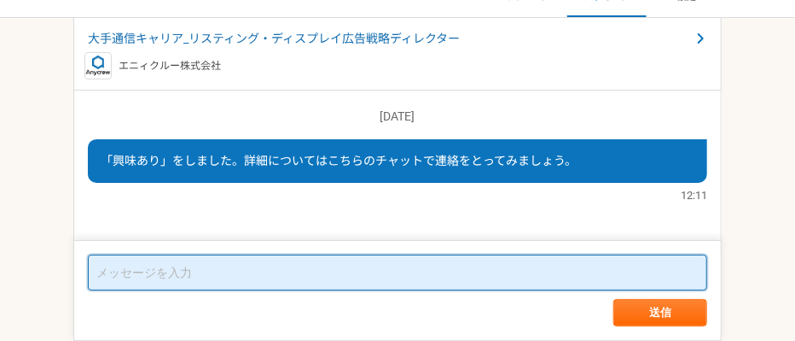
click at [268, 279] on textarea at bounding box center [398, 272] width 620 height 36
paste textarea "はじめまして。山崎陽菜と申します。 テレアポ業務を圧倒的に効率化できるAIテレサポシステムを提供しております。 本システムの特徴は以下の通りです： 1，1人1…"
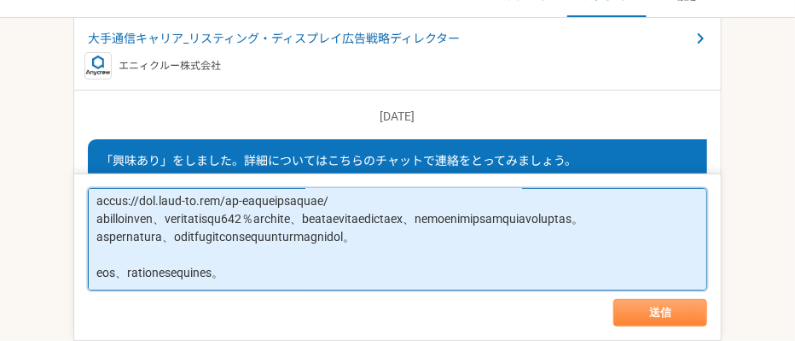
type textarea "はじめまして。山崎陽菜と申します。 テレアポ業務を圧倒的に効率化できるAIテレサポシステムを提供しております。 本システムの特徴は以下の通りです： 1，1人1…"
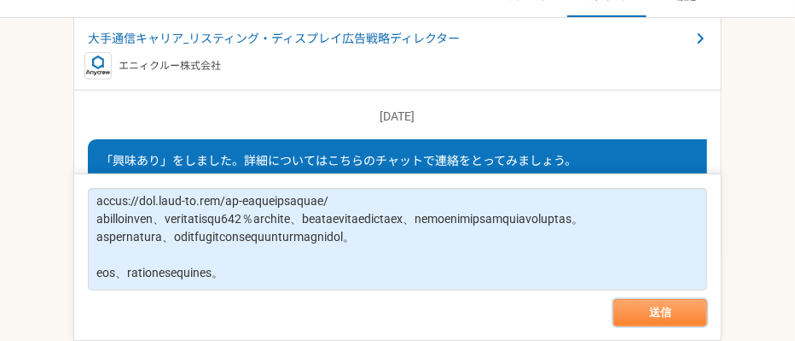
click at [649, 306] on button "送信" at bounding box center [661, 312] width 94 height 27
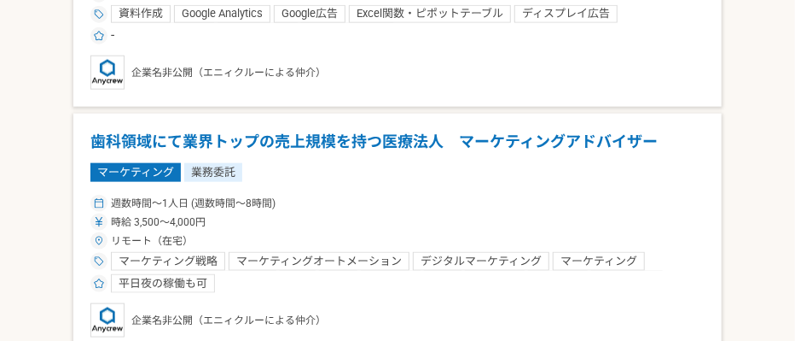
click at [382, 140] on h1 "歯科領域にて業界トップの売上規模を持つ医療法人　マーケティングアドバイザー" at bounding box center [397, 142] width 615 height 22
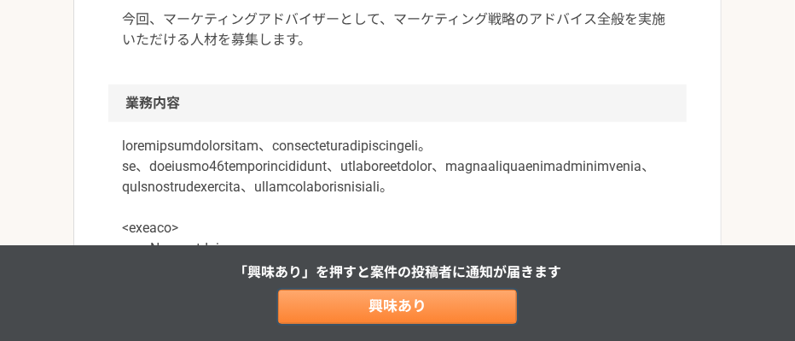
click at [346, 293] on link "興味あり" at bounding box center [397, 306] width 239 height 34
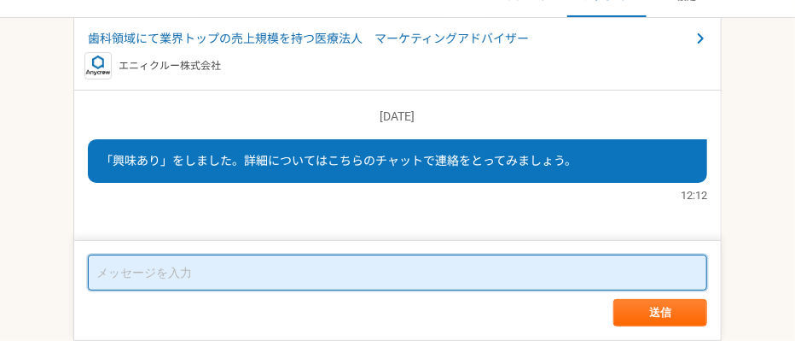
click at [298, 261] on textarea at bounding box center [398, 272] width 620 height 36
paste textarea "はじめまして。山崎陽菜と申します。 テレアポ業務を圧倒的に効率化できるAIテレサポシステムを提供しております。 本システムの特徴は以下の通りです： 1，1人1…"
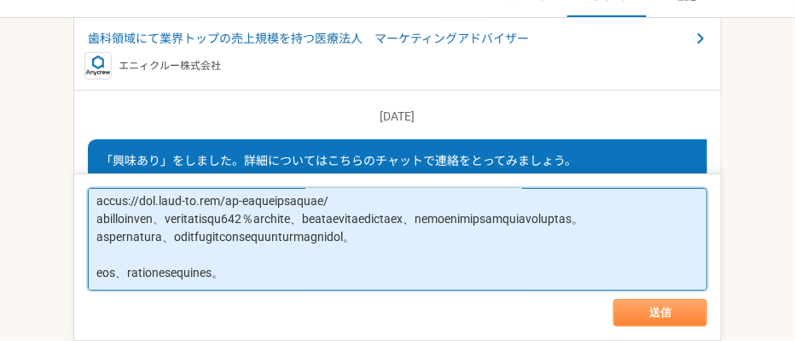
type textarea "はじめまして。山崎陽菜と申します。 テレアポ業務を圧倒的に効率化できるAIテレサポシステムを提供しております。 本システムの特徴は以下の通りです： 1，1人1…"
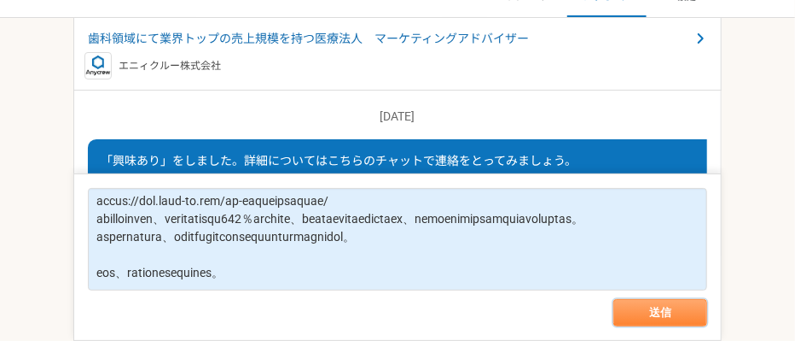
click at [679, 306] on button "送信" at bounding box center [661, 312] width 94 height 27
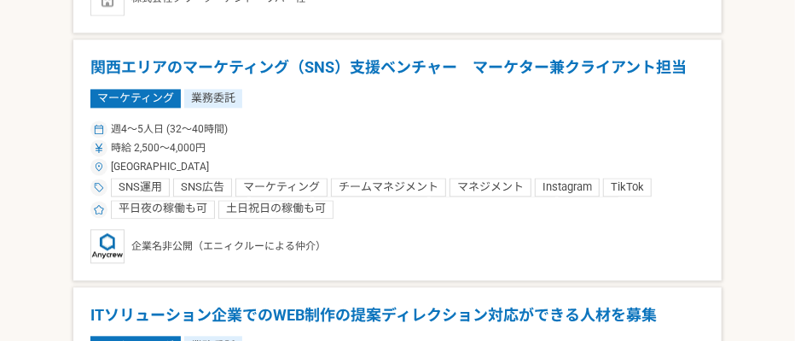
click at [369, 65] on h1 "関西エリアのマーケティング（SNS）支援ベンチャー　マーケター兼クライアント担当" at bounding box center [397, 67] width 615 height 22
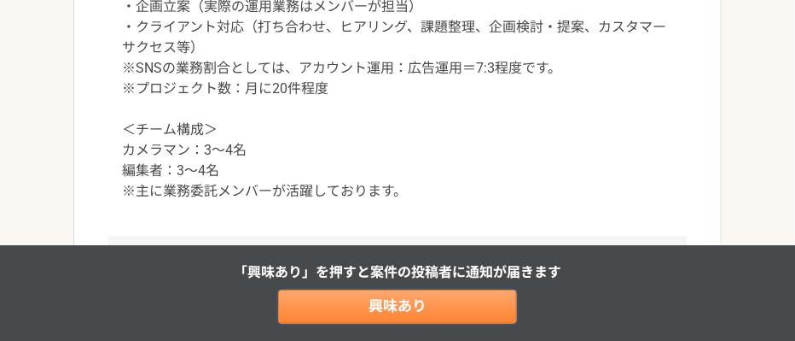
click at [376, 300] on link "興味あり" at bounding box center [397, 306] width 239 height 34
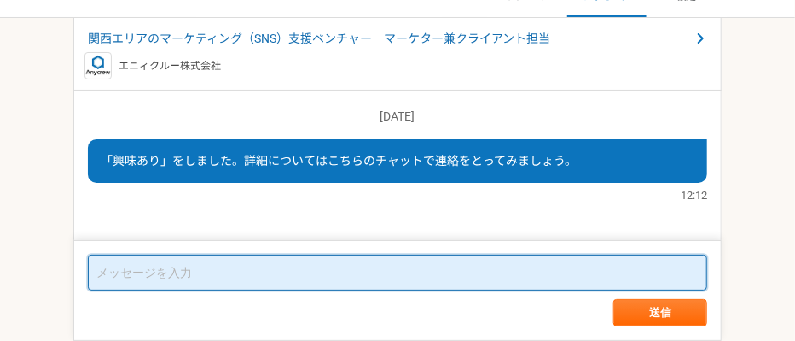
click at [467, 277] on textarea at bounding box center [398, 272] width 620 height 36
paste textarea "はじめまして。山崎陽菜と申します。 テレアポ業務を圧倒的に効率化できるAIテレサポシステムを提供しております。 本システムの特徴は以下の通りです： 1，1人1…"
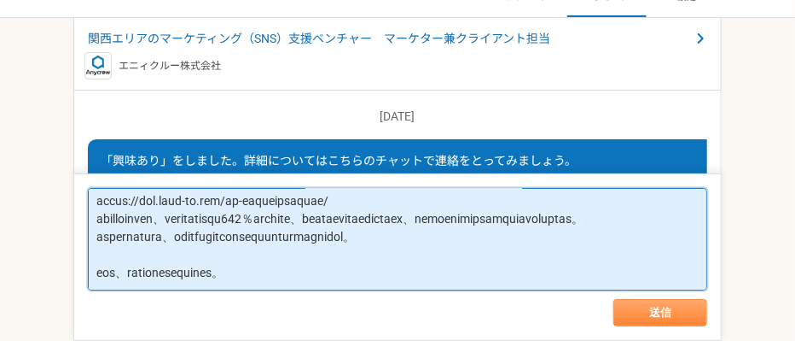
type textarea "はじめまして。山崎陽菜と申します。 テレアポ業務を圧倒的に効率化できるAIテレサポシステムを提供しております。 本システムの特徴は以下の通りです： 1，1人1…"
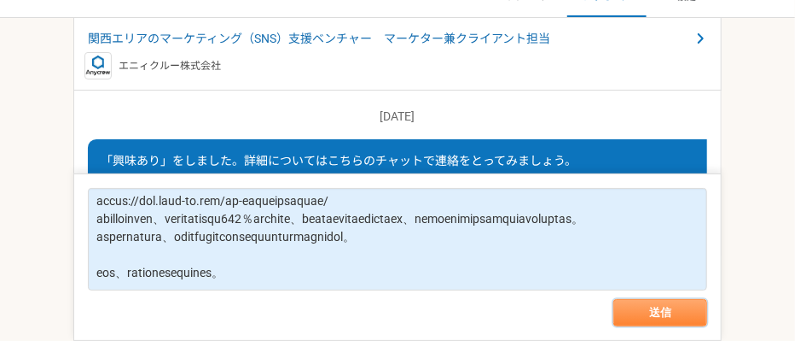
click at [654, 306] on button "送信" at bounding box center [661, 312] width 94 height 27
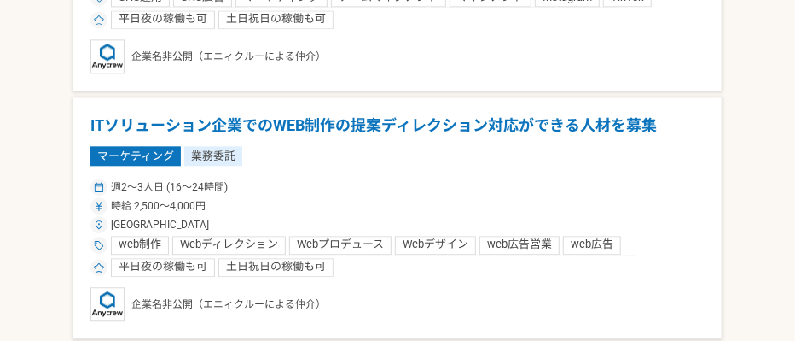
click at [390, 125] on h1 "ITソリューション企業でのWEB制作の提案ディレクション対応ができる人材を募集" at bounding box center [397, 125] width 615 height 22
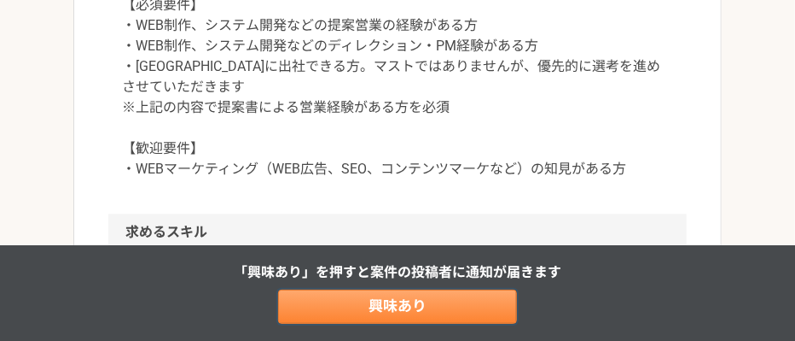
click at [370, 306] on link "興味あり" at bounding box center [397, 306] width 239 height 34
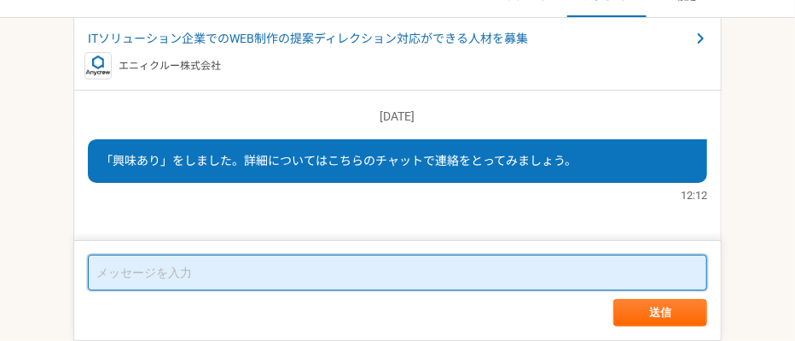
click at [281, 277] on textarea at bounding box center [398, 272] width 620 height 36
paste textarea "はじめまして。山崎陽菜と申します。 テレアポ業務を圧倒的に効率化できるAIテレサポシステムを提供しております。 本システムの特徴は以下の通りです： 1，1人1…"
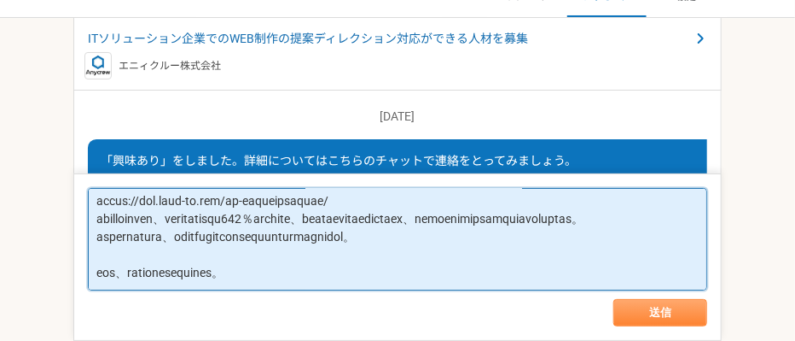
type textarea "はじめまして。山崎陽菜と申します。 テレアポ業務を圧倒的に効率化できるAIテレサポシステムを提供しております。 本システムの特徴は以下の通りです： 1，1人1…"
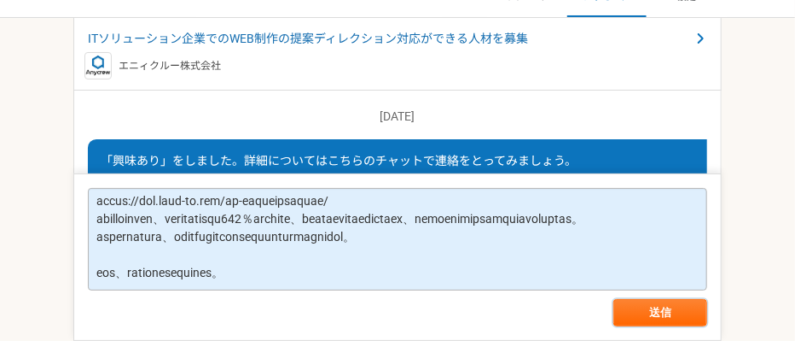
drag, startPoint x: 672, startPoint y: 307, endPoint x: 492, endPoint y: 190, distance: 214.0
click at [672, 306] on button "送信" at bounding box center [661, 312] width 94 height 27
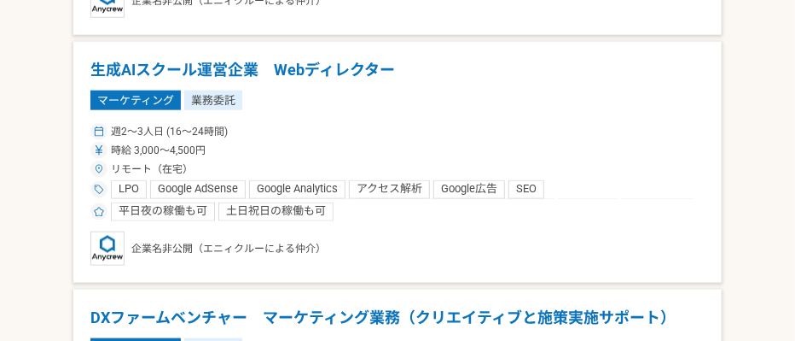
click at [345, 73] on h1 "生成AIスクール運営企業　Webディレクター" at bounding box center [397, 70] width 615 height 22
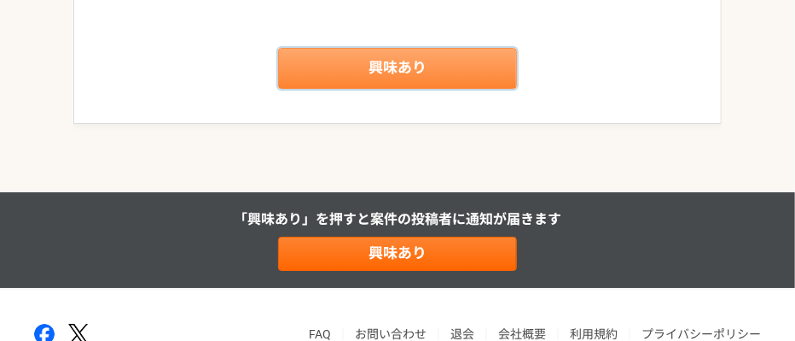
click at [388, 52] on link "興味あり" at bounding box center [397, 68] width 239 height 41
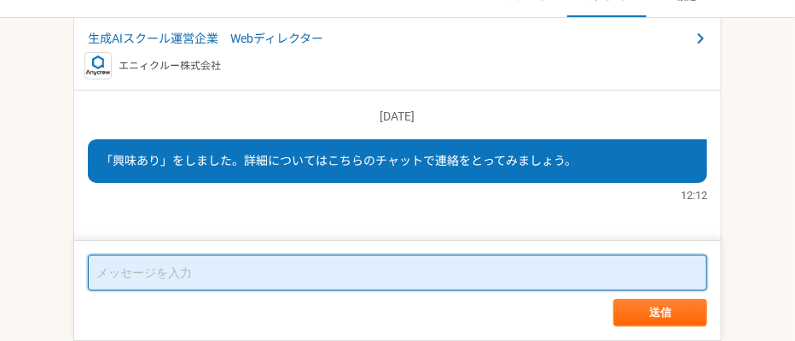
click at [376, 274] on textarea at bounding box center [398, 272] width 620 height 36
paste textarea "はじめまして。山崎陽菜と申します。 テレアポ業務を圧倒的に効率化できるAIテレサポシステムを提供しております。 本システムの特徴は以下の通りです： 1，1人1…"
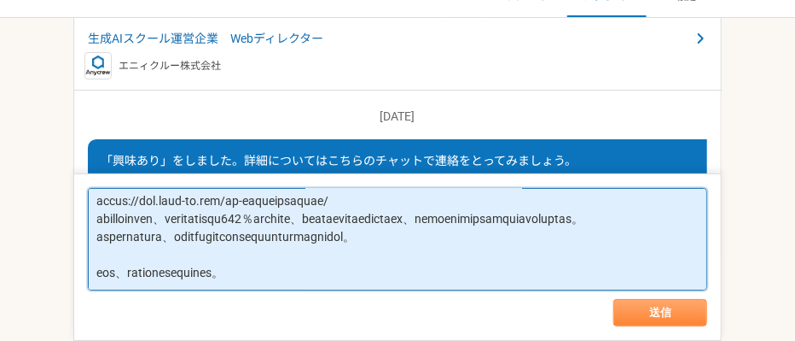
type textarea "はじめまして。山崎陽菜と申します。 テレアポ業務を圧倒的に効率化できるAIテレサポシステムを提供しております。 本システムの特徴は以下の通りです： 1，1人1…"
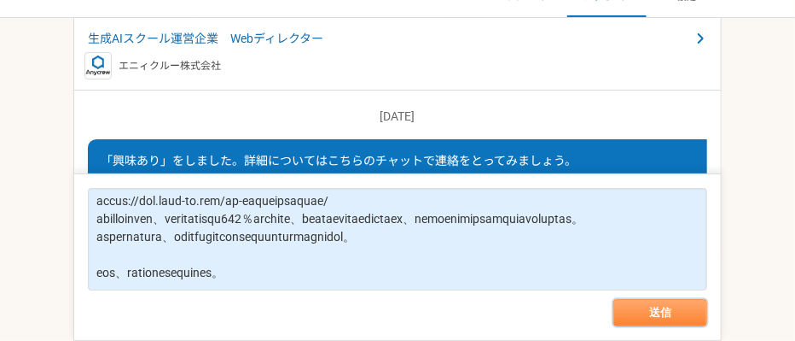
click at [655, 306] on button "送信" at bounding box center [661, 312] width 94 height 27
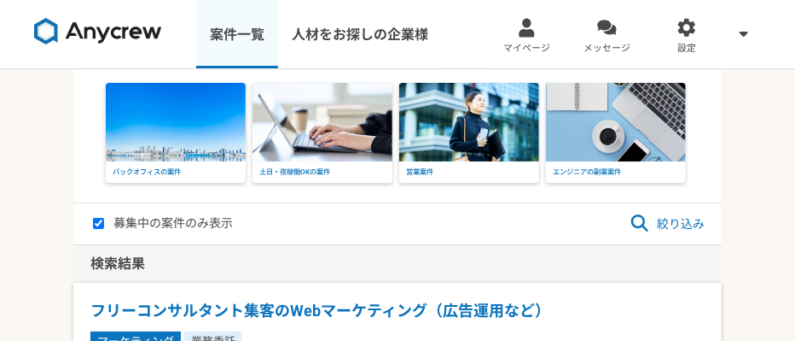
click at [255, 28] on link "案件一覧" at bounding box center [237, 34] width 82 height 68
checkbox input "false"
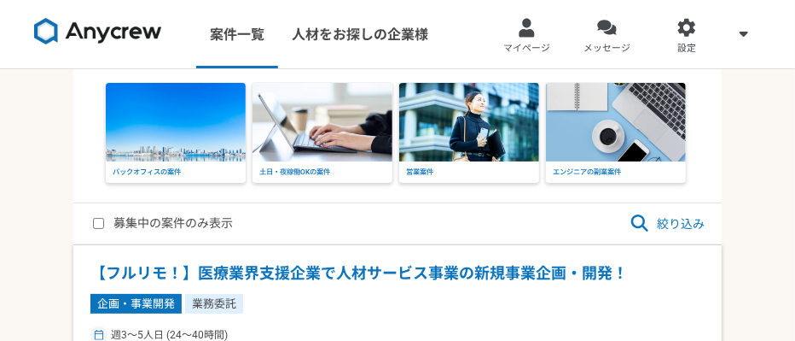
click at [668, 231] on span "絞り込み" at bounding box center [667, 223] width 75 height 20
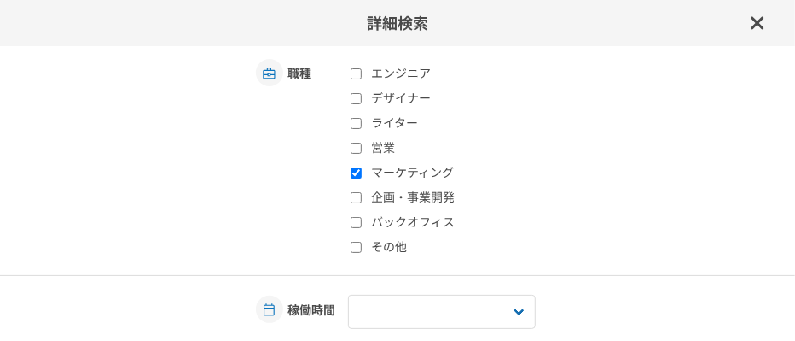
click at [371, 174] on label "マーケティング" at bounding box center [452, 173] width 202 height 18
click at [362, 174] on input "マーケティング" at bounding box center [356, 172] width 11 height 11
checkbox input "false"
click at [400, 250] on label "その他" at bounding box center [452, 247] width 202 height 18
click at [362, 250] on input "その他" at bounding box center [356, 247] width 11 height 11
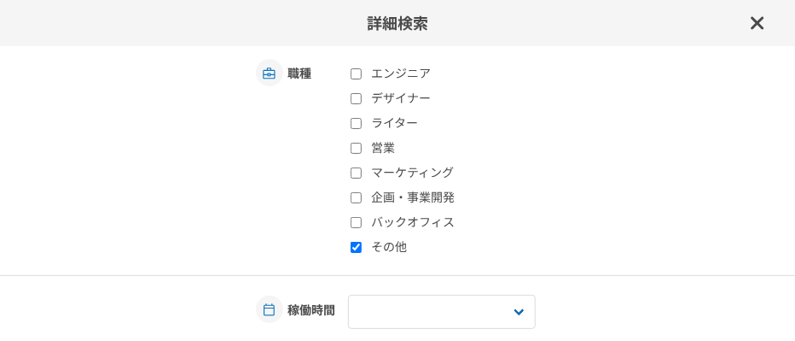
checkbox input "true"
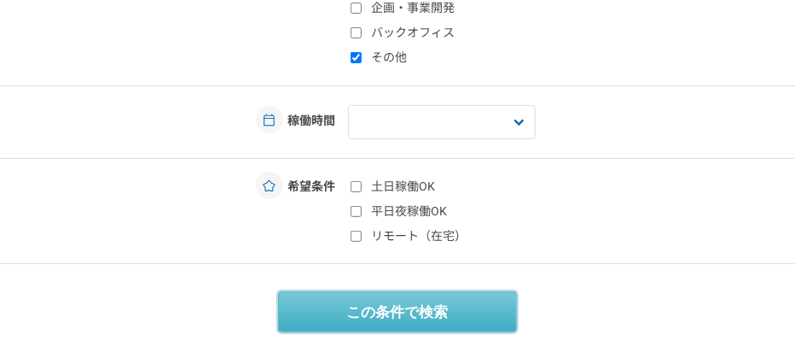
drag, startPoint x: 448, startPoint y: 307, endPoint x: 489, endPoint y: 283, distance: 47.4
click at [447, 306] on button "この条件で検索" at bounding box center [397, 311] width 239 height 41
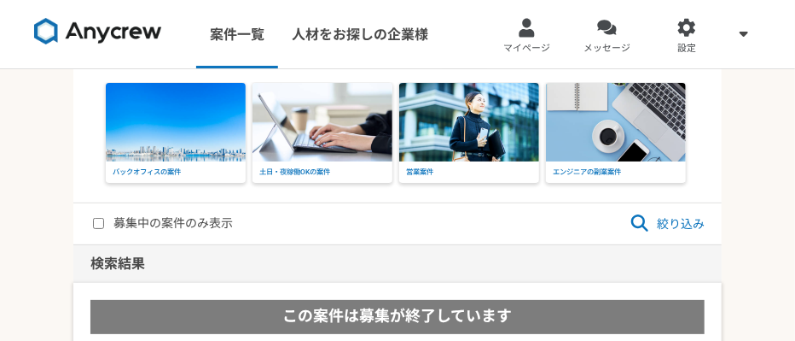
click at [97, 230] on label "募集中の案件のみ表示" at bounding box center [163, 223] width 140 height 20
click at [97, 229] on input "募集中の案件のみ表示" at bounding box center [98, 223] width 11 height 11
checkbox input "true"
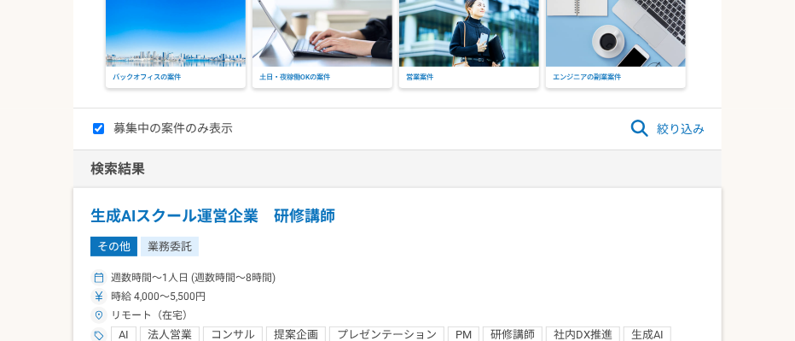
click at [330, 210] on h1 "生成AIスクール運営企業　研修講師" at bounding box center [397, 216] width 615 height 22
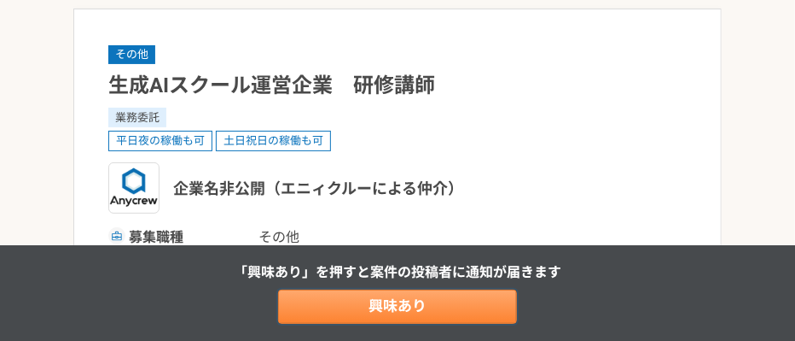
click at [369, 301] on link "興味あり" at bounding box center [397, 306] width 239 height 34
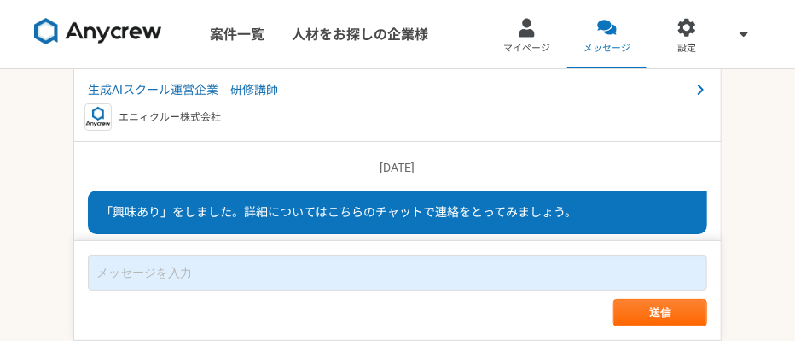
scroll to position [51, 0]
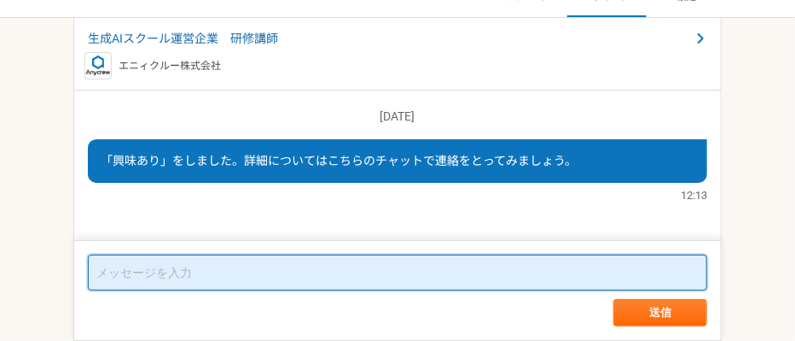
click at [356, 266] on textarea at bounding box center [398, 272] width 620 height 36
paste textarea "はじめまして。山崎陽菜と申します。 テレアポ業務を圧倒的に効率化できるAIテレサポシステムを提供しております。 本システムの特徴は以下の通りです： 1，1人1…"
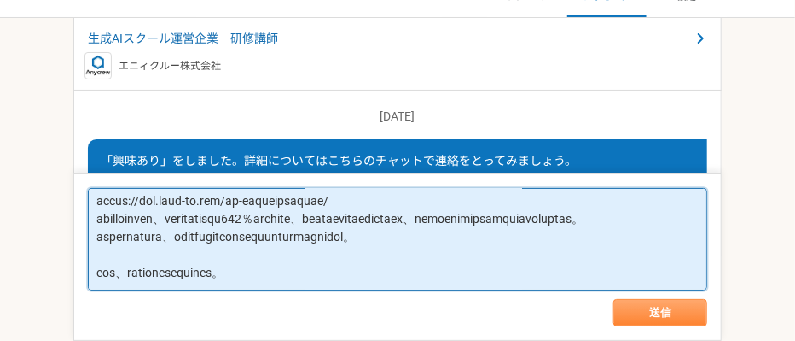
type textarea "はじめまして。山崎陽菜と申します。 テレアポ業務を圧倒的に効率化できるAIテレサポシステムを提供しております。 本システムの特徴は以下の通りです： 1，1人1…"
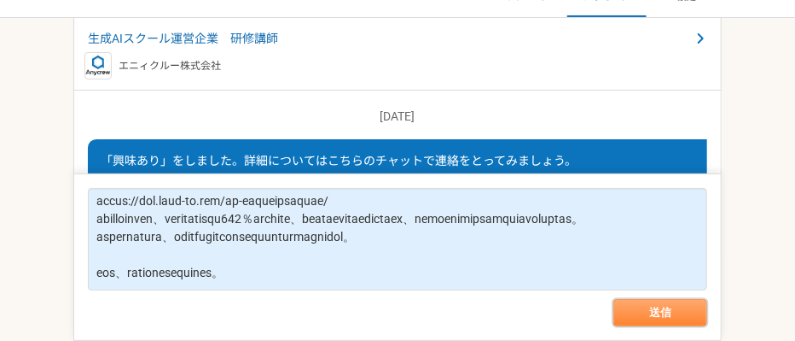
click at [655, 306] on button "送信" at bounding box center [661, 312] width 94 height 27
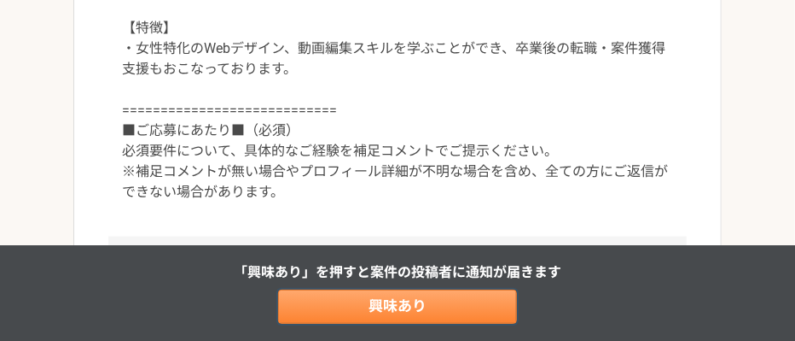
click at [393, 306] on link "興味あり" at bounding box center [397, 306] width 239 height 34
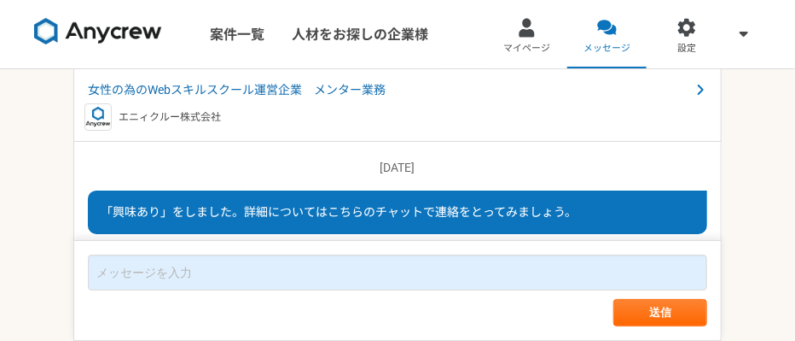
scroll to position [51, 0]
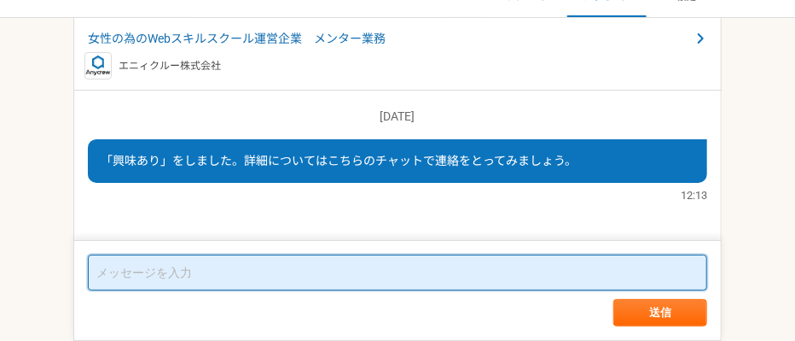
click at [267, 268] on textarea at bounding box center [398, 272] width 620 height 36
paste textarea "はじめまして。山崎陽菜と申します。 テレアポ業務を圧倒的に効率化できるAIテレサポシステムを提供しております。 本システムの特徴は以下の通りです： 1，1人1…"
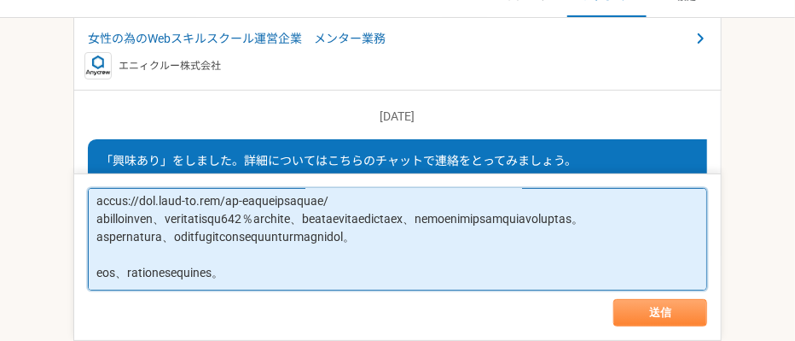
type textarea "はじめまして。山崎陽菜と申します。 テレアポ業務を圧倒的に効率化できるAIテレサポシステムを提供しております。 本システムの特徴は以下の通りです： 1，1人1…"
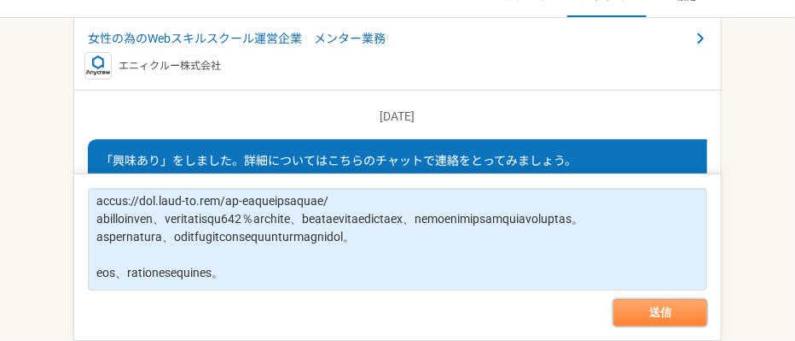
click at [693, 306] on button "送信" at bounding box center [661, 312] width 94 height 27
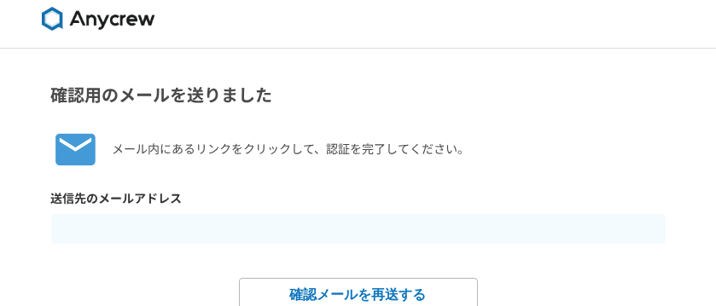
scroll to position [15, 0]
